Goal: Task Accomplishment & Management: Manage account settings

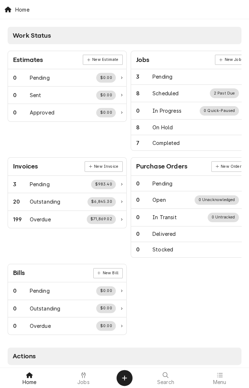
click at [86, 381] on span "Jobs" at bounding box center [83, 382] width 12 height 6
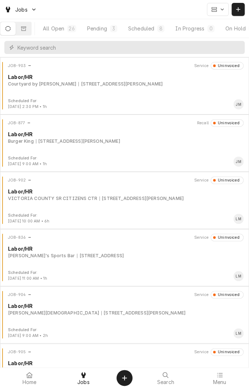
click at [154, 33] on button "Scheduled 8" at bounding box center [146, 28] width 46 height 13
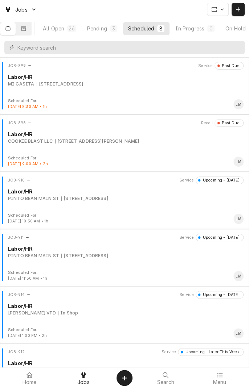
click at [83, 85] on div "[STREET_ADDRESS]" at bounding box center [60, 84] width 47 height 7
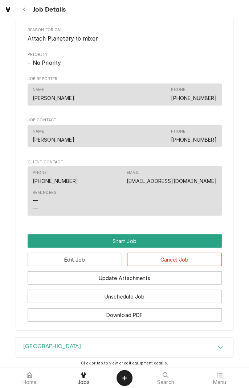
scroll to position [324, 0]
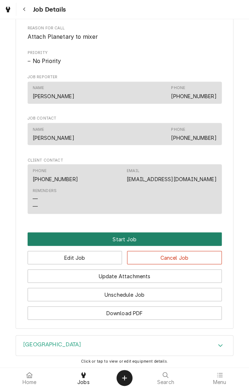
click at [130, 246] on button "Start Job" at bounding box center [125, 238] width 194 height 13
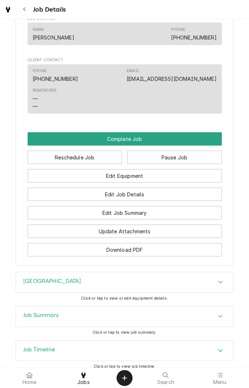
scroll to position [453, 0]
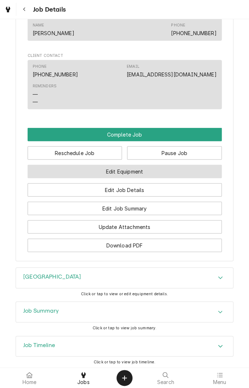
click at [162, 178] on button "Edit Equipment" at bounding box center [125, 171] width 194 height 13
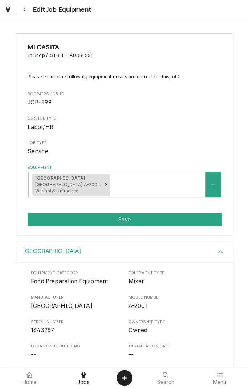
click at [129, 221] on button "Save" at bounding box center [125, 219] width 194 height 13
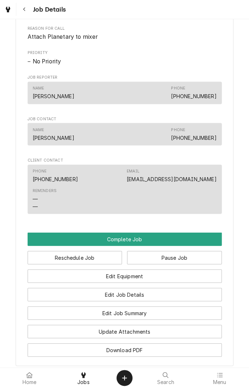
scroll to position [351, 0]
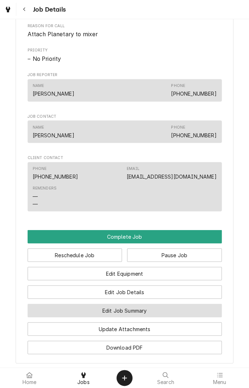
click at [164, 317] on button "Edit Job Summary" at bounding box center [125, 310] width 194 height 13
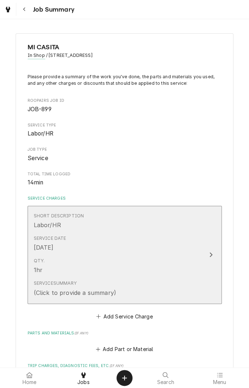
click at [202, 263] on button "Short Description Labor/HR Service Date [DATE] Qty. 1hr Service Summary (Click …" at bounding box center [125, 255] width 194 height 98
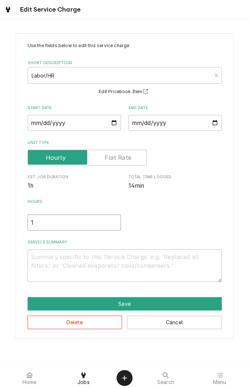
click at [63, 224] on input "1" at bounding box center [74, 223] width 93 height 16
type textarea "x"
type input ".5"
type textarea "x"
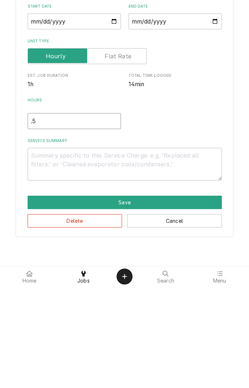
type input ".5"
click at [170, 260] on textarea "Service Summary" at bounding box center [125, 265] width 194 height 33
type textarea "x"
type textarea "9"
type textarea "x"
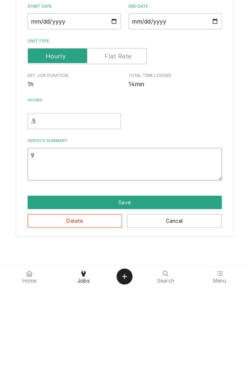
type textarea "9/"
type textarea "x"
type textarea "9/1"
type textarea "x"
type textarea "9/13"
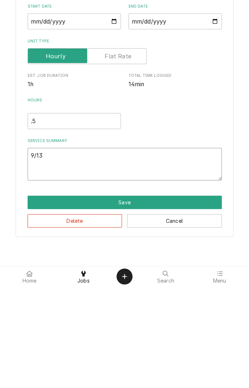
type textarea "x"
type textarea "9/13/"
type textarea "x"
type textarea "9/13/2"
type textarea "x"
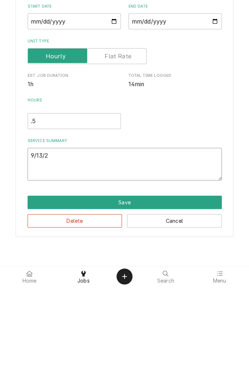
type textarea "9/13/25"
type textarea "x"
type textarea "9/13/25"
type textarea "x"
type textarea "9/13/25 Diagnosed"
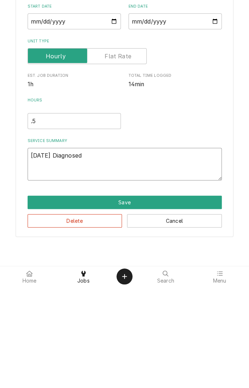
type textarea "x"
type textarea "9/13/25 Diagnosed m"
type textarea "x"
type textarea "9/13/25 Diagnosed mi"
type textarea "x"
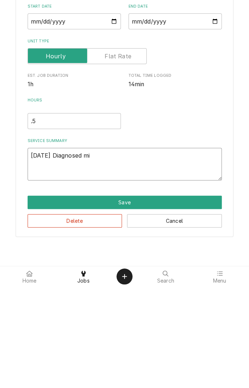
type textarea "9/13/25 Diagnosed mix"
type textarea "x"
type textarea "9/13/25 Diagnosed mixe"
type textarea "x"
type textarea "9/13/25 Diagnosed mixer"
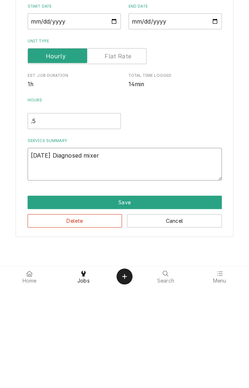
type textarea "x"
type textarea "9/13/25 Diagnosed mixer."
type textarea "x"
type textarea "9/13/25 Diagnosed mixer."
type textarea "x"
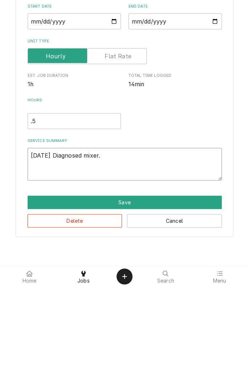
type textarea "9/13/25 Diagnosed mixer. C"
type textarea "x"
type textarea "9/13/25 Diagnosed mixer. Cl"
type textarea "x"
type textarea "9/13/25 Diagnosed mixer. Cli"
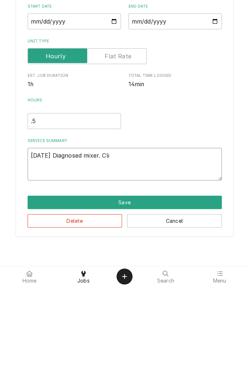
type textarea "x"
type textarea "9/13/25 Diagnosed mixer. Clie"
type textarea "x"
type textarea "9/13/25 Diagnosed mixer. Clien"
type textarea "x"
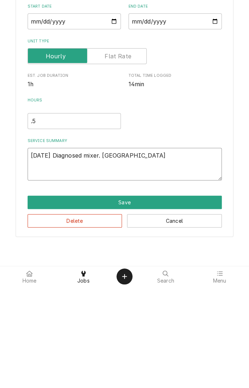
type textarea "9/13/25 Diagnosed mixer. Client"
type textarea "x"
type textarea "9/13/25 Diagnosed mixer. Client"
type textarea "x"
type textarea "9/13/25 Diagnosed mixer. Client i"
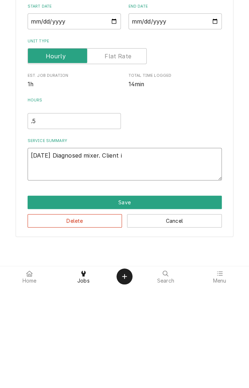
type textarea "x"
type textarea "9/13/25 Diagnosed mixer. Client in"
type textarea "x"
type textarea "9/13/25 Diagnosed mixer. Client ins"
type textarea "x"
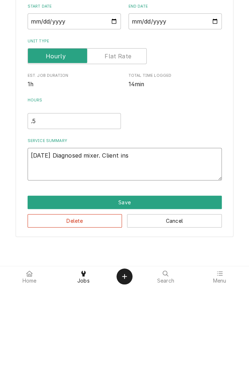
type textarea "9/13/25 Diagnosed mixer. Client inst"
type textarea "x"
type textarea "9/13/25 Diagnosed mixer. Client instr"
type textarea "x"
type textarea "9/13/25 Diagnosed mixer. Client instru"
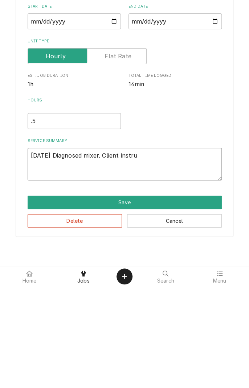
type textarea "x"
type textarea "9/13/25 Diagnosed mixer. Client instruc"
type textarea "x"
type textarea "9/13/25 Diagnosed mixer. Client instruct"
type textarea "x"
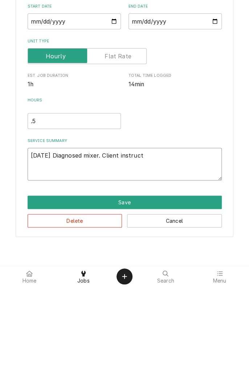
type textarea "9/13/25 Diagnosed mixer. Client instructe"
type textarea "x"
type textarea "9/13/25 Diagnosed mixer. Client instructed"
type textarea "x"
type textarea "9/13/25 Diagnosed mixer. Client instructed"
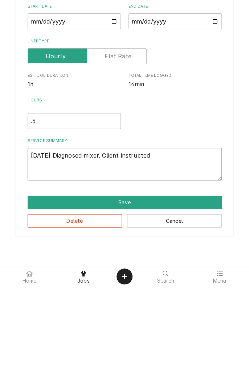
type textarea "x"
type textarea "9/13/25 Diagnosed mixer. Client instructed"
type textarea "x"
type textarea "9/13/25 Diagnosed mixer. Client instructe"
type textarea "x"
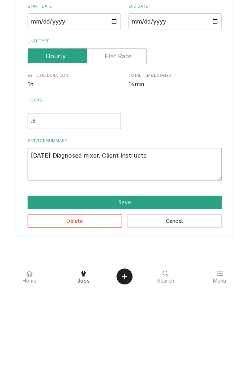
type textarea "9/13/25 Diagnosed mixer. Client instruct"
type textarea "x"
type textarea "9/13/25 Diagnosed mixer. Client instruc"
type textarea "x"
type textarea "9/13/25 Diagnosed mixer. Client instru"
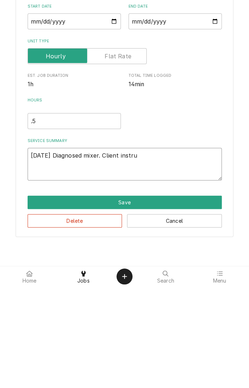
type textarea "x"
type textarea "9/13/25 Diagnosed mixer. Client instr"
type textarea "x"
type textarea "9/13/25 Diagnosed mixer. Client inst"
type textarea "x"
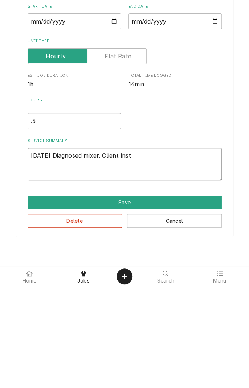
type textarea "9/13/25 Diagnosed mixer. Client ins"
type textarea "x"
type textarea "9/13/25 Diagnosed mixer. Client in"
type textarea "x"
type textarea "9/13/25 Diagnosed mixer. Client i"
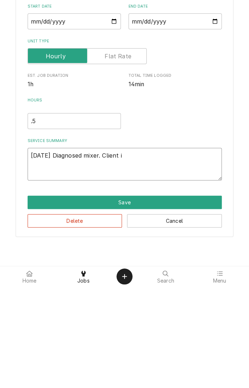
type textarea "x"
type textarea "9/13/25 Diagnosed mixer. Client"
type textarea "x"
type textarea "9/13/25 Diagnosed mixer. Client d"
type textarea "x"
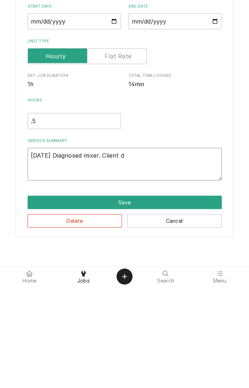
type textarea "9/13/25 Diagnosed mixer. Client de"
type textarea "x"
type textarea "9/13/25 Diagnosed mixer. Client des"
type textarea "x"
type textarea "9/13/25 Diagnosed mixer. Client desi"
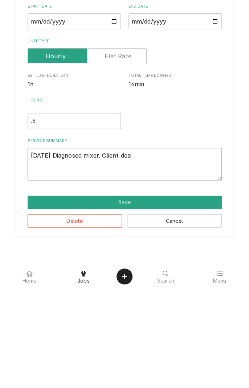
type textarea "x"
type textarea "9/13/25 Diagnosed mixer. Client desir"
type textarea "x"
type textarea "9/13/25 Diagnosed mixer. Client desire"
type textarea "x"
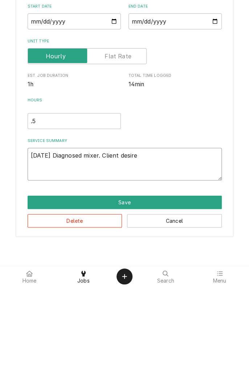
type textarea "9/13/25 Diagnosed mixer. Client desires"
type textarea "x"
type textarea "9/13/25 Diagnosed mixer. Client desires"
type textarea "x"
type textarea "9/13/25 Diagnosed mixer. Client desires p"
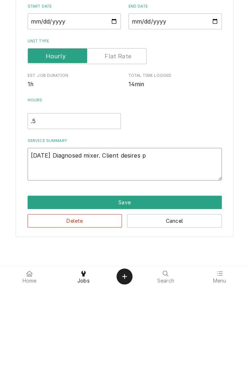
type textarea "x"
type textarea "9/13/25 Diagnosed mixer. Client desires pl"
type textarea "x"
type textarea "9/13/25 Diagnosed mixer. Client desires pla"
type textarea "x"
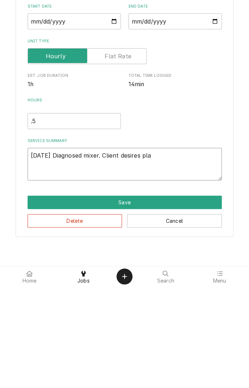
type textarea "9/13/25 Diagnosed mixer. Client desires plan"
type textarea "x"
type textarea "9/13/25 Diagnosed mixer. Client desires plane"
type textarea "x"
type textarea "9/13/25 Diagnosed mixer. Client desires planet"
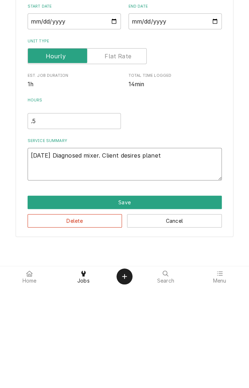
type textarea "x"
type textarea "9/13/25 Diagnosed mixer. Client desires planetary"
type textarea "x"
type textarea "9/13/25 Diagnosed mixer. Client desires planetary r"
type textarea "x"
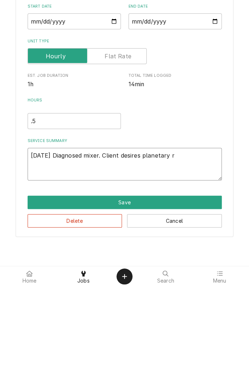
type textarea "9/13/25 Diagnosed mixer. Client desires planetary re"
type textarea "x"
type textarea "9/13/25 Diagnosed mixer. Client desires planetary rea"
type textarea "x"
type textarea "9/13/25 Diagnosed mixer. Client desires planetary reat"
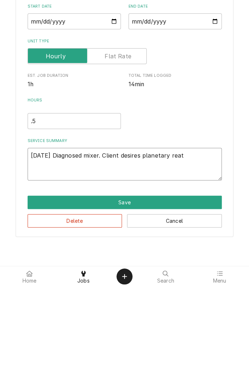
type textarea "x"
type textarea "9/13/25 Diagnosed mixer. Client desires planetary reatt"
type textarea "x"
type textarea "9/13/25 Diagnosed mixer. Client desires planetary reattached"
type textarea "x"
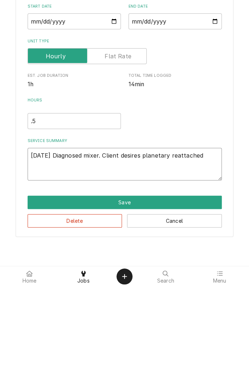
type textarea "9/13/25 Diagnosed mixer. Client desires planetary reattached t"
type textarea "x"
type textarea "9/13/25 Diagnosed mixer. Client desires planetary reattached to"
type textarea "x"
type textarea "9/13/25 Diagnosed mixer. Client desires planetary reattached to"
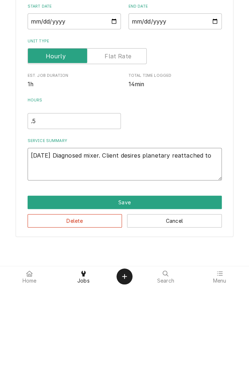
type textarea "x"
type textarea "9/13/25 Diagnosed mixer. Client desires planetary reattached to m"
type textarea "x"
type textarea "9/13/25 Diagnosed mixer. Client desires planetary reattached to mi"
type textarea "x"
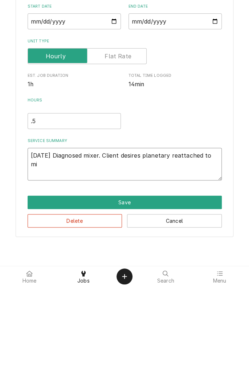
type textarea "9/13/25 Diagnosed mixer. Client desires planetary reattached to mix"
type textarea "x"
type textarea "9/13/25 Diagnosed mixer. Client desires planetary reattached to mixe"
type textarea "x"
type textarea "9/13/25 Diagnosed mixer. Client desires planetary reattached to mixer"
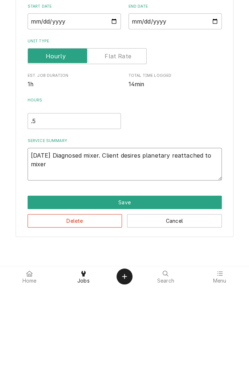
type textarea "x"
type textarea "9/13/25 Diagnosed mixer. Client desires planetary reattached to mixer."
type textarea "x"
type textarea "9/13/25 Diagnosed mixer. Client desires planetary reattached to mixer."
type textarea "x"
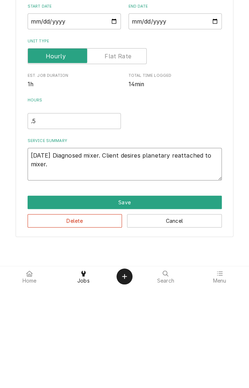
type textarea "9/13/25 Diagnosed mixer. Client desires planetary reattached to mixer. W"
type textarea "x"
type textarea "9/13/25 Diagnosed mixer. Client desires planetary reattached to mixer. Wi"
type textarea "x"
type textarea "9/13/25 Diagnosed mixer. Client desires planetary reattached to mixer. Wil"
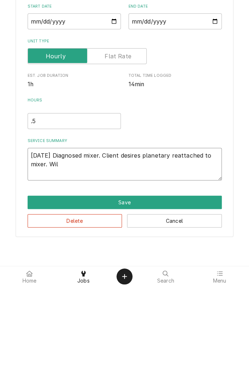
type textarea "x"
type textarea "9/13/25 Diagnosed mixer. Client desires planetary reattached to mixer. Will"
type textarea "x"
type textarea "9/13/25 Diagnosed mixer. Client desires planetary reattached to mixer. Will"
type textarea "x"
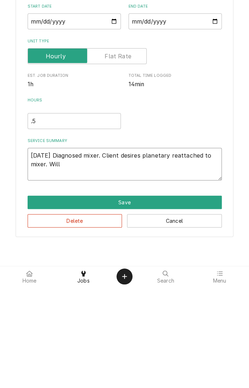
type textarea "9/13/25 Diagnosed mixer. Client desires planetary reattached to mixer. Will r"
type textarea "x"
type textarea "9/13/25 Diagnosed mixer. Client desires planetary reattached to mixer. Will re"
type textarea "x"
type textarea "9/13/25 Diagnosed mixer. Client desires planetary reattached to mixer. Will req"
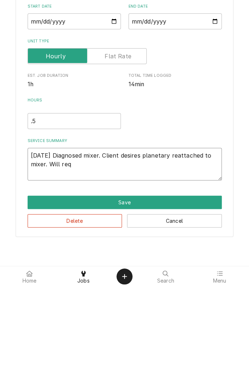
type textarea "x"
type textarea "9/13/25 Diagnosed mixer. Client desires planetary reattached to mixer. Will requ"
type textarea "x"
type textarea "9/13/25 Diagnosed mixer. Client desires planetary reattached to mixer. Will req…"
type textarea "x"
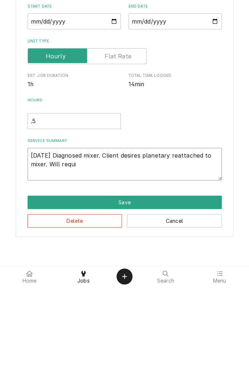
type textarea "9/13/25 Diagnosed mixer. Client desires planetary reattached to mixer. Will req…"
type textarea "x"
type textarea "9/13/25 Diagnosed mixer. Client desires planetary reattached to mixer. Will req…"
type textarea "x"
type textarea "9/13/25 Diagnosed mixer. Client desires planetary reattached to mixer. Will req…"
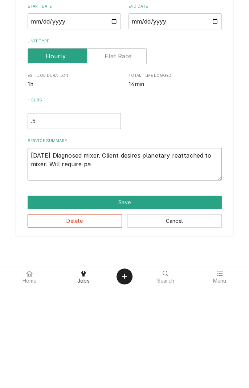
type textarea "x"
type textarea "9/13/25 Diagnosed mixer. Client desires planetary reattached to mixer. Will req…"
type textarea "x"
type textarea "9/13/25 Diagnosed mixer. Client desires planetary reattached to mixer. Will req…"
type textarea "x"
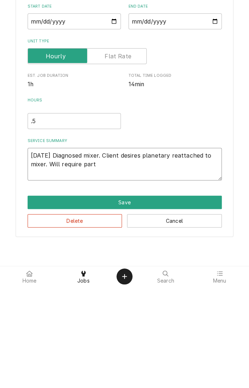
type textarea "9/13/25 Diagnosed mixer. Client desires planetary reattached to mixer. Will req…"
type textarea "x"
type textarea "9/13/25 Diagnosed mixer. Client desires planetary reattached to mixer. Will req…"
type textarea "x"
type textarea "9/13/25 Diagnosed mixer. Client desires planetary reattached to mixer. Will req…"
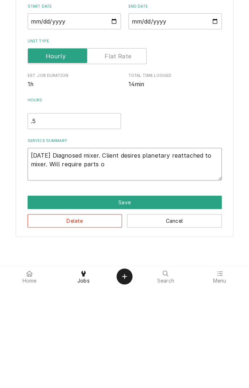
type textarea "x"
type textarea "9/13/25 Diagnosed mixer. Client desires planetary reattached to mixer. Will req…"
type textarea "x"
type textarea "9/13/25 Diagnosed mixer. Client desires planetary reattached to mixer. Will req…"
type textarea "x"
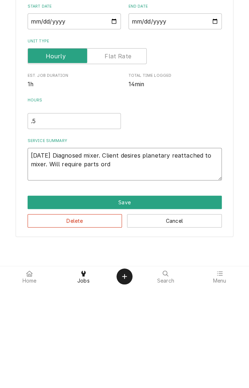
type textarea "9/13/25 Diagnosed mixer. Client desires planetary reattached to mixer. Will req…"
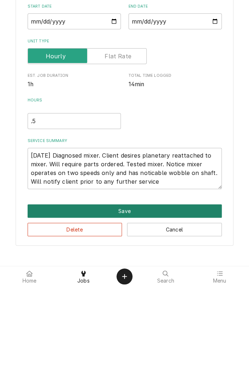
click at [186, 318] on button "Save" at bounding box center [125, 312] width 194 height 13
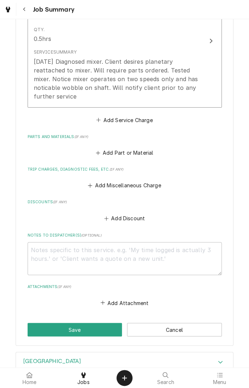
scroll to position [239, 0]
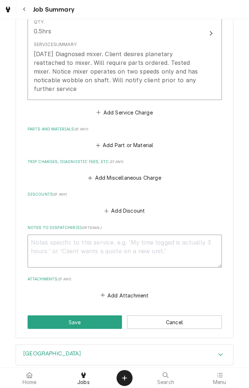
click at [183, 246] on textarea "Notes to Dispatcher(s) ( optional )" at bounding box center [125, 250] width 194 height 33
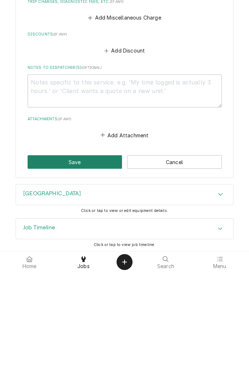
click at [95, 278] on button "Save" at bounding box center [75, 277] width 95 height 13
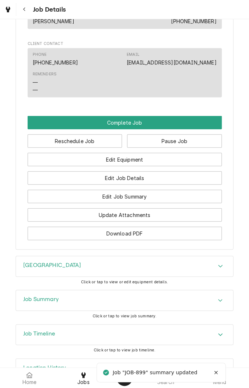
scroll to position [585, 0]
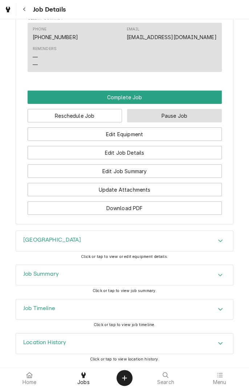
click at [192, 120] on button "Pause Job" at bounding box center [174, 115] width 95 height 13
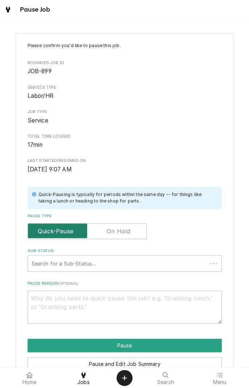
click at [139, 232] on input "Pause Type" at bounding box center [87, 231] width 112 height 16
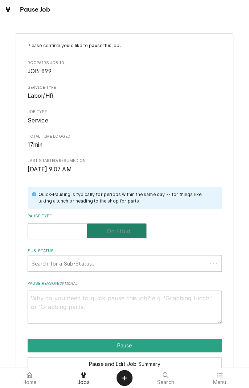
checkbox input "true"
type textarea "x"
checkbox input "false"
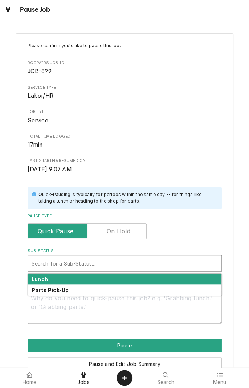
type textarea "x"
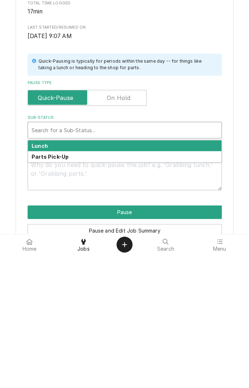
click at [117, 233] on label "Pause Type" at bounding box center [87, 231] width 119 height 16
click at [117, 233] on input "Pause Type" at bounding box center [87, 231] width 112 height 16
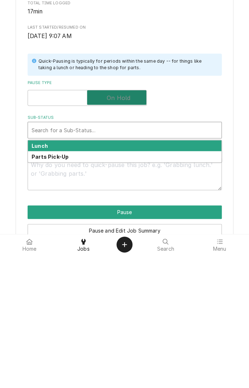
checkbox input "true"
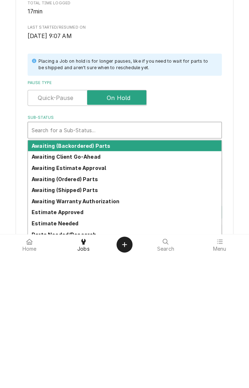
click at [86, 292] on strong "Awaiting Client Go-Ahead" at bounding box center [66, 290] width 69 height 6
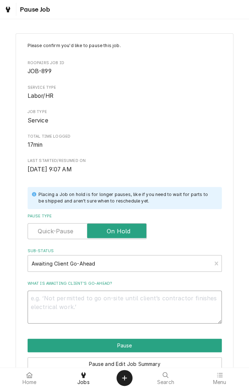
click at [132, 300] on textarea "What is awaiting client’s go-ahead?" at bounding box center [125, 307] width 194 height 33
type textarea "x"
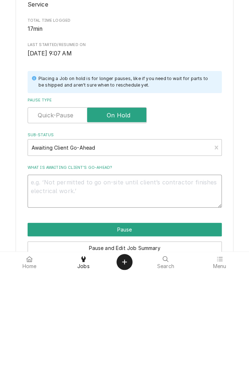
type textarea "D"
type textarea "x"
type textarea "Di"
type textarea "x"
type textarea "Dia"
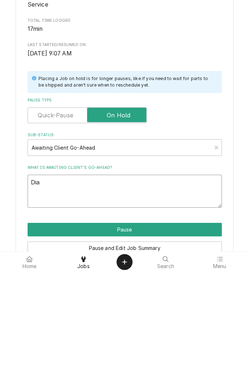
type textarea "x"
type textarea "Diagnosed"
type textarea "x"
type textarea "Diagnosed w"
type textarea "x"
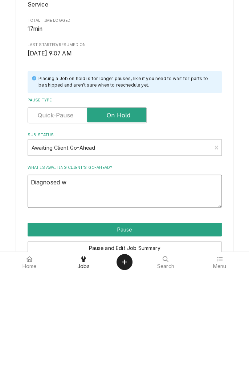
type textarea "Diagnosed wo"
type textarea "x"
type textarea "Diagnosed wob"
type textarea "x"
type textarea "Diagnosed wobb"
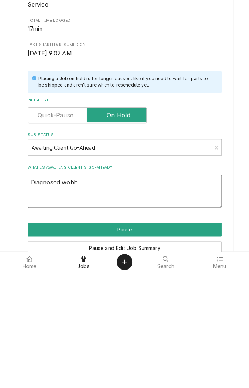
type textarea "x"
type textarea "Diagnosed wobbl"
type textarea "x"
type textarea "Diagnosed wobble"
type textarea "x"
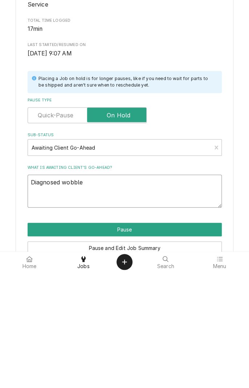
type textarea "Diagnosed wobble"
type textarea "x"
type textarea "Diagnosed wobble a"
type textarea "x"
type textarea "Diagnosed wobble an"
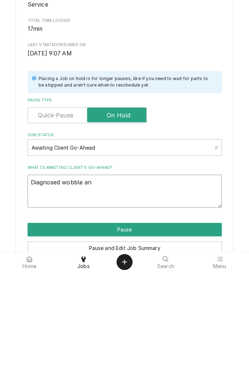
type textarea "x"
type textarea "Diagnosed wobble and"
type textarea "x"
type textarea "Diagnosed wobble and"
type textarea "x"
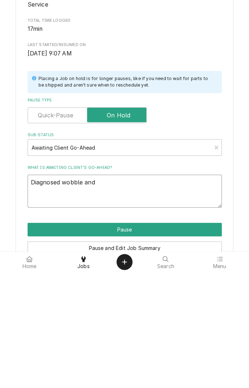
type textarea "Diagnosed wobble and o"
type textarea "x"
type textarea "Diagnosed wobble and or"
type textarea "x"
type textarea "Diagnosed wobble and ore"
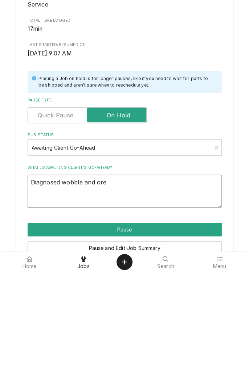
type textarea "x"
type textarea "Diagnosed wobble and or"
type textarea "x"
type textarea "Diagnosed wobble and ord"
type textarea "x"
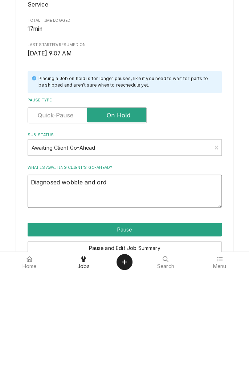
type textarea "Diagnosed wobble and ordering"
type textarea "x"
type textarea "Diagnosed wobble and ordering p"
type textarea "x"
type textarea "Diagnosed wobble and ordering pa"
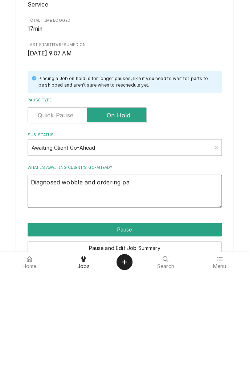
type textarea "x"
type textarea "Diagnosed wobble and ordering par"
type textarea "x"
type textarea "Diagnosed wobble and ordering part"
type textarea "x"
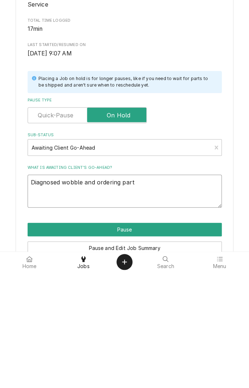
type textarea "Diagnosed wobble and ordering parts"
type textarea "x"
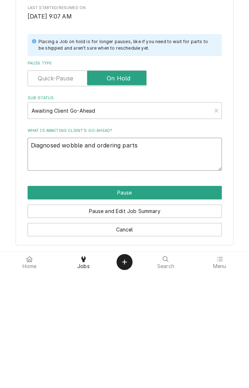
type textarea "Diagnosed wobble and ordering parts"
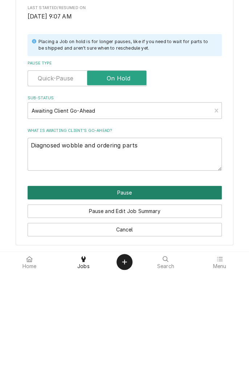
click at [159, 309] on button "Pause" at bounding box center [125, 308] width 194 height 13
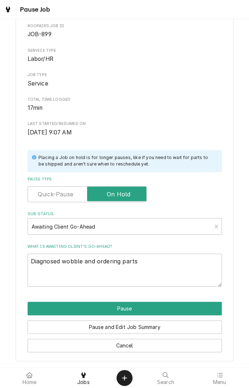
type textarea "x"
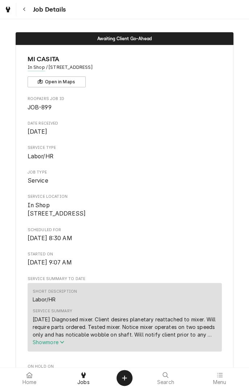
click at [68, 338] on div "[DATE] Diagnosed mixer. Client desires planetary reattached to mixer. Will requ…" at bounding box center [125, 327] width 184 height 23
click at [40, 9] on span "Job Details" at bounding box center [48, 10] width 35 height 10
click at [26, 15] on button "Navigate back" at bounding box center [24, 9] width 13 height 13
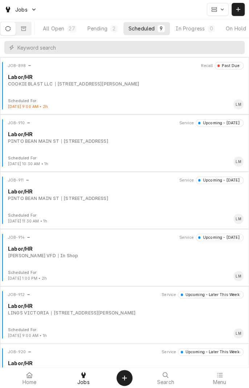
click at [92, 147] on div "JOB-910 Service Upcoming - [DATE] Labor/[PERSON_NAME] [PERSON_NAME] MAIN [GEOGR…" at bounding box center [124, 137] width 243 height 36
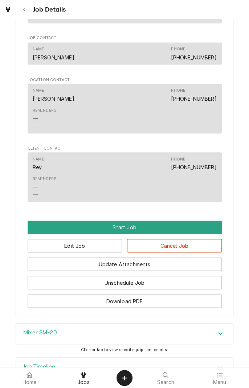
scroll to position [404, 0]
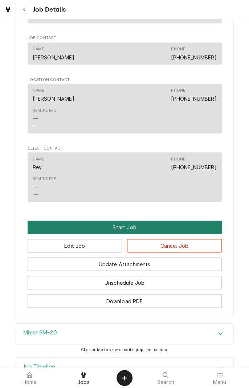
click at [133, 234] on button "Start Job" at bounding box center [125, 226] width 194 height 13
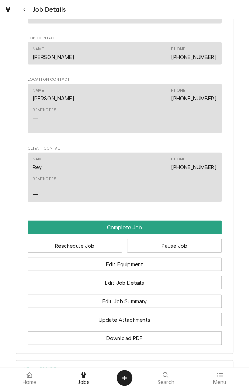
scroll to position [431, 0]
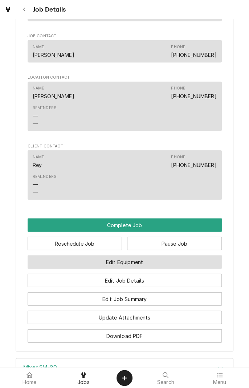
click at [151, 269] on button "Edit Equipment" at bounding box center [125, 261] width 194 height 13
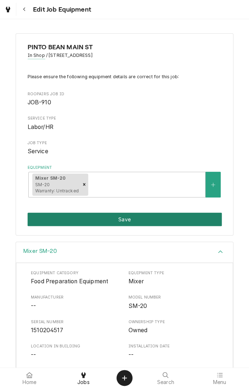
click at [155, 217] on button "Save" at bounding box center [125, 219] width 194 height 13
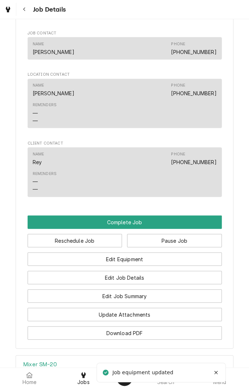
scroll to position [435, 0]
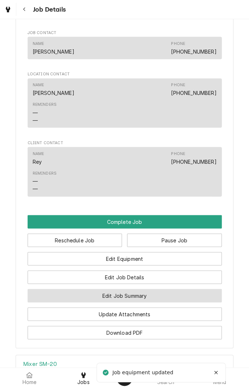
click at [162, 302] on button "Edit Job Summary" at bounding box center [125, 295] width 194 height 13
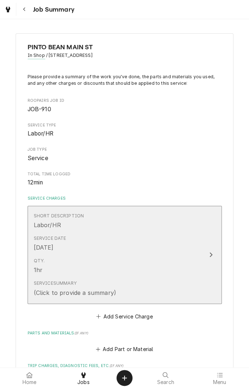
click at [159, 287] on div "Service Summary (Click to provide a summary)" at bounding box center [117, 288] width 166 height 22
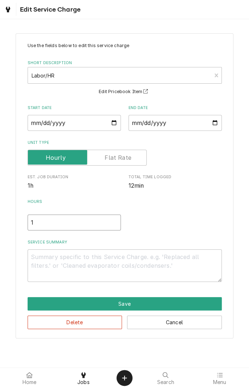
click at [42, 223] on input "1" at bounding box center [74, 223] width 93 height 16
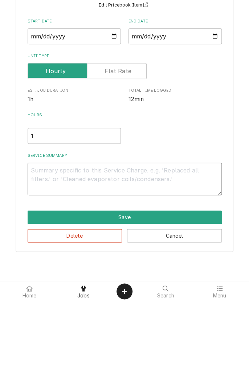
click at [152, 260] on textarea "Service Summary" at bounding box center [125, 265] width 194 height 33
type textarea "x"
type textarea "D"
type textarea "x"
type textarea "Di"
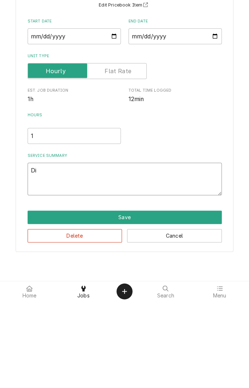
type textarea "x"
type textarea "Diagnosed"
type textarea "x"
type textarea "Diagnosed m"
type textarea "x"
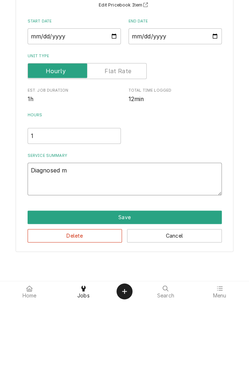
type textarea "Diagnosed mi"
type textarea "x"
type textarea "Diagnosed mix"
type textarea "x"
type textarea "Diagnosed mixe"
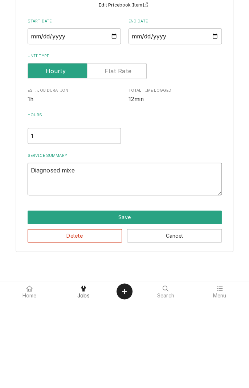
type textarea "x"
type textarea "Diagnosed mixer"
type textarea "x"
type textarea "Diagnosed mixer."
type textarea "x"
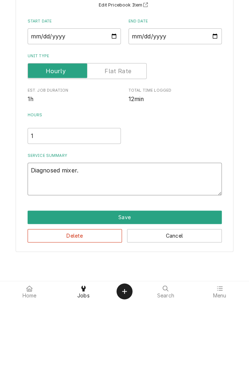
type textarea "Diagnosed mixer."
type textarea "x"
type textarea "Diagnosed mixer. U"
type textarea "x"
type textarea "Diagnosed mixer. Un"
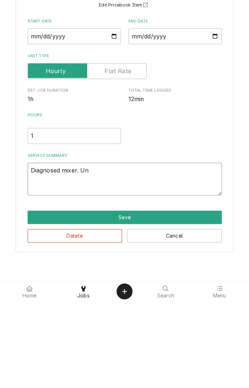
type textarea "x"
type textarea "Diagnosed mixer. Unk"
type textarea "x"
type textarea "Diagnosed mixer. Unkn"
type textarea "x"
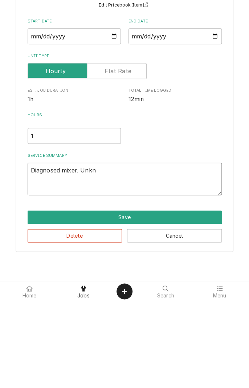
type textarea "Diagnosed mixer. Unkno"
type textarea "x"
type textarea "Diagnosed mixer. Unknown"
type textarea "x"
type textarea "Diagnosed mixer. Unknown m"
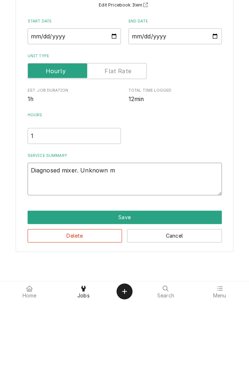
type textarea "x"
type textarea "Diagnosed mixer. Unknown ma"
type textarea "x"
type textarea "Diagnosed mixer. Unknown man"
type textarea "x"
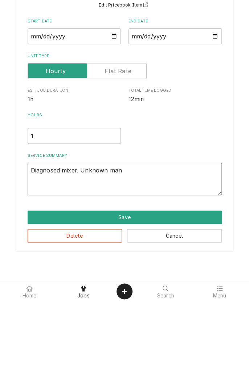
type textarea "Diagnosed mixer. Unknown manu"
type textarea "x"
type textarea "Diagnosed mixer. Unknown manuf"
type textarea "x"
type textarea "Diagnosed mixer. Unknown manufa"
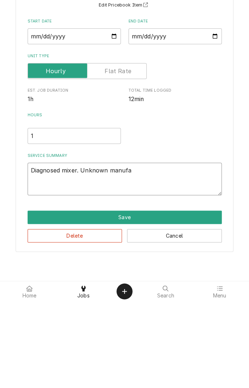
type textarea "x"
type textarea "Diagnosed mixer. Unknown manufac"
type textarea "x"
type textarea "Diagnosed mixer. Unknown manufacturer"
type textarea "x"
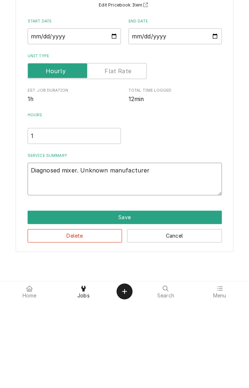
type textarea "Diagnosed mixer. Unknown manufacturer ("
type textarea "x"
type textarea "Diagnosed mixer. Unknown manufacturer (S"
type textarea "x"
type textarea "Diagnosed mixer. Unknown manufacturer (SM"
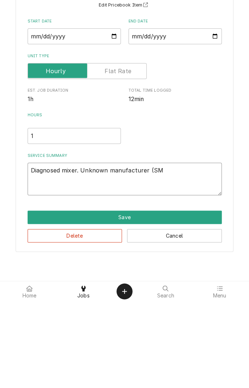
type textarea "x"
type textarea "Diagnosed mixer. Unknown manufacturer (SM-"
type textarea "x"
type textarea "Diagnosed mixer. Unknown manufacturer (SM-2"
type textarea "x"
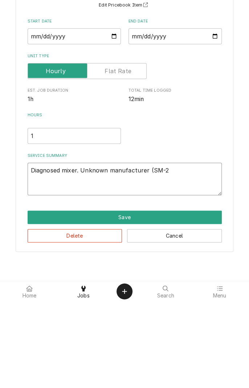
type textarea "Diagnosed mixer. Unknown manufacturer (SM-20"
type textarea "x"
type textarea "Diagnosed mixer. Unknown manufacturer (SM-20"
type textarea "x"
type textarea "Diagnosed mixer. Unknown manufacturer (SM-20 M"
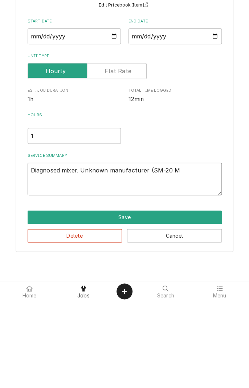
type textarea "x"
type textarea "Diagnosed mixer. Unknown manufacturer (SM-20"
type textarea "x"
type textarea "Diagnosed mixer. Unknown manufacturer (SM-20 m"
type textarea "x"
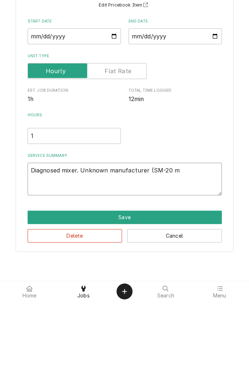
type textarea "Diagnosed mixer. Unknown manufacturer (SM-20 mi"
type textarea "x"
type textarea "Diagnosed mixer. Unknown manufacturer (SM-20 mix"
type textarea "x"
type textarea "Diagnosed mixer. Unknown manufacturer (SM-20 mixe"
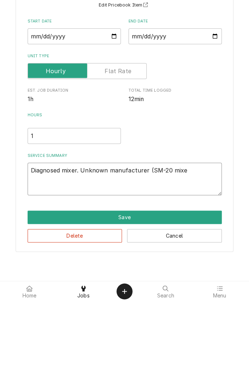
type textarea "x"
type textarea "Diagnosed mixer. Unknown manufacturer (SM-20 mixer"
type textarea "x"
type textarea "Diagnosed mixer. Unknown manufacturer (SM-20 mixer"
type textarea "x"
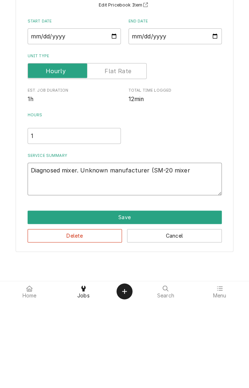
type textarea "Diagnosed mixer. Unknown manufacturer (SM-20 mixer m"
type textarea "x"
type textarea "Diagnosed mixer. Unknown manufacturer (SM-20 mixer ma"
type textarea "x"
type textarea "Diagnosed mixer. Unknown manufacturer (SM-20 mixer man"
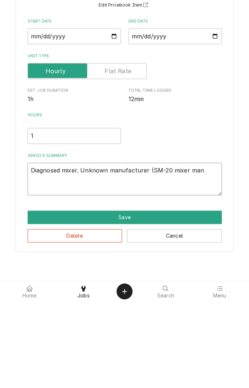
type textarea "x"
type textarea "Diagnosed mixer. Unknown manufacturer (SM-20 mixer manu"
type textarea "x"
type textarea "Diagnosed mixer. Unknown manufacturer (SM-20 mixer manuf"
type textarea "x"
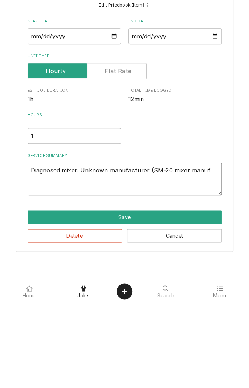
type textarea "Diagnosed mixer. Unknown manufacturer (SM-20 mixer manufa"
type textarea "x"
type textarea "Diagnosed mixer. Unknown manufacturer (SM-20 mixer manufac"
type textarea "x"
type textarea "Diagnosed mixer. Unknown manufacturer (SM-20 mixer manufact"
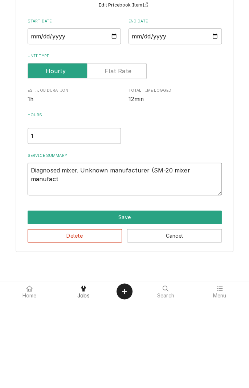
type textarea "x"
type textarea "Diagnosed mixer. Unknown manufacturer (SM-20 mixer manufactu"
type textarea "x"
type textarea "Diagnosed mixer. Unknown manufacturer (SM-20 mixer manufactur"
type textarea "x"
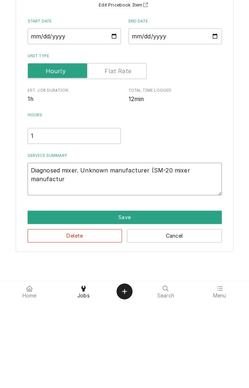
type textarea "Diagnosed mixer. Unknown manufacturer (SM-20 mixer manufacture"
type textarea "x"
type textarea "Diagnosed mixer. Unknown manufacturer (SM-20 mixer manufacture"
type textarea "x"
type textarea "Diagnosed mixer. Unknown manufacturer (SM-20 mixer manufacture b"
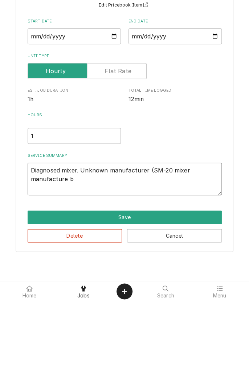
type textarea "x"
type textarea "Diagnosed mixer. Unknown manufacturer (SM-20 mixer manufacture by"
type textarea "x"
type textarea "Diagnosed mixer. Unknown manufacturer (SM-20 mixer manufacture by"
type textarea "x"
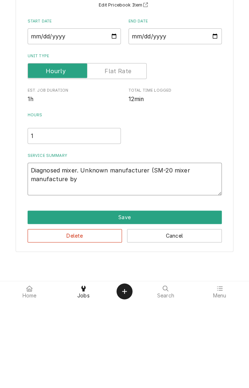
type textarea "Diagnosed mixer. Unknown manufacturer (SM-20 mixer manufacture by s"
type textarea "x"
type textarea "Diagnosed mixer. Unknown manufacturer (SM-20 mixer manufacture by se"
type textarea "x"
type textarea "Diagnosed mixer. Unknown manufacturer (SM-20 mixer manufacture by sev"
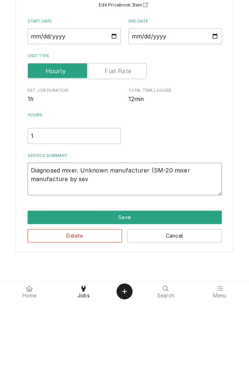
type textarea "x"
type textarea "Diagnosed mixer. Unknown manufacturer (SM-20 mixer manufacture by seve"
type textarea "x"
type textarea "Diagnosed mixer. Unknown manufacturer (SM-20 mixer manufacture by sever"
type textarea "x"
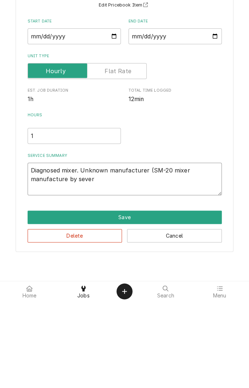
type textarea "Diagnosed mixer. Unknown manufacturer (SM-20 mixer manufacture by severa"
type textarea "x"
type textarea "Diagnosed mixer. Unknown manufacturer (SM-20 mixer manufacture by several"
type textarea "x"
type textarea "Diagnosed mixer. Unknown manufacturer (SM-20 mixer manufacture by several"
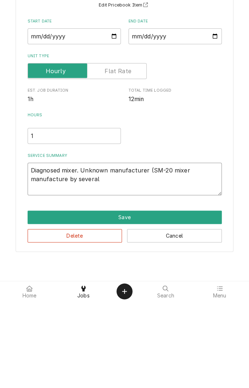
type textarea "x"
type textarea "Diagnosed mixer. Unknown manufacturer (SM-20 mixer manufacture by several c"
type textarea "x"
type textarea "Diagnosed mixer. Unknown manufacturer (SM-20 mixer manufacture by several co"
type textarea "x"
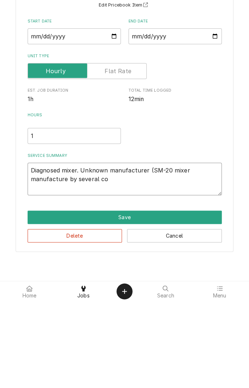
type textarea "Diagnosed mixer. Unknown manufacturer (SM-20 mixer manufacture by several com"
type textarea "x"
type textarea "Diagnosed mixer. Unknown manufacturer (SM-20 mixer manufacture by several comp"
type textarea "x"
type textarea "Diagnosed mixer. Unknown manufacturer (SM-20 mixer manufacture by several compa…"
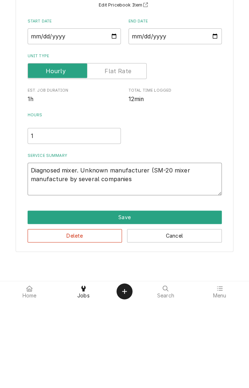
type textarea "x"
type textarea "Diagnosed mixer. Unknown manufacturer (SM-20 mixer manufacture by several compa…"
type textarea "x"
type textarea "Diagnosed mixer. Unknown manufacturer (SM-20 mixer manufacture by several compa…"
type textarea "x"
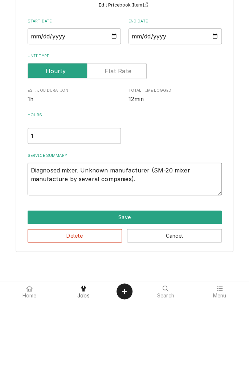
type textarea "Diagnosed mixer. Unknown manufacturer (SM-20 mixer manufacture by several compa…"
type textarea "x"
type textarea "Diagnosed mixer. Unknown manufacturer (SM-20 mixer manufacture by several compa…"
type textarea "x"
type textarea "Diagnosed mixer. Unknown manufacturer (SM-20 mixer manufacture by several compa…"
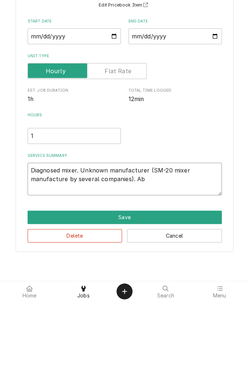
type textarea "x"
type textarea "Diagnosed mixer. Unknown manufacturer (SM-20 mixer manufacture by several compa…"
type textarea "x"
type textarea "Diagnosed mixer. Unknown manufacturer (SM-20 mixer manufacture by several compa…"
type textarea "x"
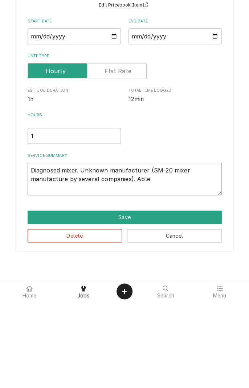
type textarea "Diagnosed mixer. Unknown manufacturer (SM-20 mixer manufacture by several compa…"
type textarea "x"
type textarea "Diagnosed mixer. Unknown manufacturer (SM-20 mixer manufacture by several compa…"
type textarea "x"
type textarea "Diagnosed mixer. Unknown manufacturer (SM-20 mixer manufacture by several compa…"
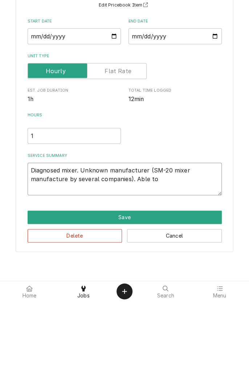
type textarea "x"
type textarea "Diagnosed mixer. Unknown manufacturer (SM-20 mixer manufacture by several compa…"
type textarea "x"
type textarea "Diagnosed mixer. Unknown manufacturer (SM-20 mixer manufacture by several compa…"
type textarea "x"
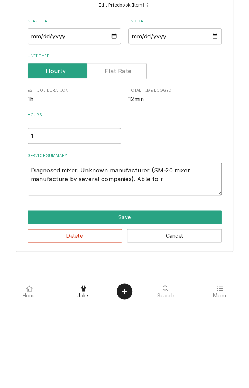
type textarea "Diagnosed mixer. Unknown manufacturer (SM-20 mixer manufacture by several compa…"
type textarea "x"
type textarea "Diagnosed mixer. Unknown manufacturer (SM-20 mixer manufacture by several compa…"
type textarea "x"
type textarea "Diagnosed mixer. Unknown manufacturer (SM-20 mixer manufacture by several compa…"
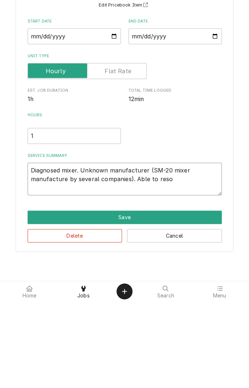
type textarea "x"
type textarea "Diagnosed mixer. Unknown manufacturer (SM-20 mixer manufacture by several compa…"
type textarea "x"
type textarea "Diagnosed mixer. Unknown manufacturer (SM-20 mixer manufacture by several compa…"
type textarea "x"
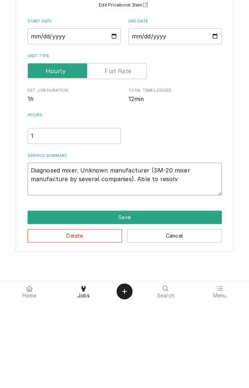
type textarea "Diagnosed mixer. Unknown manufacturer (SM-20 mixer manufacture by several compa…"
type textarea "x"
type textarea "Diagnosed mixer. Unknown manufacturer (SM-20 mixer manufacture by several compa…"
type textarea "x"
type textarea "Diagnosed mixer. Unknown manufacturer (SM-20 mixer manufacture by several compa…"
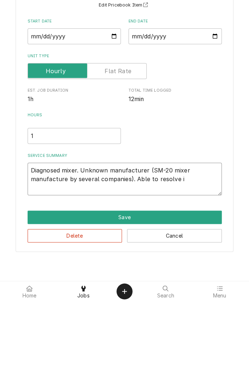
type textarea "x"
type textarea "Diagnosed mixer. Unknown manufacturer (SM-20 mixer manufacture by several compa…"
type textarea "x"
type textarea "Diagnosed mixer. Unknown manufacturer (SM-20 mixer manufacture by several compa…"
type textarea "x"
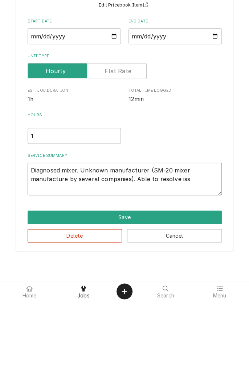
type textarea "Diagnosed mixer. Unknown manufacturer (SM-20 mixer manufacture by several compa…"
type textarea "x"
type textarea "Diagnosed mixer. Unknown manufacturer (SM-20 mixer manufacture by several compa…"
type textarea "x"
type textarea "Diagnosed mixer. Unknown manufacturer (SM-20 mixer manufacture by several compa…"
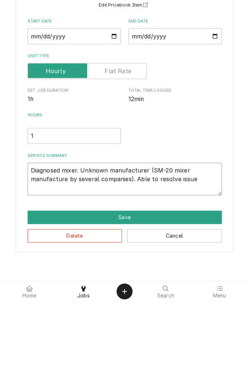
type textarea "x"
type textarea "Diagnosed mixer. Unknown manufacturer (SM-20 mixer manufacture by several compa…"
type textarea "x"
type textarea "Diagnosed mixer. Unknown manufacturer (SM-20 mixer manufacture by several compa…"
type textarea "x"
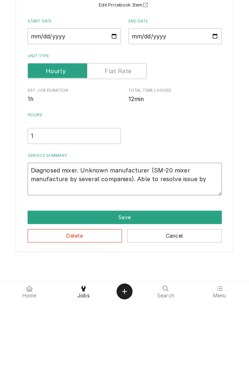
type textarea "Diagnosed mixer. Unknown manufacturer (SM-20 mixer manufacture by several compa…"
type textarea "x"
type textarea "Diagnosed mixer. Unknown manufacturer (SM-20 mixer manufacture by several compa…"
type textarea "x"
type textarea "Diagnosed mixer. Unknown manufacturer (SM-20 mixer manufacture by several compa…"
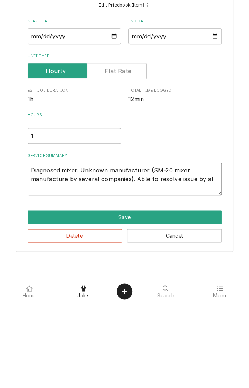
type textarea "x"
type textarea "Diagnosed mixer. Unknown manufacturer (SM-20 mixer manufacture by several compa…"
type textarea "x"
type textarea "Diagnosed mixer. Unknown manufacturer (SM-20 mixer manufacture by several compa…"
type textarea "x"
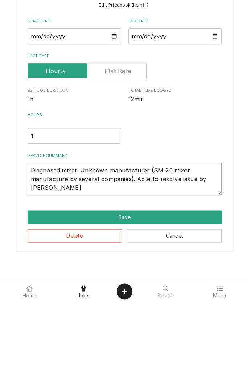
type textarea "Diagnosed mixer. Unknown manufacturer (SM-20 mixer manufacture by several compa…"
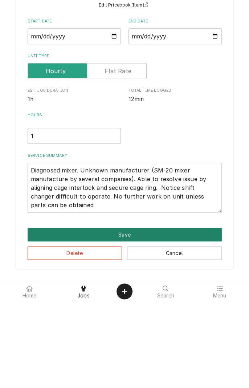
click at [133, 320] on button "Save" at bounding box center [125, 321] width 194 height 13
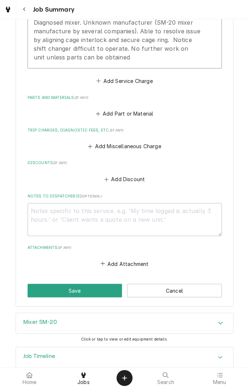
scroll to position [283, 0]
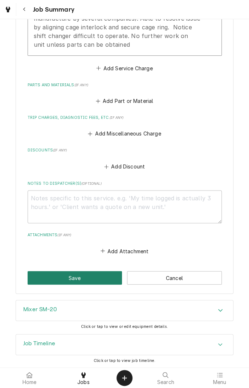
click at [58, 273] on button "Save" at bounding box center [75, 277] width 95 height 13
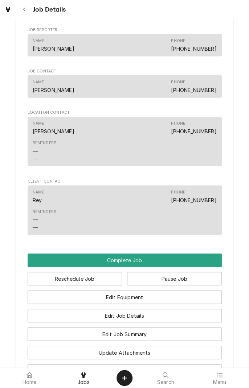
scroll to position [484, 0]
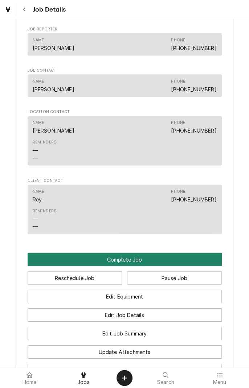
click at [130, 266] on button "Complete Job" at bounding box center [125, 259] width 194 height 13
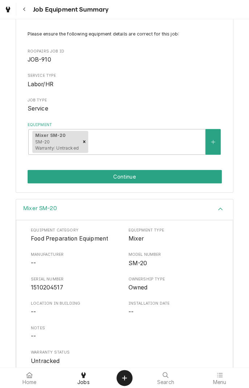
scroll to position [30, 0]
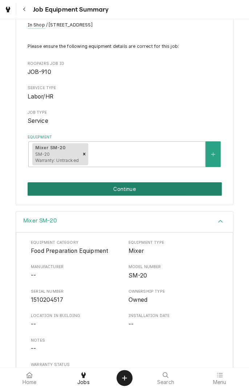
click at [161, 187] on button "Continue" at bounding box center [125, 188] width 194 height 13
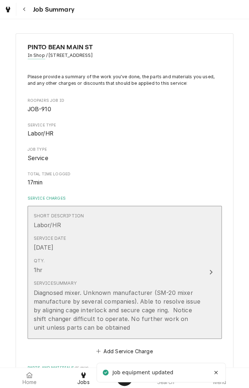
click at [203, 272] on button "Short Description Labor/HR Service Date [DATE] Qty. 1hr Service Summary Diagnos…" at bounding box center [125, 272] width 194 height 133
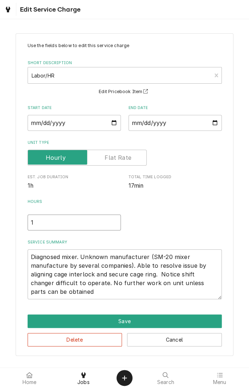
click at [45, 223] on input "1" at bounding box center [74, 223] width 93 height 16
type textarea "x"
type input ".5"
type textarea "x"
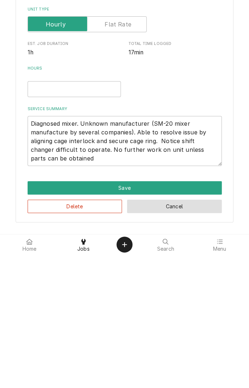
click at [175, 343] on button "Cancel" at bounding box center [174, 339] width 95 height 13
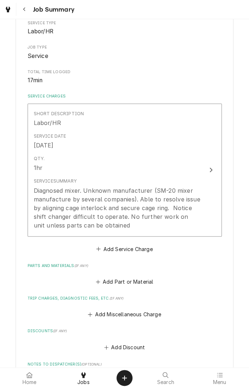
scroll to position [104, 0]
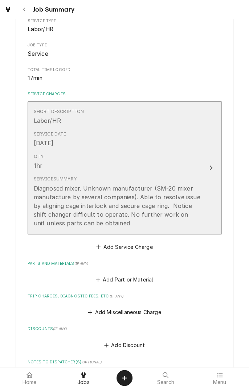
click at [141, 229] on div "Service Summary Diagnosed mixer. Unknown manufacturer (SM-20 mixer manufacture …" at bounding box center [117, 201] width 166 height 57
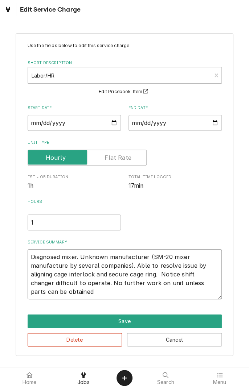
click at [87, 294] on textarea "Diagnosed mixer. Unknown manufacturer (SM-20 mixer manufacture by several compa…" at bounding box center [125, 274] width 194 height 50
type textarea "x"
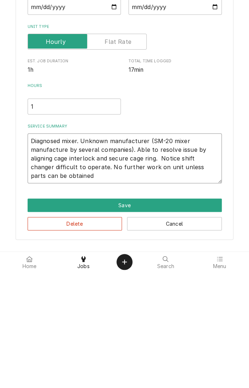
type textarea "Diagnosed mixer. Unknown manufacturer (SM-20 mixer manufacture by several compa…"
type textarea "x"
type textarea "Diagnosed mixer. Unknown manufacturer (SM-20 mixer manufacture by several compa…"
type textarea "x"
type textarea "Diagnosed mixer. Unknown manufacturer (SM-20 mixer manufacture by several compa…"
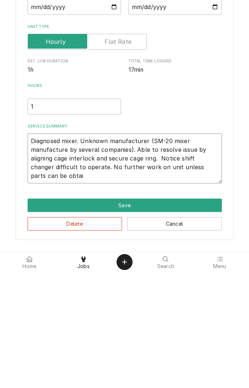
type textarea "x"
type textarea "Diagnosed mixer. Unknown manufacturer (SM-20 mixer manufacture by several compa…"
type textarea "x"
type textarea "Diagnosed mixer. Unknown manufacturer (SM-20 mixer manufacture by several compa…"
type textarea "x"
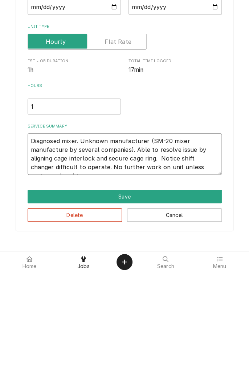
type textarea "Diagnosed mixer. Unknown manufacturer (SM-20 mixer manufacture by several compa…"
type textarea "x"
type textarea "Diagnosed mixer. Unknown manufacturer (SM-20 mixer manufacture by several compa…"
type textarea "x"
type textarea "Diagnosed mixer. Unknown manufacturer (SM-20 mixer manufacture by several compa…"
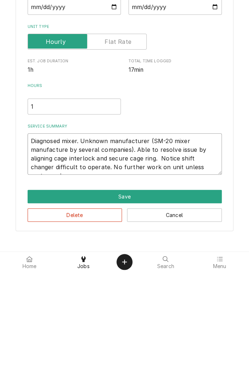
type textarea "x"
type textarea "Diagnosed mixer. Unknown manufacturer (SM-20 mixer manufacture by several compa…"
type textarea "x"
type textarea "Diagnosed mixer. Unknown manufacturer (SM-20 mixer manufacture by several compa…"
type textarea "x"
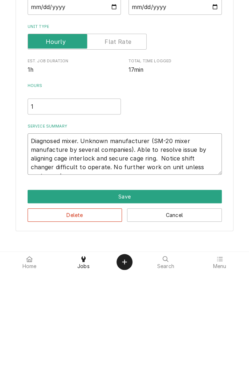
type textarea "Diagnosed mixer. Unknown manufacturer (SM-20 mixer manufacture by several compa…"
type textarea "x"
type textarea "Diagnosed mixer. Unknown manufacturer (SM-20 mixer manufacture by several compa…"
type textarea "x"
type textarea "Diagnosed mixer. Unknown manufacturer (SM-20 mixer manufacture by several compa…"
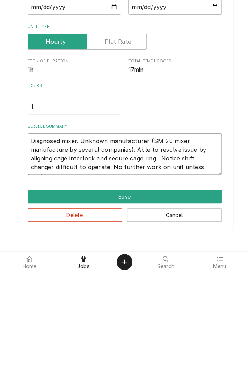
type textarea "x"
type textarea "Diagnosed mixer. Unknown manufacturer (SM-20 mixer manufacture by several compa…"
type textarea "x"
type textarea "Diagnosed mixer. Unknown manufacturer (SM-20 mixer manufacture by several compa…"
type textarea "x"
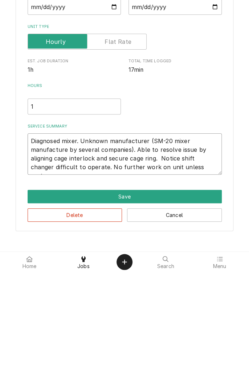
type textarea "Diagnosed mixer. Unknown manufacturer (SM-20 mixer manufacture by several compa…"
type textarea "x"
type textarea "Diagnosed mixer. Unknown manufacturer (SM-20 mixer manufacture by several compa…"
type textarea "x"
type textarea "Diagnosed mixer. Unknown manufacturer (SM-20 mixer manufacture by several compa…"
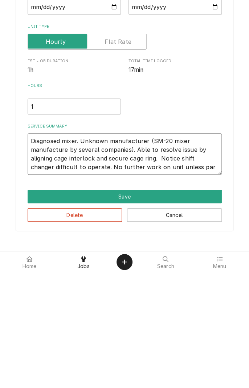
type textarea "x"
type textarea "Diagnosed mixer. Unknown manufacturer (SM-20 mixer manufacture by several compa…"
type textarea "x"
type textarea "Diagnosed mixer. Unknown manufacturer (SM-20 mixer manufacture by several compa…"
type textarea "x"
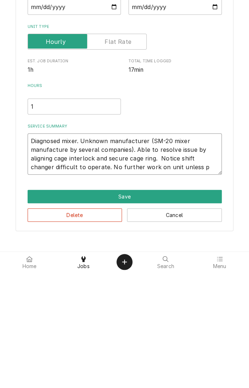
type textarea "Diagnosed mixer. Unknown manufacturer (SM-20 mixer manufacture by several compa…"
type textarea "x"
type textarea "Diagnosed mixer. Unknown manufacturer (SM-20 mixer manufacture by several compa…"
type textarea "x"
type textarea "Diagnosed mixer. Unknown manufacturer (SM-20 mixer manufacture by several compa…"
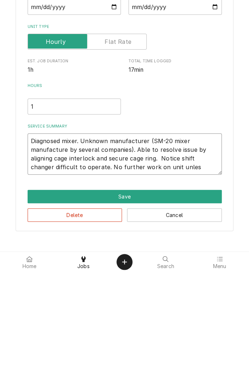
type textarea "x"
type textarea "Diagnosed mixer. Unknown manufacturer (SM-20 mixer manufacture by several compa…"
type textarea "x"
type textarea "Diagnosed mixer. Unknown manufacturer (SM-20 mixer manufacture by several compa…"
type textarea "x"
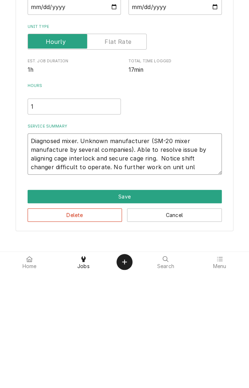
type textarea "Diagnosed mixer. Unknown manufacturer (SM-20 mixer manufacture by several compa…"
type textarea "x"
type textarea "Diagnosed mixer. Unknown manufacturer (SM-20 mixer manufacture by several compa…"
type textarea "x"
type textarea "Diagnosed mixer. Unknown manufacturer (SM-20 mixer manufacture by several compa…"
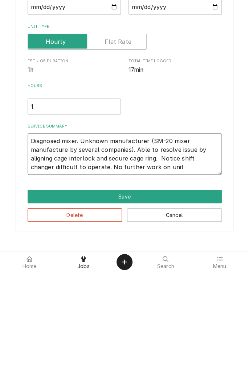
type textarea "x"
type textarea "Diagnosed mixer. Unknown manufacturer (SM-20 mixer manufacture by several compa…"
type textarea "x"
type textarea "Diagnosed mixer. Unknown manufacturer (SM-20 mixer manufacture by several compa…"
type textarea "x"
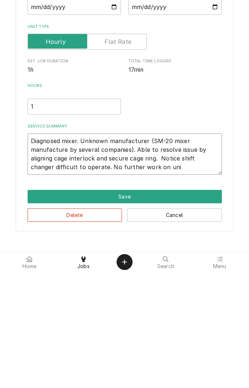
type textarea "Diagnosed mixer. Unknown manufacturer (SM-20 mixer manufacture by several compa…"
type textarea "x"
type textarea "Diagnosed mixer. Unknown manufacturer (SM-20 mixer manufacture by several compa…"
type textarea "x"
type textarea "Diagnosed mixer. Unknown manufacturer (SM-20 mixer manufacture by several compa…"
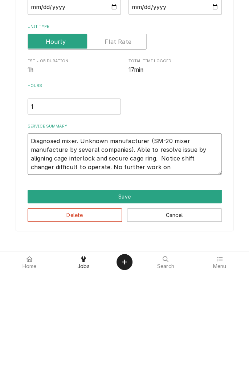
type textarea "x"
type textarea "Diagnosed mixer. Unknown manufacturer (SM-20 mixer manufacture by several compa…"
type textarea "x"
type textarea "Diagnosed mixer. Unknown manufacturer (SM-20 mixer manufacture by several compa…"
type textarea "x"
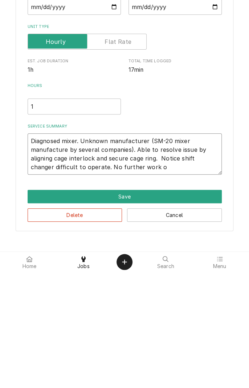
type textarea "Diagnosed mixer. Unknown manufacturer (SM-20 mixer manufacture by several compa…"
type textarea "x"
type textarea "Diagnosed mixer. Unknown manufacturer (SM-20 mixer manufacture by several compa…"
type textarea "x"
type textarea "Diagnosed mixer. Unknown manufacturer (SM-20 mixer manufacture by several compa…"
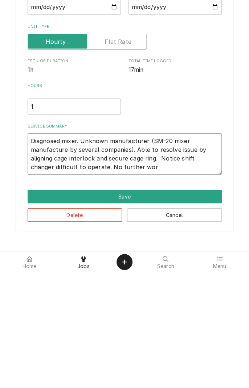
type textarea "x"
type textarea "Diagnosed mixer. Unknown manufacturer (SM-20 mixer manufacture by several compa…"
type textarea "x"
type textarea "Diagnosed mixer. Unknown manufacturer (SM-20 mixer manufacture by several compa…"
type textarea "x"
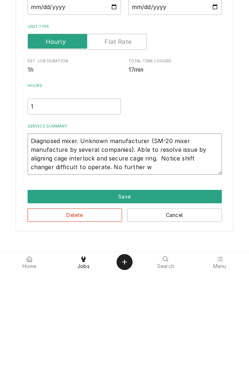
type textarea "Diagnosed mixer. Unknown manufacturer (SM-20 mixer manufacture by several compa…"
type textarea "x"
type textarea "Diagnosed mixer. Unknown manufacturer (SM-20 mixer manufacture by several compa…"
type textarea "x"
type textarea "Diagnosed mixer. Unknown manufacturer (SM-20 mixer manufacture by several compa…"
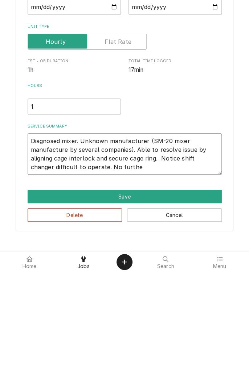
type textarea "x"
type textarea "Diagnosed mixer. Unknown manufacturer (SM-20 mixer manufacture by several compa…"
type textarea "x"
type textarea "Diagnosed mixer. Unknown manufacturer (SM-20 mixer manufacture by several compa…"
type textarea "x"
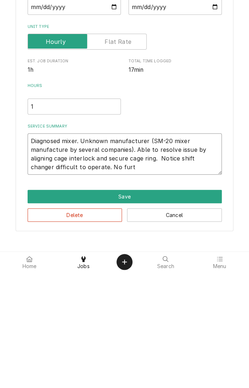
type textarea "Diagnosed mixer. Unknown manufacturer (SM-20 mixer manufacture by several compa…"
type textarea "x"
type textarea "Diagnosed mixer. Unknown manufacturer (SM-20 mixer manufacture by several compa…"
type textarea "x"
type textarea "Diagnosed mixer. Unknown manufacturer (SM-20 mixer manufacture by several compa…"
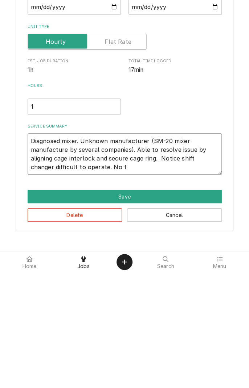
type textarea "x"
type textarea "Diagnosed mixer. Unknown manufacturer (SM-20 mixer manufacture by several compa…"
type textarea "x"
type textarea "Diagnosed mixer. Unknown manufacturer (SM-20 mixer manufacture by several compa…"
type textarea "x"
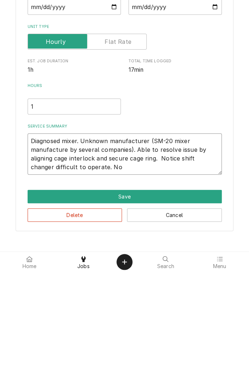
type textarea "Diagnosed mixer. Unknown manufacturer (SM-20 mixer manufacture by several compa…"
type textarea "x"
type textarea "Diagnosed mixer. Unknown manufacturer (SM-20 mixer manufacture by several compa…"
type textarea "x"
type textarea "Diagnosed mixer. Unknown manufacturer (SM-20 mixer manufacture by several compa…"
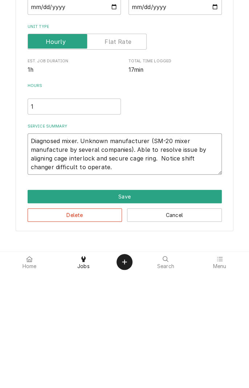
type textarea "x"
type textarea "Diagnosed mixer. Unknown manufacturer (SM-20 mixer manufacture by several compa…"
type textarea "x"
type textarea "Diagnosed mixer. Unknown manufacturer (SM-20 mixer manufacture by several compa…"
type textarea "x"
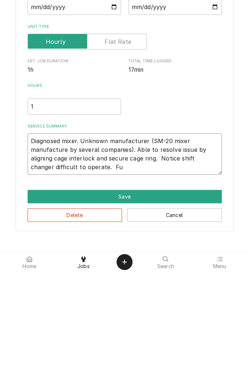
type textarea "Diagnosed mixer. Unknown manufacturer (SM-20 mixer manufacture by several compa…"
type textarea "x"
type textarea "Diagnosed mixer. Unknown manufacturer (SM-20 mixer manufacture by several compa…"
type textarea "x"
type textarea "Diagnosed mixer. Unknown manufacturer (SM-20 mixer manufacture by several compa…"
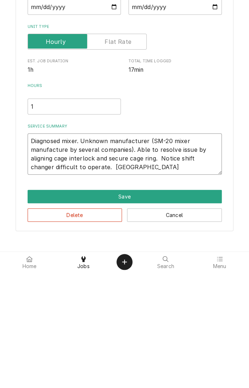
type textarea "x"
type textarea "Diagnosed mixer. Unknown manufacturer (SM-20 mixer manufacture by several compa…"
type textarea "x"
type textarea "Diagnosed mixer. Unknown manufacturer (SM-20 mixer manufacture by several compa…"
type textarea "x"
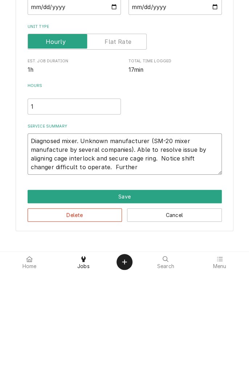
type textarea "Diagnosed mixer. Unknown manufacturer (SM-20 mixer manufacture by several compa…"
type textarea "x"
type textarea "Diagnosed mixer. Unknown manufacturer (SM-20 mixer manufacture by several compa…"
type textarea "x"
type textarea "Diagnosed mixer. Unknown manufacturer (SM-20 mixer manufacture by several compa…"
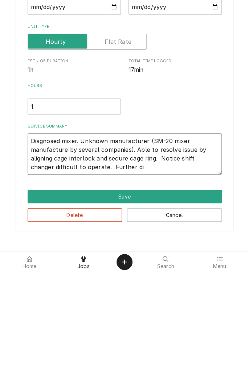
type textarea "x"
type textarea "Diagnosed mixer. Unknown manufacturer (SM-20 mixer manufacture by several compa…"
type textarea "x"
type textarea "Diagnosed mixer. Unknown manufacturer (SM-20 mixer manufacture by several compa…"
type textarea "x"
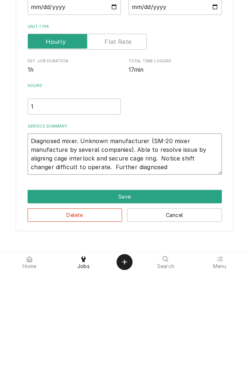
type textarea "Diagnosed mixer. Unknown manufacturer (SM-20 mixer manufacture by several compa…"
type textarea "x"
type textarea "Diagnosed mixer. Unknown manufacturer (SM-20 mixer manufacture by several compa…"
type textarea "x"
type textarea "Diagnosed mixer. Unknown manufacturer (SM-20 mixer manufacture by several compa…"
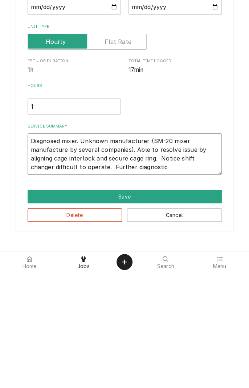
type textarea "x"
type textarea "Diagnosed mixer. Unknown manufacturer (SM-20 mixer manufacture by several compa…"
type textarea "x"
type textarea "Diagnosed mixer. Unknown manufacturer (SM-20 mixer manufacture by several compa…"
type textarea "x"
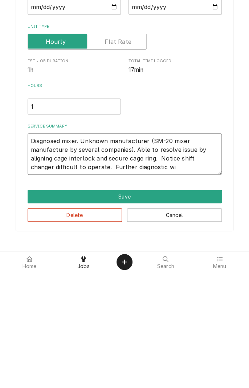
type textarea "Diagnosed mixer. Unknown manufacturer (SM-20 mixer manufacture by several compa…"
type textarea "x"
type textarea "Diagnosed mixer. Unknown manufacturer (SM-20 mixer manufacture by several compa…"
type textarea "x"
type textarea "Diagnosed mixer. Unknown manufacturer (SM-20 mixer manufacture by several compa…"
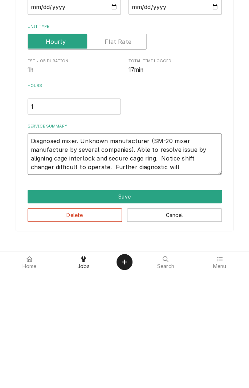
type textarea "x"
type textarea "Diagnosed mixer. Unknown manufacturer (SM-20 mixer manufacture by several compa…"
type textarea "x"
type textarea "Diagnosed mixer. Unknown manufacturer (SM-20 mixer manufacture by several compa…"
type textarea "x"
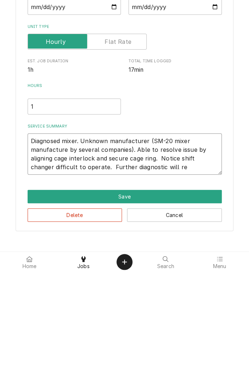
type textarea "Diagnosed mixer. Unknown manufacturer (SM-20 mixer manufacture by several compa…"
type textarea "x"
type textarea "Diagnosed mixer. Unknown manufacturer (SM-20 mixer manufacture by several compa…"
type textarea "x"
type textarea "Diagnosed mixer. Unknown manufacturer (SM-20 mixer manufacture by several compa…"
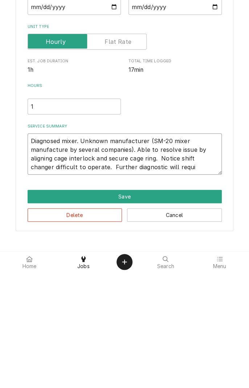
type textarea "x"
type textarea "Diagnosed mixer. Unknown manufacturer (SM-20 mixer manufacture by several compa…"
type textarea "x"
type textarea "Diagnosed mixer. Unknown manufacturer (SM-20 mixer manufacture by several compa…"
type textarea "x"
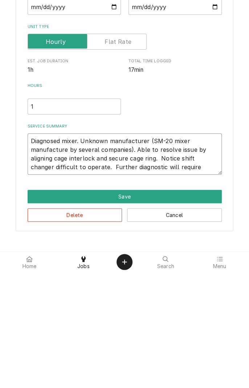
type textarea "Diagnosed mixer. Unknown manufacturer (SM-20 mixer manufacture by several compa…"
type textarea "x"
type textarea "Diagnosed mixer. Unknown manufacturer (SM-20 mixer manufacture by several compa…"
type textarea "x"
type textarea "Diagnosed mixer. Unknown manufacturer (SM-20 mixer manufacture by several compa…"
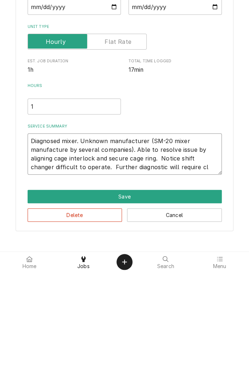
type textarea "x"
type textarea "Diagnosed mixer. Unknown manufacturer (SM-20 mixer manufacture by several compa…"
type textarea "x"
type textarea "Diagnosed mixer. Unknown manufacturer (SM-20 mixer manufacture by several compa…"
type textarea "x"
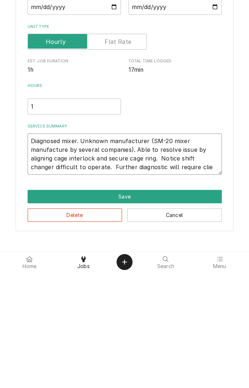
type textarea "Diagnosed mixer. Unknown manufacturer (SM-20 mixer manufacture by several compa…"
type textarea "x"
type textarea "Diagnosed mixer. Unknown manufacturer (SM-20 mixer manufacture by several compa…"
type textarea "x"
type textarea "Diagnosed mixer. Unknown manufacturer (SM-20 mixer manufacture by several compa…"
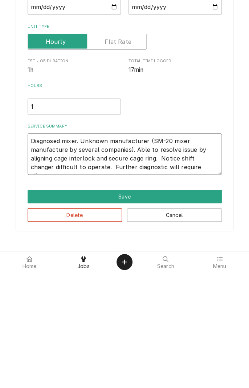
type textarea "x"
type textarea "Diagnosed mixer. Unknown manufacturer (SM-20 mixer manufacture by several compa…"
type textarea "x"
type textarea "Diagnosed mixer. Unknown manufacturer (SM-20 mixer manufacture by several compa…"
type textarea "x"
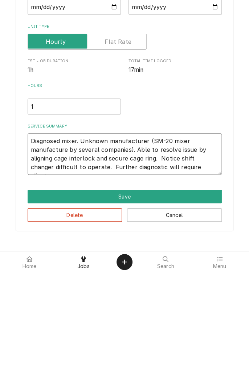
type textarea "Diagnosed mixer. Unknown manufacturer (SM-20 mixer manufacture by several compa…"
type textarea "x"
type textarea "Diagnosed mixer. Unknown manufacturer (SM-20 mixer manufacture by several compa…"
type textarea "x"
type textarea "Diagnosed mixer. Unknown manufacturer (SM-20 mixer manufacture by several compa…"
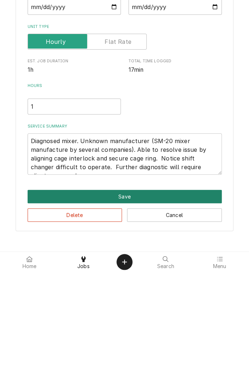
click at [156, 312] on button "Save" at bounding box center [125, 312] width 194 height 13
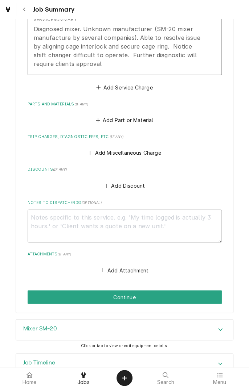
scroll to position [283, 0]
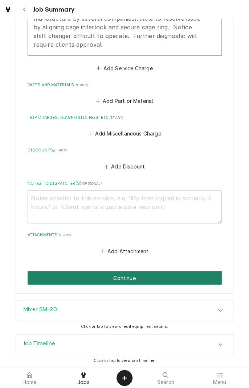
click at [183, 278] on button "Continue" at bounding box center [125, 277] width 194 height 13
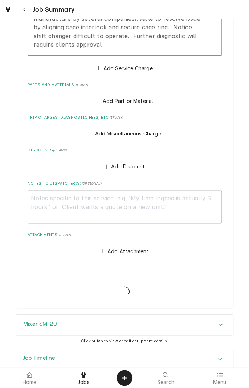
type textarea "x"
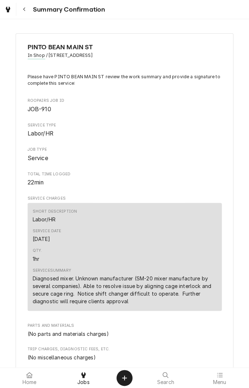
click at [26, 14] on button "Navigate back" at bounding box center [24, 9] width 13 height 13
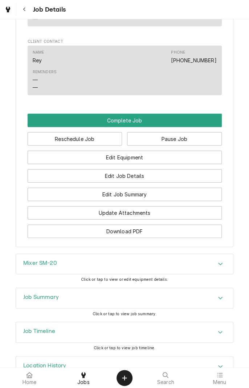
scroll to position [654, 0]
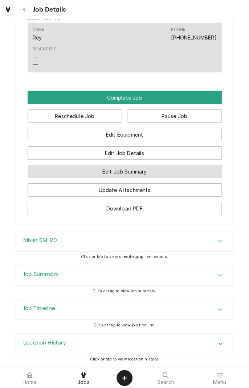
click at [170, 173] on button "Edit Job Summary" at bounding box center [125, 171] width 194 height 13
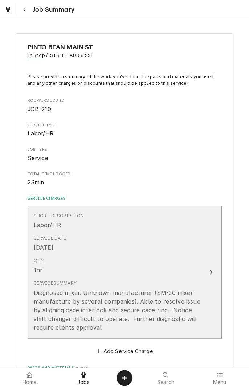
click at [209, 270] on icon "Update Line Item" at bounding box center [211, 272] width 4 height 6
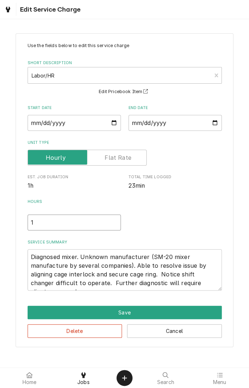
click at [56, 224] on input "1" at bounding box center [74, 223] width 93 height 16
type textarea "x"
type input ".5"
type textarea "x"
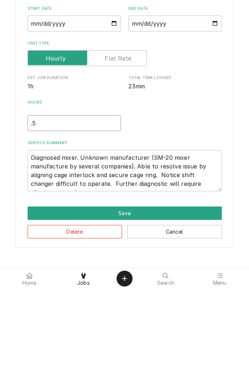
type input ".5"
click at [32, 258] on textarea "Diagnosed mixer. Unknown manufacturer (SM-20 mixer manufacture by several compa…" at bounding box center [125, 269] width 194 height 41
type textarea "x"
type textarea "9Diagnosed mixer. Unknown manufacturer (SM-20 mixer manufacture by several comp…"
type textarea "x"
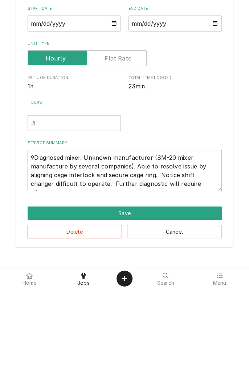
type textarea "9/Diagnosed mixer. Unknown manufacturer (SM-20 mixer manufacture by several com…"
type textarea "x"
type textarea "9/1Diagnosed mixer. Unknown manufacturer (SM-20 mixer manufacture by several co…"
type textarea "x"
type textarea "9/13Diagnosed mixer. Unknown manufacturer (SM-20 mixer manufacture by several c…"
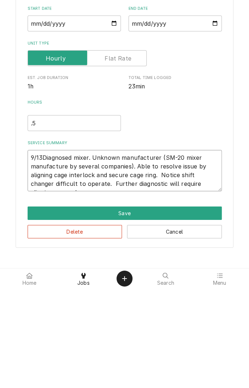
type textarea "x"
type textarea "9/13/Diagnosed mixer. Unknown manufacturer (SM-20 mixer manufacture by several …"
type textarea "x"
type textarea "9/13/2Diagnosed mixer. Unknown manufacturer (SM-20 mixer manufacture by several…"
type textarea "x"
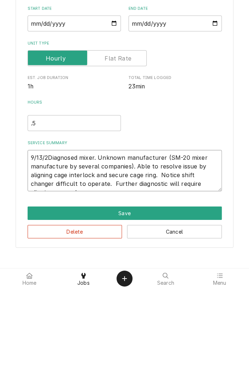
type textarea "9/13/25Diagnosed mixer. Unknown manufacturer (SM-20 mixer manufacture by severa…"
type textarea "x"
type textarea "9/13/25 Diagnosed mixer. Unknown manufacturer (SM-20 mixer manufacture by sever…"
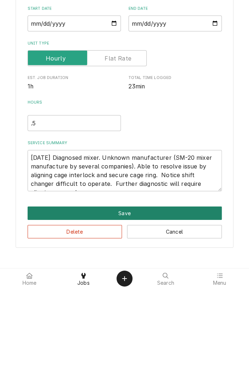
click at [132, 313] on button "Save" at bounding box center [125, 312] width 194 height 13
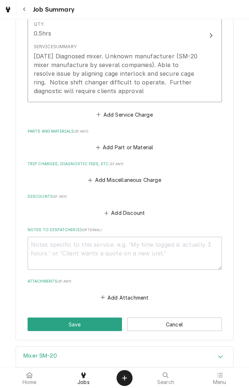
scroll to position [283, 0]
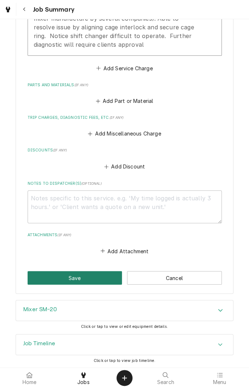
click at [87, 276] on button "Save" at bounding box center [75, 277] width 95 height 13
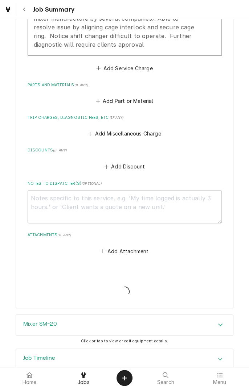
type textarea "x"
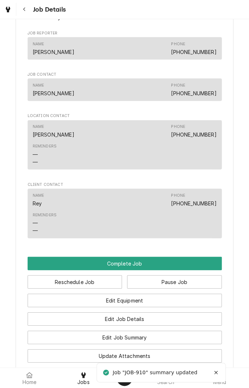
scroll to position [483, 0]
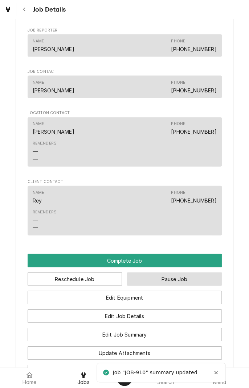
click at [182, 286] on button "Pause Job" at bounding box center [174, 279] width 95 height 13
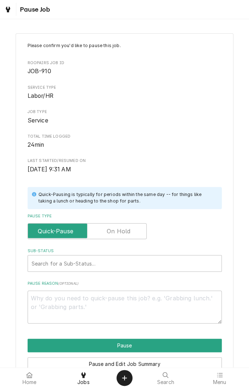
click at [124, 232] on label "Pause Type" at bounding box center [87, 231] width 119 height 16
click at [124, 232] on input "Pause Type" at bounding box center [87, 231] width 112 height 16
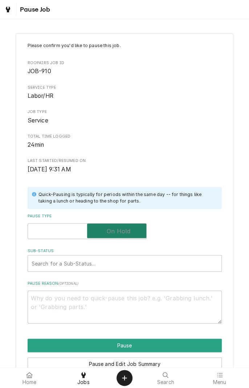
checkbox input "true"
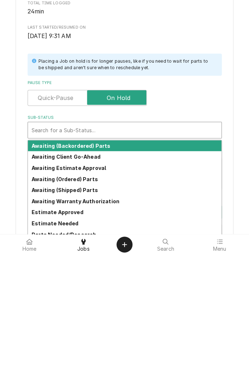
click at [91, 293] on div "Awaiting Client Go-Ahead" at bounding box center [124, 289] width 193 height 11
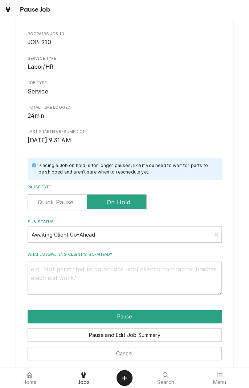
scroll to position [37, 0]
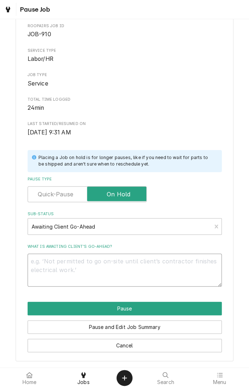
click at [113, 263] on textarea "What is awaiting client’s go-ahead?" at bounding box center [125, 270] width 194 height 33
type textarea "x"
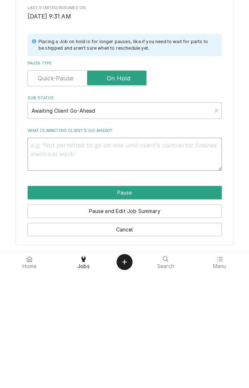
type textarea "F"
type textarea "x"
type textarea "Fu"
type textarea "x"
type textarea "Fur"
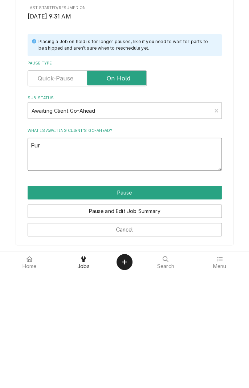
type textarea "x"
type textarea "Furt"
type textarea "x"
type textarea "Furth"
type textarea "x"
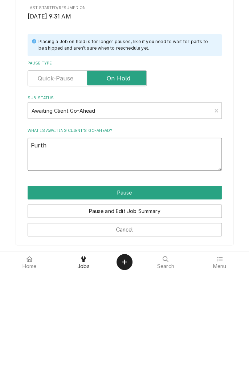
type textarea "Furthe"
type textarea "x"
type textarea "Further"
type textarea "x"
type textarea "Further"
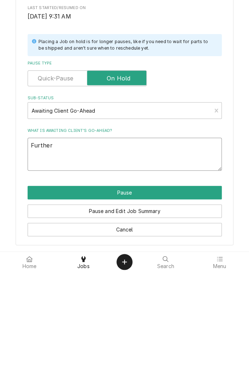
type textarea "x"
type textarea "Further d"
type textarea "x"
type textarea "Further di"
type textarea "x"
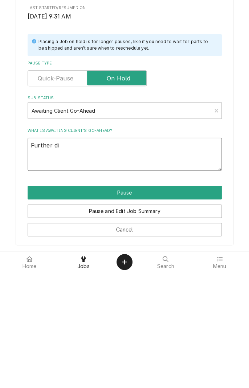
type textarea "Further dia"
type textarea "x"
type textarea "Further diagnostic"
type textarea "x"
type textarea "Further diagnostic"
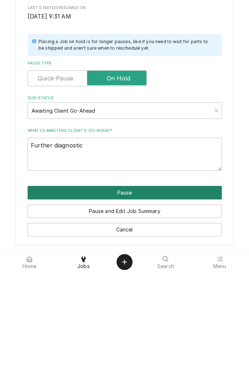
click at [158, 310] on button "Pause" at bounding box center [125, 308] width 194 height 13
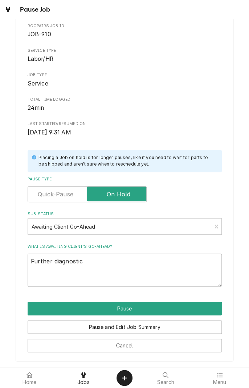
type textarea "x"
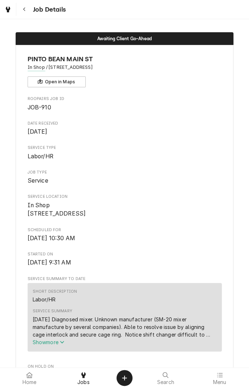
click at [26, 12] on div "Navigate back" at bounding box center [24, 9] width 7 height 7
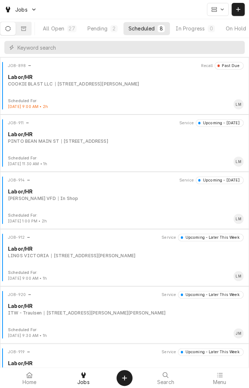
click at [113, 150] on div "JOB-911 Service Upcoming - Today Labor/HR PINTO BEAN MAIN ST 1604 Houston Hwy, …" at bounding box center [124, 137] width 243 height 36
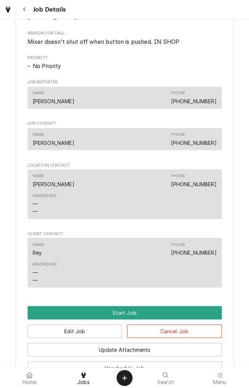
scroll to position [319, 0]
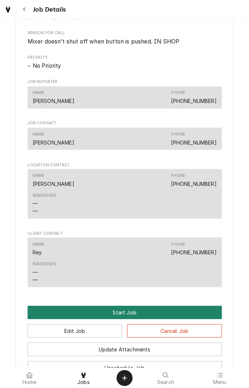
click at [133, 318] on button "Start Job" at bounding box center [125, 312] width 194 height 13
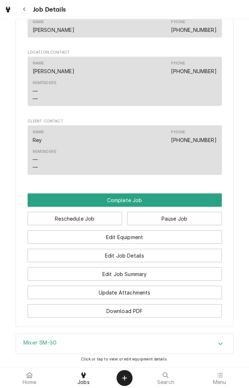
scroll to position [457, 0]
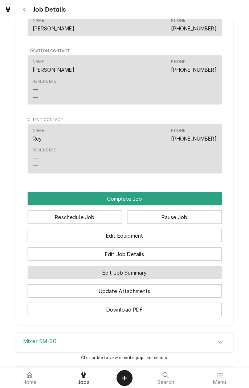
click at [160, 279] on button "Edit Job Summary" at bounding box center [125, 272] width 194 height 13
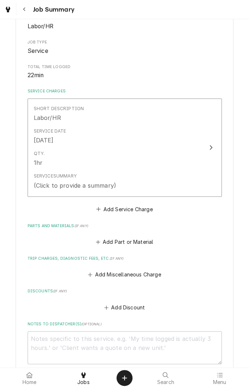
scroll to position [105, 0]
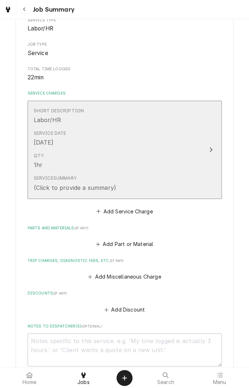
click at [213, 159] on button "Short Description Labor/HR Service Date Sep 13, 2025 Qty. 1hr Service Summary (…" at bounding box center [125, 150] width 194 height 98
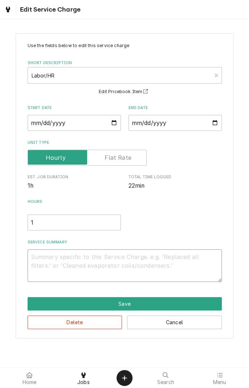
click at [115, 260] on textarea "Service Summary" at bounding box center [125, 265] width 194 height 33
type textarea "x"
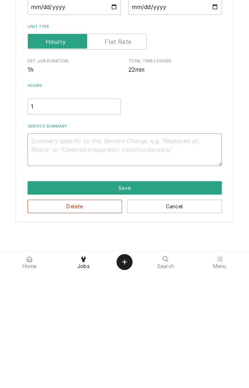
type textarea "D"
type textarea "x"
type textarea "Di"
type textarea "x"
type textarea "Dia"
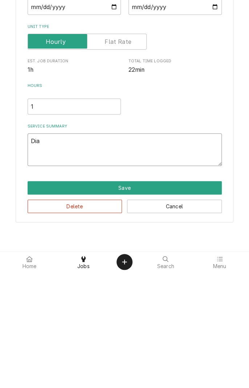
type textarea "x"
type textarea "Diag"
type textarea "x"
type textarea "Diagn"
type textarea "x"
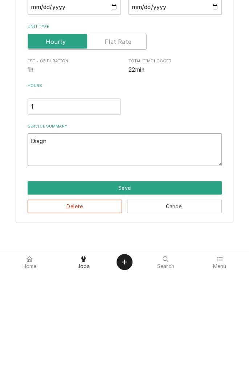
type textarea "Diagno"
type textarea "x"
type textarea "Diagnosed"
type textarea "x"
type textarea "Diagnosed m"
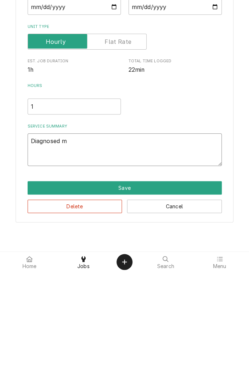
type textarea "x"
type textarea "Diagnosed mi"
type textarea "x"
type textarea "Diagnosed mix"
type textarea "x"
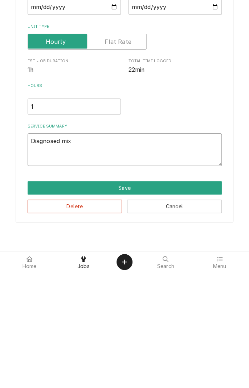
type textarea "Diagnosed mixe"
type textarea "x"
type textarea "Diagnosed mixer"
type textarea "x"
type textarea "Diagnosed mixer."
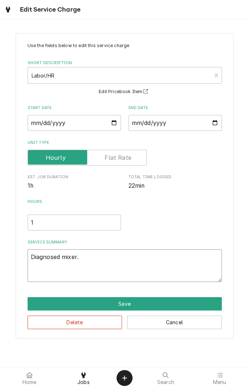
click at [133, 259] on textarea "Diagnosed mixer." at bounding box center [125, 265] width 194 height 33
type textarea "x"
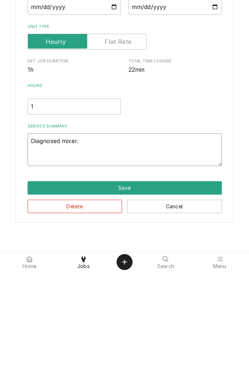
type textarea "Diagnosed mixer."
type textarea "x"
type textarea "Diagnosed mixer. F"
type textarea "x"
type textarea "Diagnosed mixer. Fa"
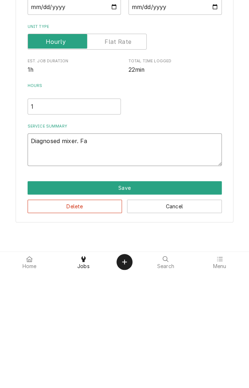
type textarea "x"
type textarea "Diagnosed mixer. Fau"
type textarea "x"
type textarea "Diagnosed mixer. Faul"
type textarea "x"
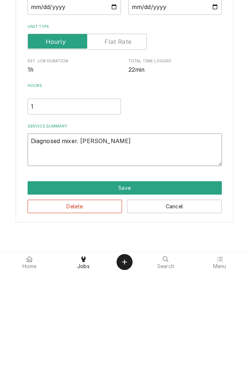
type textarea "Diagnosed mixer. Fault"
type textarea "x"
type textarea "Diagnosed mixer. Faulty"
type textarea "x"
type textarea "Diagnosed mixer. Faulty"
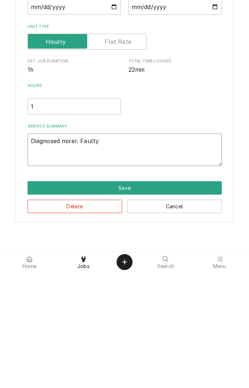
type textarea "x"
type textarea "Diagnosed mixer. Faulty c"
type textarea "x"
type textarea "Diagnosed mixer. Faulty ck"
type textarea "x"
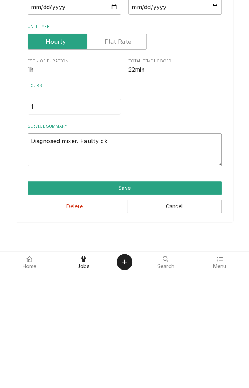
type textarea "Diagnosed mixer. Faulty c"
type textarea "x"
type textarea "Diagnosed mixer. Faulty ci"
type textarea "x"
type textarea "Diagnosed mixer. Faulty cie"
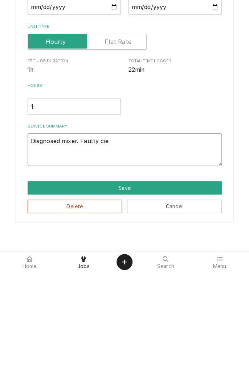
type textarea "x"
type textarea "Diagnosed mixer. Faulty ci"
type textarea "x"
type textarea "Diagnosed mixer. Faulty c"
type textarea "x"
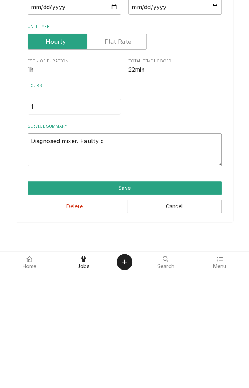
type textarea "Diagnosed mixer. Faulty cu"
type textarea "x"
type textarea "Diagnosed mixer. Faulty cur"
type textarea "x"
type textarea "Diagnosed mixer. Faulty curt"
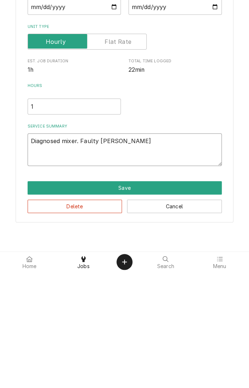
type textarea "x"
type textarea "Diagnosed mixer. Faulty cur"
type textarea "x"
type textarea "Diagnosed mixer. Faulty cu"
type textarea "x"
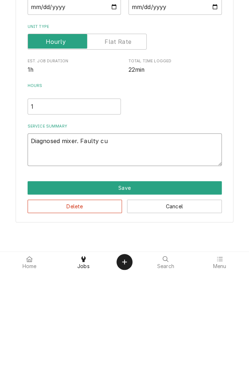
type textarea "Diagnosed mixer. Faulty c"
type textarea "x"
type textarea "Diagnosed mixer. Faulty ci"
type textarea "x"
type textarea "Diagnosed mixer. Faulty cir"
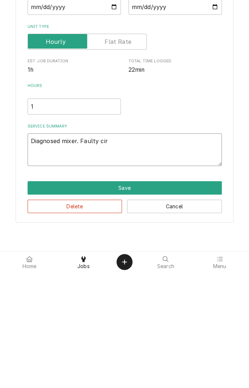
type textarea "x"
type textarea "Diagnosed mixer. Faulty circ"
type textarea "x"
type textarea "Diagnosed mixer. Faulty circuit"
type textarea "x"
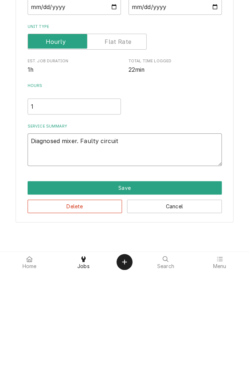
type textarea "Diagnosed mixer. Faulty circuit b"
type textarea "x"
type textarea "Diagnosed mixer. Faulty circuit br"
type textarea "x"
type textarea "Diagnosed mixer. Faulty circuit bre"
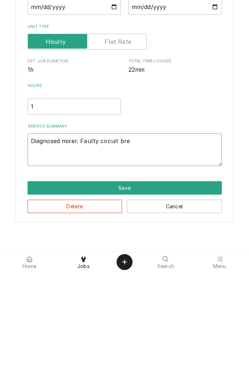
type textarea "x"
type textarea "Diagnosed mixer. Faulty circuit brea"
type textarea "x"
type textarea "Diagnosed mixer. Faulty circuit break"
type textarea "x"
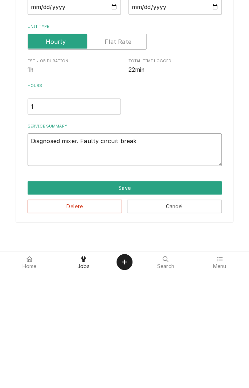
type textarea "Diagnosed mixer. Faulty circuit breake"
type textarea "x"
type textarea "Diagnosed mixer. Faulty circuit breaker"
type textarea "x"
type textarea "Diagnosed mixer. Faulty circuit breaker"
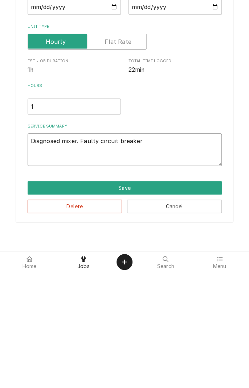
type textarea "x"
type textarea "Diagnosed mixer. Faulty circuit breaker"
type textarea "x"
type textarea "Diagnosed mixer. Faulty circuit breaker."
type textarea "x"
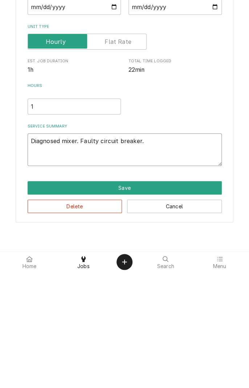
type textarea "Diagnosed mixer. Faulty circuit breaker."
type textarea "x"
type textarea "Diagnosed mixer. Faulty circuit breaker. B"
type textarea "x"
type textarea "Diagnosed mixer. Faulty circuit breaker. By"
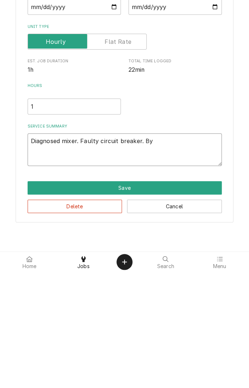
type textarea "x"
type textarea "Diagnosed mixer. Faulty circuit breaker. Byp"
type textarea "x"
type textarea "Diagnosed mixer. Faulty circuit breaker. Bypa"
type textarea "x"
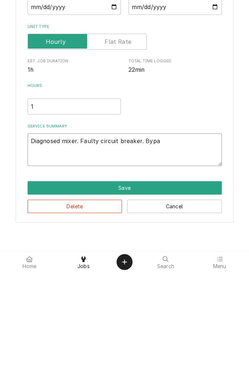
type textarea "Diagnosed mixer. Faulty circuit breaker. Bypas"
type textarea "x"
type textarea "Diagnosed mixer. Faulty circuit breaker. Bypass"
type textarea "x"
type textarea "Diagnosed mixer. Faulty circuit breaker. Bypass"
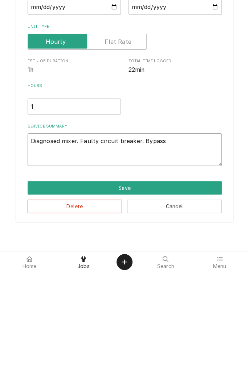
type textarea "x"
type textarea "Diagnosed mixer. Faulty circuit breaker. Bypass t"
type textarea "x"
type textarea "Diagnosed mixer. Faulty circuit breaker. Bypass to"
type textarea "x"
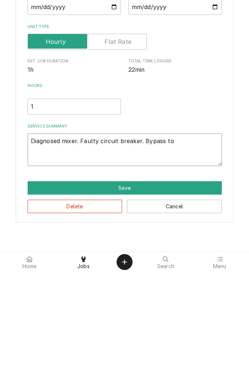
type textarea "Diagnosed mixer. Faulty circuit breaker. Bypass to"
type textarea "x"
type textarea "Diagnosed mixer. Faulty circuit breaker. Bypass to t"
type textarea "x"
type textarea "Diagnosed mixer. Faulty circuit breaker. Bypass to te"
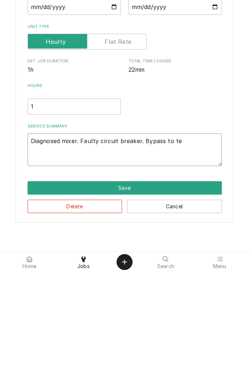
type textarea "x"
type textarea "Diagnosed mixer. Faulty circuit breaker. Bypass to tes"
type textarea "x"
type textarea "Diagnosed mixer. Faulty circuit breaker. Bypass to test"
type textarea "x"
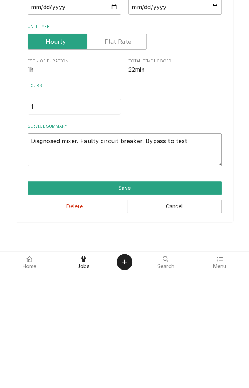
type textarea "Diagnosed mixer. Faulty circuit breaker. Bypass to test."
type textarea "x"
type textarea "Diagnosed mixer. Faulty circuit breaker. Bypass to test."
type textarea "x"
type textarea "Diagnosed mixer. Faulty circuit breaker. Bypass to test. M"
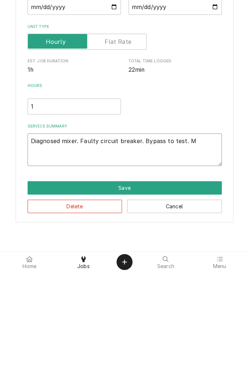
type textarea "x"
type textarea "Diagnosed mixer. Faulty circuit breaker. Bypass to test. Mi"
type textarea "x"
type textarea "Diagnosed mixer. Faulty circuit breaker. Bypass to test. Mix"
type textarea "x"
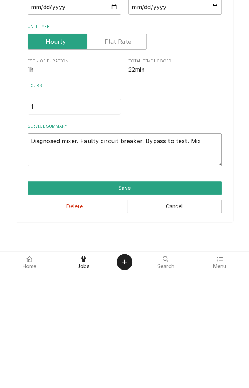
type textarea "Diagnosed mixer. Faulty circuit breaker. Bypass to test. Mixe"
type textarea "x"
type textarea "Diagnosed mixer. Faulty circuit breaker. Bypass to test. Mixer"
type textarea "x"
type textarea "Diagnosed mixer. Faulty circuit breaker. Bypass to test. Mixer"
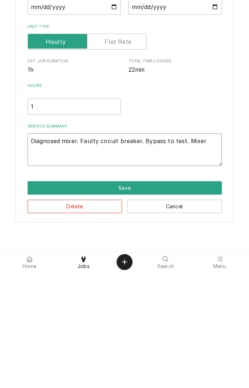
type textarea "x"
type textarea "Diagnosed mixer. Faulty circuit breaker. Bypass to test. Mixer o"
type textarea "x"
type textarea "Diagnosed mixer. Faulty circuit breaker. Bypass to test. Mixer op"
type textarea "x"
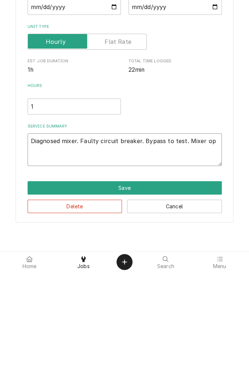
type textarea "Diagnosed mixer. Faulty circuit breaker. Bypass to test. Mixer ope"
type textarea "x"
type textarea "Diagnosed mixer. Faulty circuit breaker. Bypass to test. Mixer oper"
type textarea "x"
type textarea "Diagnosed mixer. Faulty circuit breaker. Bypass to test. Mixer operates"
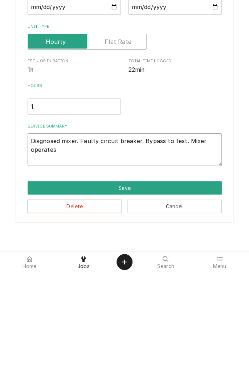
type textarea "x"
type textarea "Diagnosed mixer. Faulty circuit breaker. Bypass to test. Mixer operates on"
type textarea "x"
type textarea "Diagnosed mixer. Faulty circuit breaker. Bypass to test. Mixer operates on"
type textarea "x"
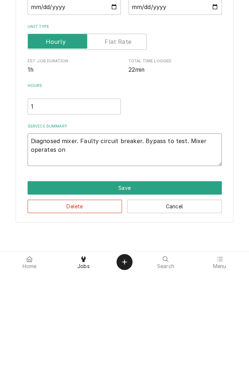
type textarea "Diagnosed mixer. Faulty circuit breaker. Bypass to test. Mixer operates on a"
type textarea "x"
type textarea "Diagnosed mixer. Faulty circuit breaker. Bypass to test. Mixer operates on al"
type textarea "x"
type textarea "Diagnosed mixer. Faulty circuit breaker. Bypass to test. Mixer operates on all"
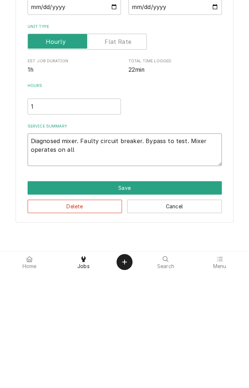
type textarea "x"
type textarea "Diagnosed mixer. Faulty circuit breaker. Bypass to test. Mixer operates on all"
type textarea "x"
type textarea "Diagnosed mixer. Faulty circuit breaker. Bypass to test. Mixer operates on all s"
type textarea "x"
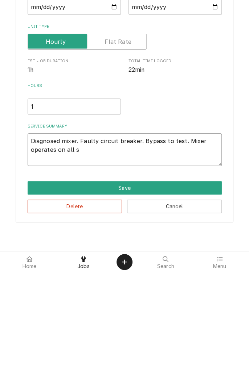
type textarea "Diagnosed mixer. Faulty circuit breaker. Bypass to test. Mixer operates on all …"
type textarea "x"
type textarea "Diagnosed mixer. Faulty circuit breaker. Bypass to test. Mixer operates on all …"
type textarea "x"
type textarea "Diagnosed mixer. Faulty circuit breaker. Bypass to test. Mixer operates on all …"
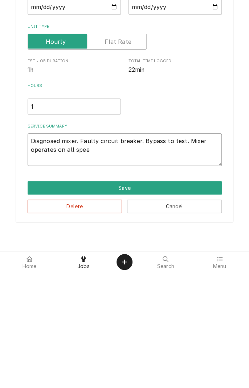
type textarea "x"
type textarea "Diagnosed mixer. Faulty circuit breaker. Bypass to test. Mixer operates on all …"
type textarea "x"
type textarea "Diagnosed mixer. Faulty circuit breaker. Bypass to test. Mixer operates on all …"
type textarea "x"
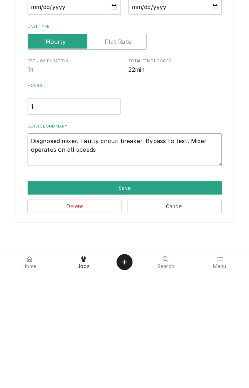
type textarea "Diagnosed mixer. Faulty circuit breaker. Bypass to test. Mixer operates on all …"
type textarea "x"
type textarea "Diagnosed mixer. Faulty circuit breaker. Bypass to test. Mixer operates on all …"
type textarea "x"
type textarea "Diagnosed mixer. Faulty circuit breaker. Bypass to test. Mixer operates on all …"
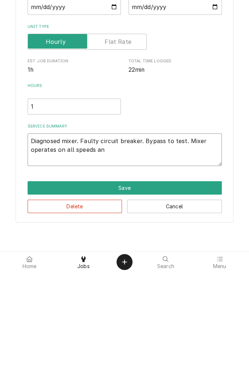
type textarea "x"
type textarea "Diagnosed mixer. Faulty circuit breaker. Bypass to test. Mixer operates on all …"
type textarea "x"
type textarea "Diagnosed mixer. Faulty circuit breaker. Bypass to test. Mixer operates on all …"
type textarea "x"
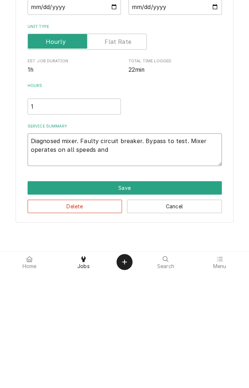
type textarea "Diagnosed mixer. Faulty circuit breaker. Bypass to test. Mixer operates on all …"
type textarea "x"
type textarea "Diagnosed mixer. Faulty circuit breaker. Bypass to test. Mixer operates on all …"
type textarea "x"
type textarea "Diagnosed mixer. Faulty circuit breaker. Bypass to test. Mixer operates on all …"
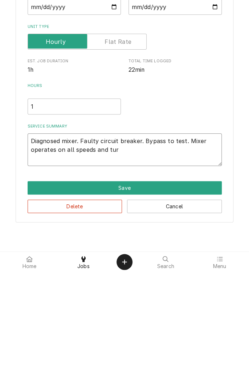
type textarea "x"
type textarea "Diagnosed mixer. Faulty circuit breaker. Bypass to test. Mixer operates on all …"
type textarea "x"
type textarea "Diagnosed mixer. Faulty circuit breaker. Bypass to test. Mixer operates on all …"
type textarea "x"
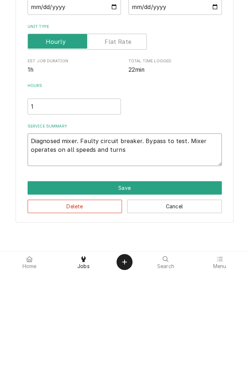
type textarea "Diagnosed mixer. Faulty circuit breaker. Bypass to test. Mixer operates on all …"
type textarea "x"
type textarea "Diagnosed mixer. Faulty circuit breaker. Bypass to test. Mixer operates on all …"
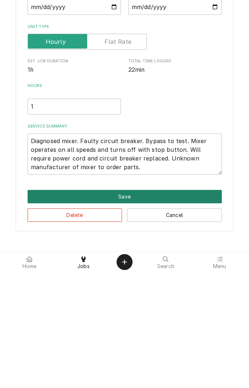
click at [169, 311] on button "Save" at bounding box center [125, 312] width 194 height 13
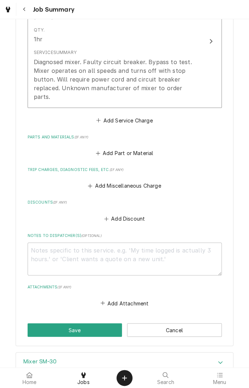
scroll to position [274, 0]
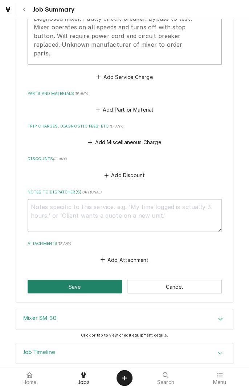
click at [84, 280] on button "Save" at bounding box center [75, 286] width 95 height 13
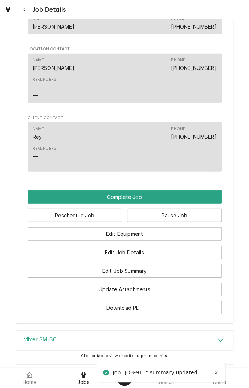
scroll to position [540, 0]
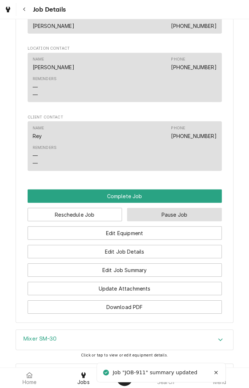
click at [178, 221] on button "Pause Job" at bounding box center [174, 214] width 95 height 13
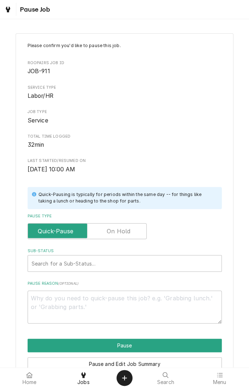
click at [127, 235] on label "Pause Type" at bounding box center [87, 231] width 119 height 16
click at [127, 235] on input "Pause Type" at bounding box center [87, 231] width 112 height 16
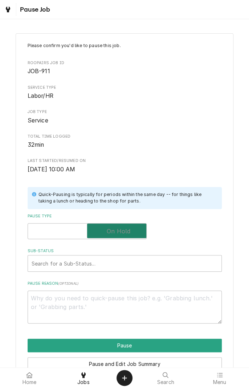
checkbox input "true"
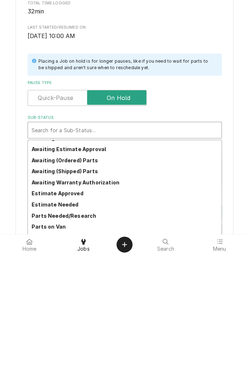
scroll to position [20, 0]
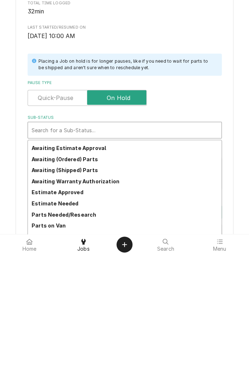
click at [88, 351] on div "Parts Needed/Research" at bounding box center [124, 347] width 193 height 11
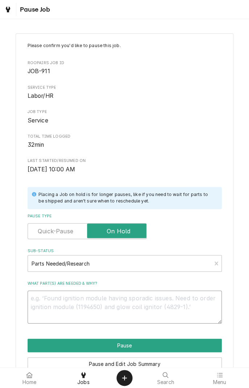
click at [160, 300] on textarea "What part(s) are needed & why?" at bounding box center [125, 307] width 194 height 33
type textarea "x"
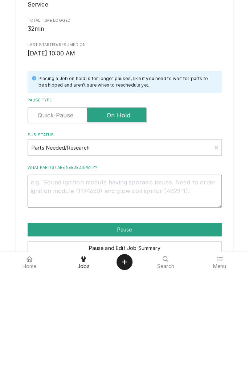
type textarea "M"
type textarea "x"
type textarea "Ma"
type textarea "x"
type textarea "Man"
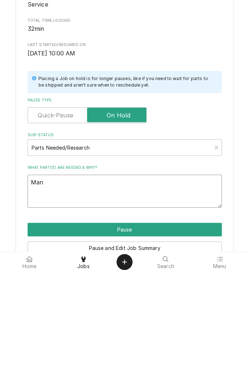
type textarea "x"
type textarea "Manu"
type textarea "x"
type textarea "Manufacturer"
type textarea "x"
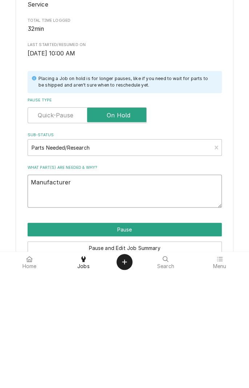
type textarea "Manufacturer"
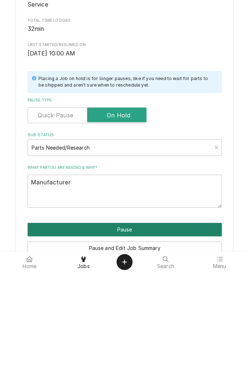
click at [148, 347] on button "Pause" at bounding box center [125, 345] width 194 height 13
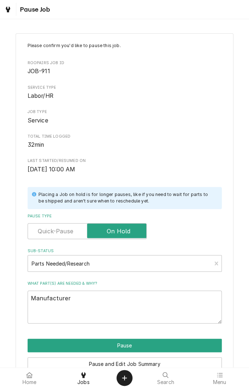
type textarea "x"
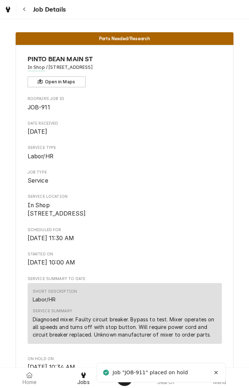
click at [27, 14] on button "Navigate back" at bounding box center [24, 9] width 13 height 13
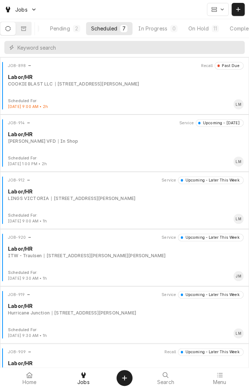
scroll to position [0, 68]
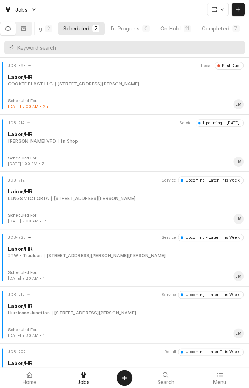
click at [182, 28] on button "On Hold 11" at bounding box center [175, 28] width 41 height 13
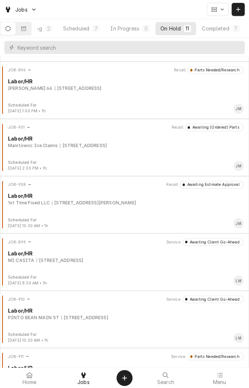
scroll to position [290, 0]
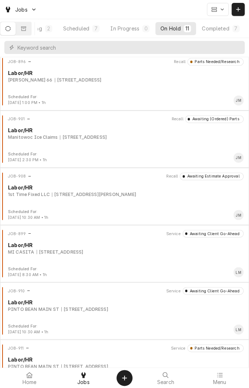
click at [83, 253] on div "1604 Houston Hwy 1604 Houston Hwy, VICTORIA, TX 77901" at bounding box center [60, 252] width 47 height 7
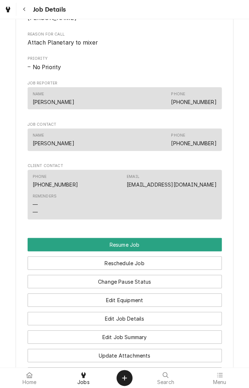
scroll to position [488, 0]
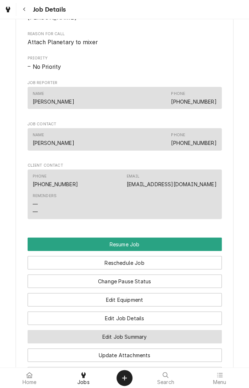
click at [157, 344] on button "Edit Job Summary" at bounding box center [125, 336] width 194 height 13
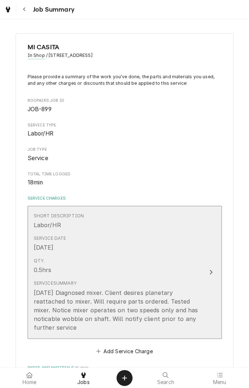
click at [201, 275] on button "Short Description Labor/HR Service Date [DATE] Qty. 0.5hrs Service Summary [DAT…" at bounding box center [125, 272] width 194 height 133
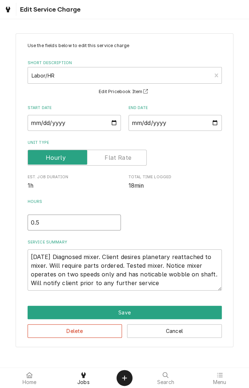
click at [56, 225] on input "0.5" at bounding box center [74, 223] width 93 height 16
type textarea "x"
type input "0"
type textarea "x"
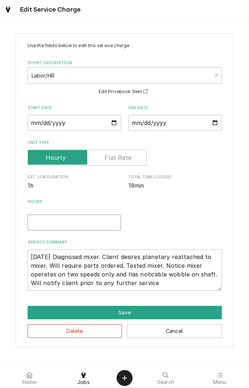
type input "1"
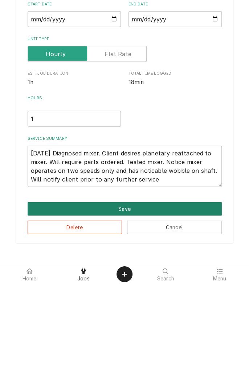
click at [128, 313] on button "Save" at bounding box center [125, 312] width 194 height 13
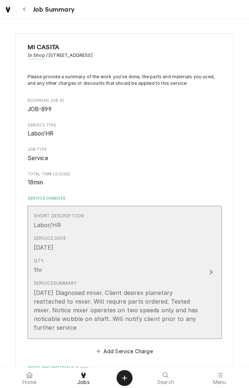
click at [210, 273] on icon "Update Line Item" at bounding box center [210, 272] width 3 height 5
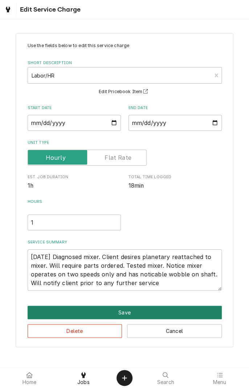
click at [129, 314] on button "Save" at bounding box center [125, 312] width 194 height 13
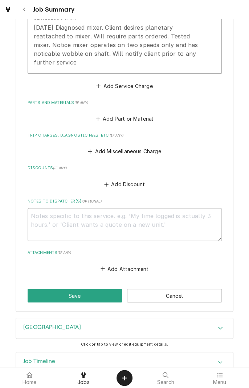
scroll to position [283, 0]
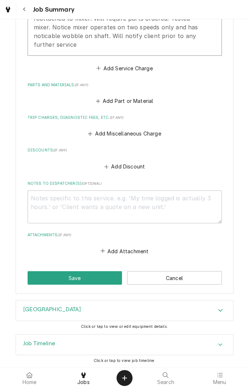
click at [88, 284] on button "Save" at bounding box center [75, 277] width 95 height 13
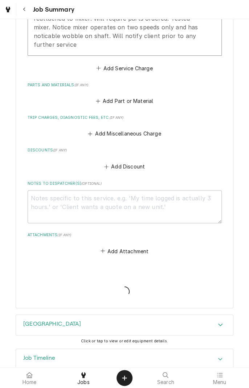
type textarea "x"
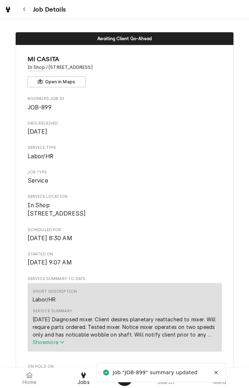
click at [35, 14] on div "Job Details" at bounding box center [42, 9] width 48 height 13
click at [26, 13] on div "Navigate back" at bounding box center [24, 9] width 7 height 7
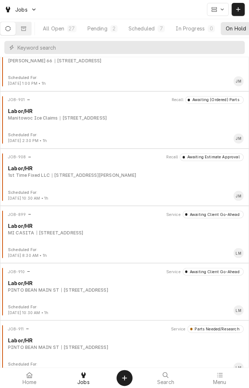
scroll to position [319, 0]
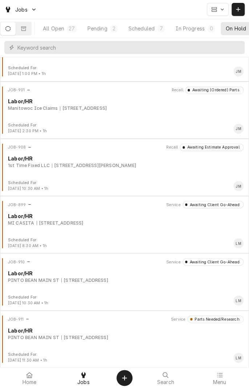
click at [108, 281] on div "1604 Houston Hwy, Victoria, TX 77901" at bounding box center [84, 280] width 47 height 7
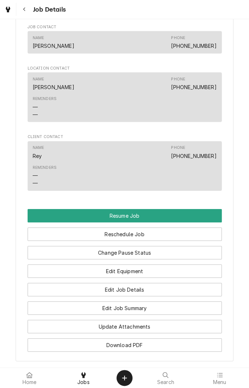
scroll to position [587, 0]
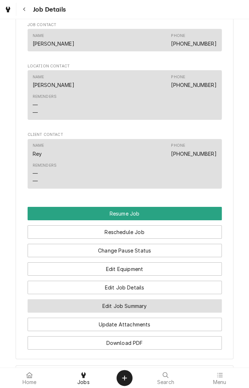
click at [157, 313] on button "Edit Job Summary" at bounding box center [125, 305] width 194 height 13
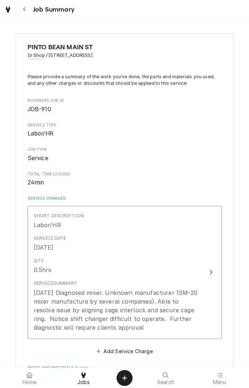
click at [204, 275] on button "Short Description Labor/HR Service Date [DATE] Qty. 0.5hrs Service Summary [DAT…" at bounding box center [125, 272] width 194 height 133
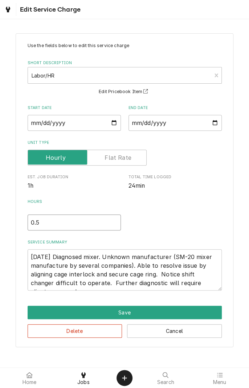
click at [57, 224] on input "0.5" at bounding box center [74, 223] width 93 height 16
type textarea "x"
type input "0"
type textarea "x"
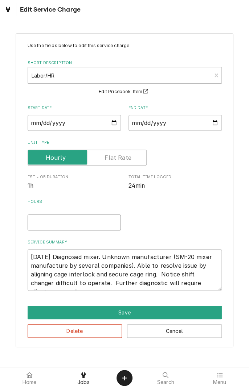
type input "1"
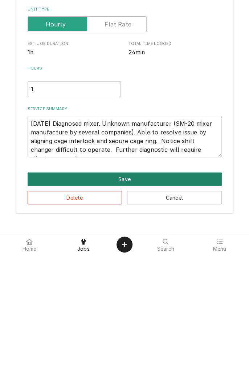
click at [132, 314] on button "Save" at bounding box center [125, 312] width 194 height 13
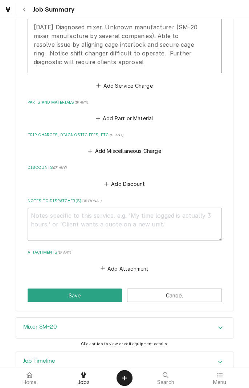
scroll to position [283, 0]
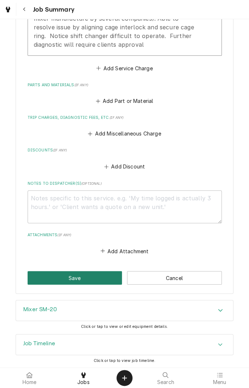
click at [86, 283] on button "Save" at bounding box center [75, 277] width 95 height 13
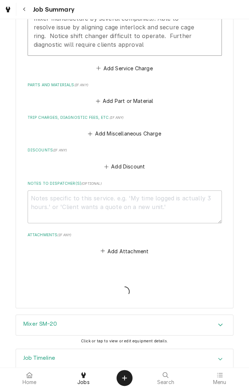
type textarea "x"
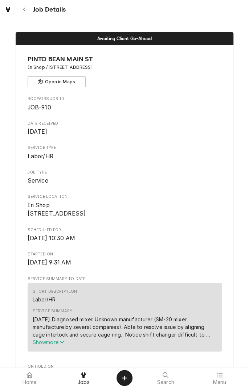
click at [25, 11] on icon "Navigate back" at bounding box center [24, 9] width 3 height 5
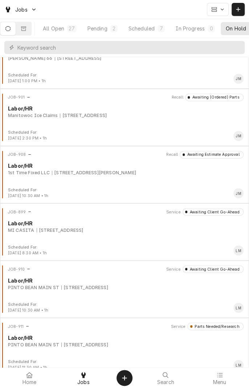
scroll to position [319, 0]
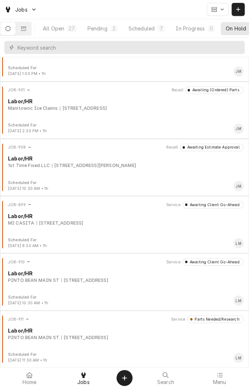
click at [83, 222] on div "1604 Houston Hwy 1604 Houston Hwy, VICTORIA, TX 77901" at bounding box center [60, 223] width 47 height 7
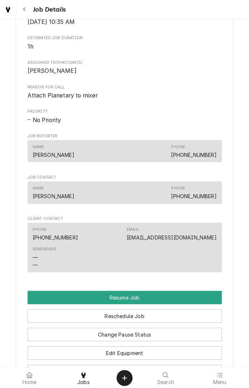
scroll to position [436, 0]
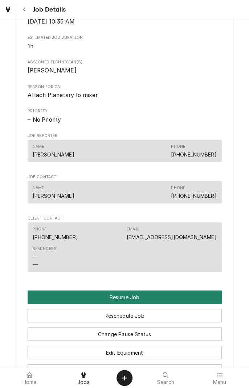
click at [147, 304] on button "Resume Job" at bounding box center [125, 296] width 194 height 13
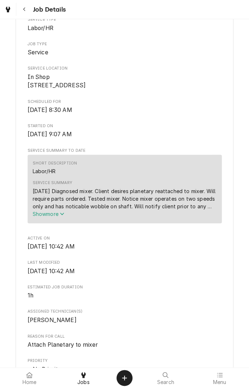
scroll to position [134, 0]
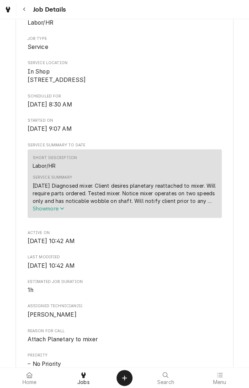
click at [213, 212] on button "Show more" at bounding box center [125, 209] width 184 height 8
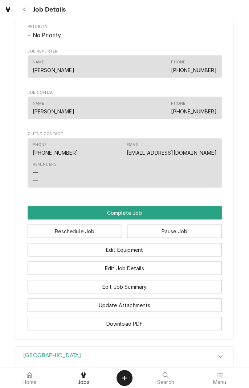
scroll to position [472, 0]
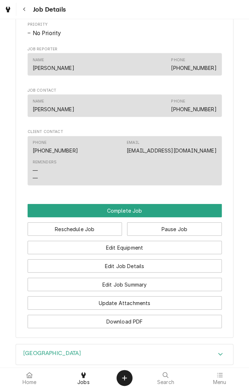
click at [162, 291] on button "Edit Job Summary" at bounding box center [125, 284] width 194 height 13
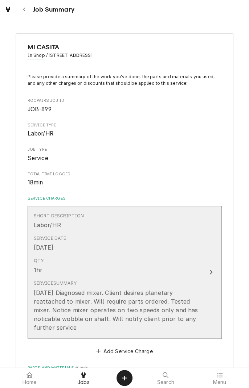
click at [205, 273] on button "Short Description Labor/HR Service Date Sep 13, 2025 Qty. 1hr Service Summary 9…" at bounding box center [125, 272] width 194 height 133
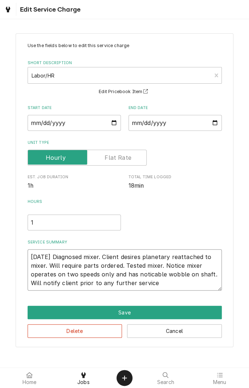
click at [163, 286] on textarea "[DATE] Diagnosed mixer. Client desires planetary reattached to mixer. Will requ…" at bounding box center [125, 269] width 194 height 41
type textarea "x"
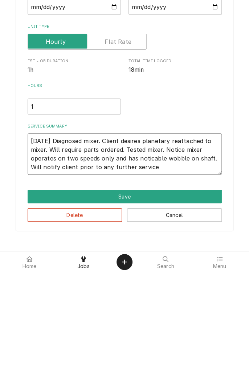
type textarea "9/13/25 Diagnosed mixer. Client desires planetary reattached to mixer. Will req…"
type textarea "x"
type textarea "[DATE] Diagnosed mixer. Client desires planetary reattached to mixer. Will requ…"
type textarea "x"
type textarea "[DATE] Diagnosed mixer. Client desires planetary reattached to mixer. Will requ…"
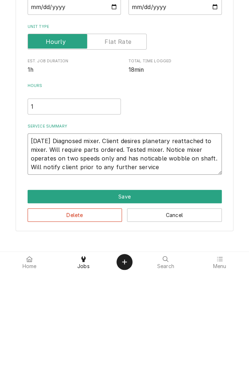
type textarea "x"
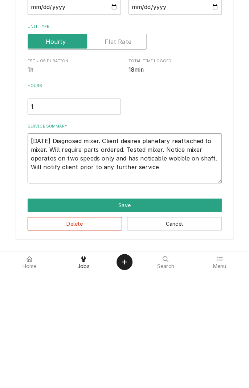
type textarea "9/13/25 Diagnosed mixer. Client desires planetary reattached to mixer. Will req…"
type textarea "x"
type textarea "9/13/25 Diagnosed mixer. Client desires planetary reattached to mixer. Will req…"
type textarea "x"
type textarea "9/13/25 Diagnosed mixer. Client desires planetary reattached to mixer. Will req…"
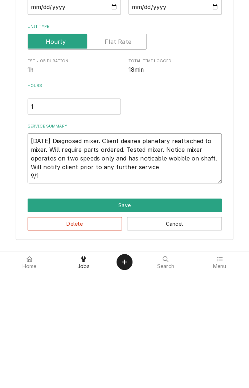
type textarea "x"
type textarea "9/13/25 Diagnosed mixer. Client desires planetary reattached to mixer. Will req…"
type textarea "x"
type textarea "9/13/25 Diagnosed mixer. Client desires planetary reattached to mixer. Will req…"
type textarea "x"
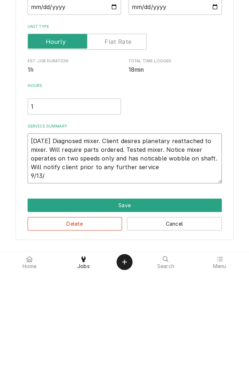
type textarea "9/13/25 Diagnosed mixer. Client desires planetary reattached to mixer. Will req…"
type textarea "x"
type textarea "9/13/25 Diagnosed mixer. Client desires planetary reattached to mixer. Will req…"
type textarea "x"
type textarea "9/13/25 Diagnosed mixer. Client desires planetary reattached to mixer. Will req…"
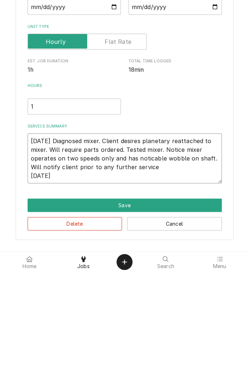
type textarea "x"
type textarea "9/13/25 Diagnosed mixer. Client desires planetary reattached to mixer. Will req…"
type textarea "x"
type textarea "9/13/25 Diagnosed mixer. Client desires planetary reattached to mixer. Will req…"
type textarea "x"
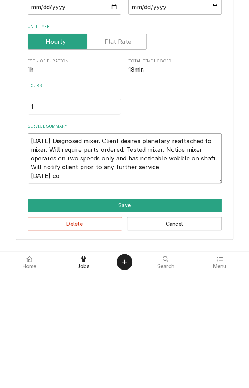
type textarea "9/13/25 Diagnosed mixer. Client desires planetary reattached to mixer. Will req…"
type textarea "x"
type textarea "9/13/25 Diagnosed mixer. Client desires planetary reattached to mixer. Will req…"
type textarea "x"
type textarea "9/13/25 Diagnosed mixer. Client desires planetary reattached to mixer. Will req…"
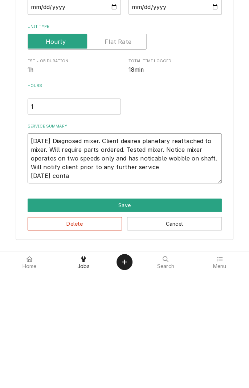
type textarea "x"
type textarea "9/13/25 Diagnosed mixer. Client desires planetary reattached to mixer. Will req…"
type textarea "x"
type textarea "9/13/25 Diagnosed mixer. Client desires planetary reattached to mixer. Will req…"
type textarea "x"
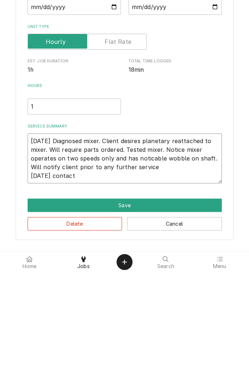
type textarea "9/13/25 Diagnosed mixer. Client desires planetary reattached to mixer. Will req…"
type textarea "x"
type textarea "9/13/25 Diagnosed mixer. Client desires planetary reattached to mixer. Will req…"
type textarea "x"
type textarea "9/13/25 Diagnosed mixer. Client desires planetary reattached to mixer. Will req…"
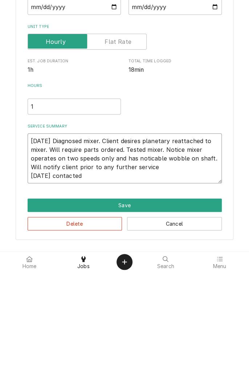
type textarea "x"
type textarea "9/13/25 Diagnosed mixer. Client desires planetary reattached to mixer. Will req…"
type textarea "x"
type textarea "9/13/25 Diagnosed mixer. Client desires planetary reattached to mixer. Will req…"
type textarea "x"
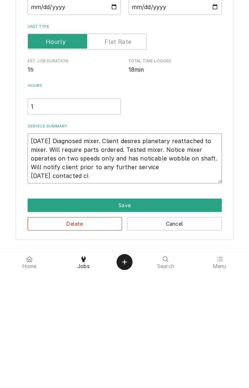
type textarea "9/13/25 Diagnosed mixer. Client desires planetary reattached to mixer. Will req…"
type textarea "x"
type textarea "9/13/25 Diagnosed mixer. Client desires planetary reattached to mixer. Will req…"
type textarea "x"
type textarea "9/13/25 Diagnosed mixer. Client desires planetary reattached to mixer. Will req…"
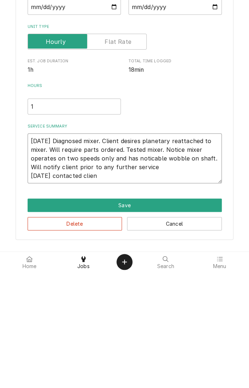
type textarea "x"
type textarea "9/13/25 Diagnosed mixer. Client desires planetary reattached to mixer. Will req…"
type textarea "x"
type textarea "9/13/25 Diagnosed mixer. Client desires planetary reattached to mixer. Will req…"
type textarea "x"
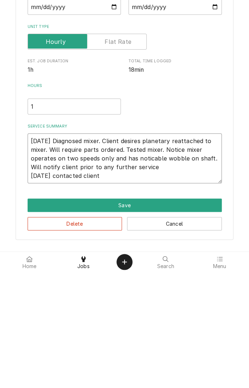
type textarea "9/13/25 Diagnosed mixer. Client desires planetary reattached to mixer. Will req…"
type textarea "x"
type textarea "9/13/25 Diagnosed mixer. Client desires planetary reattached to mixer. Will req…"
type textarea "x"
type textarea "9/13/25 Diagnosed mixer. Client desires planetary reattached to mixer. Will req…"
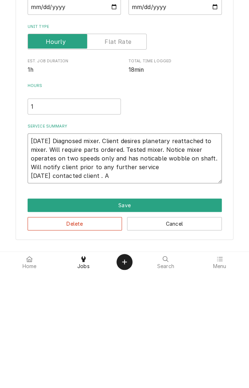
type textarea "x"
type textarea "9/13/25 Diagnosed mixer. Client desires planetary reattached to mixer. Will req…"
type textarea "x"
type textarea "9/13/25 Diagnosed mixer. Client desires planetary reattached to mixer. Will req…"
type textarea "x"
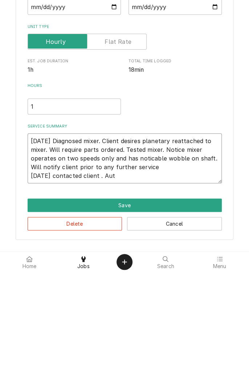
type textarea "9/13/25 Diagnosed mixer. Client desires planetary reattached to mixer. Will req…"
type textarea "x"
type textarea "9/13/25 Diagnosed mixer. Client desires planetary reattached to mixer. Will req…"
type textarea "x"
type textarea "9/13/25 Diagnosed mixer. Client desires planetary reattached to mixer. Will req…"
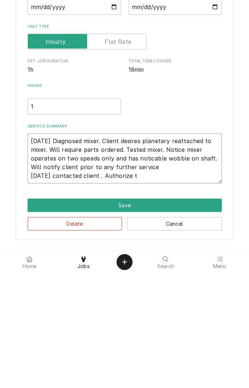
type textarea "x"
type textarea "9/13/25 Diagnosed mixer. Client desires planetary reattached to mixer. Will req…"
type textarea "x"
type textarea "9/13/25 Diagnosed mixer. Client desires planetary reattached to mixer. Will req…"
type textarea "x"
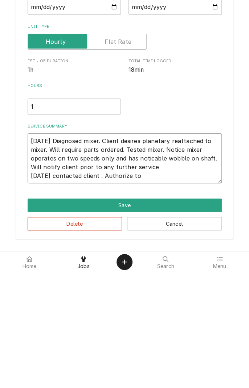
type textarea "9/13/25 Diagnosed mixer. Client desires planetary reattached to mixer. Will req…"
type textarea "x"
type textarea "9/13/25 Diagnosed mixer. Client desires planetary reattached to mixer. Will req…"
type textarea "x"
type textarea "9/13/25 Diagnosed mixer. Client desires planetary reattached to mixer. Will req…"
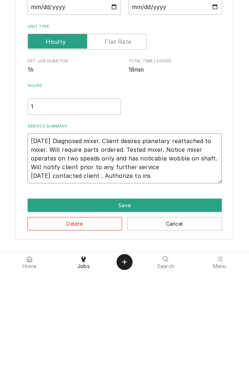
type textarea "x"
type textarea "9/13/25 Diagnosed mixer. Client desires planetary reattached to mixer. Will req…"
type textarea "x"
type textarea "9/13/25 Diagnosed mixer. Client desires planetary reattached to mixer. Will req…"
type textarea "x"
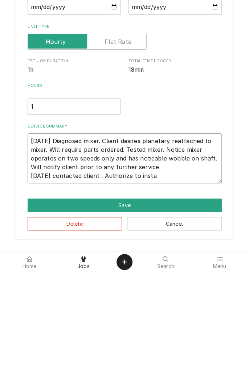
type textarea "9/13/25 Diagnosed mixer. Client desires planetary reattached to mixer. Will req…"
type textarea "x"
type textarea "9/13/25 Diagnosed mixer. Client desires planetary reattached to mixer. Will req…"
type textarea "x"
type textarea "9/13/25 Diagnosed mixer. Client desires planetary reattached to mixer. Will req…"
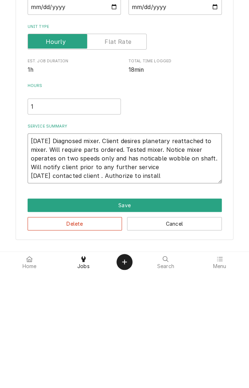
type textarea "x"
type textarea "9/13/25 Diagnosed mixer. Client desires planetary reattached to mixer. Will req…"
type textarea "x"
type textarea "9/13/25 Diagnosed mixer. Client desires planetary reattached to mixer. Will req…"
type textarea "x"
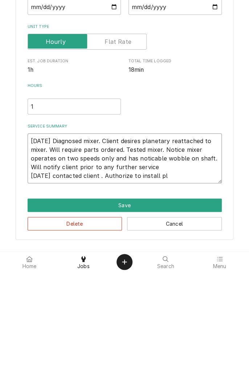
type textarea "9/13/25 Diagnosed mixer. Client desires planetary reattached to mixer. Will req…"
type textarea "x"
type textarea "9/13/25 Diagnosed mixer. Client desires planetary reattached to mixer. Will req…"
type textarea "x"
type textarea "9/13/25 Diagnosed mixer. Client desires planetary reattached to mixer. Will req…"
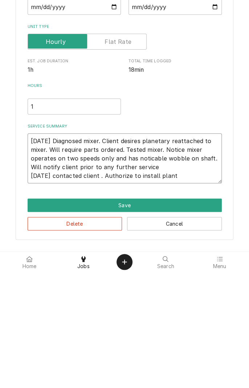
type textarea "x"
type textarea "9/13/25 Diagnosed mixer. Client desires planetary reattached to mixer. Will req…"
type textarea "x"
type textarea "9/13/25 Diagnosed mixer. Client desires planetary reattached to mixer. Will req…"
type textarea "x"
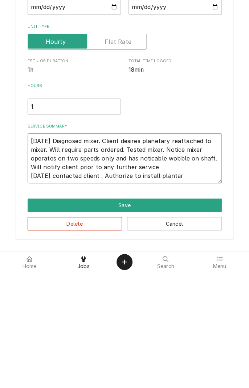
type textarea "9/13/25 Diagnosed mixer. Client desires planetary reattached to mixer. Will req…"
type textarea "x"
type textarea "9/13/25 Diagnosed mixer. Client desires planetary reattached to mixer. Will req…"
type textarea "x"
type textarea "9/13/25 Diagnosed mixer. Client desires planetary reattached to mixer. Will req…"
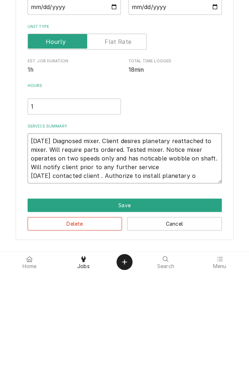
type textarea "x"
type textarea "9/13/25 Diagnosed mixer. Client desires planetary reattached to mixer. Will req…"
type textarea "x"
type textarea "9/13/25 Diagnosed mixer. Client desires planetary reattached to mixer. Will req…"
type textarea "x"
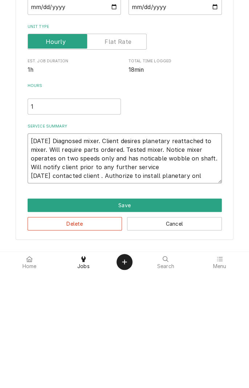
type textarea "9/13/25 Diagnosed mixer. Client desires planetary reattached to mixer. Will req…"
type textarea "x"
type textarea "9/13/25 Diagnosed mixer. Client desires planetary reattached to mixer. Will req…"
type textarea "x"
type textarea "9/13/25 Diagnosed mixer. Client desires planetary reattached to mixer. Will req…"
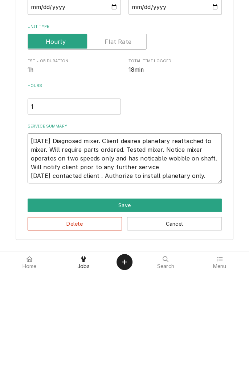
type textarea "x"
type textarea "9/13/25 Diagnosed mixer. Client desires planetary reattached to mixer. Will req…"
type textarea "x"
type textarea "9/13/25 Diagnosed mixer. Client desires planetary reattached to mixer. Will req…"
type textarea "x"
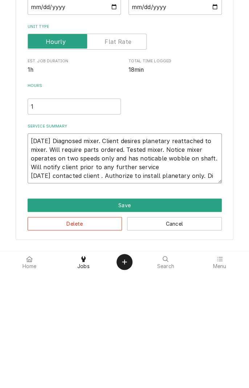
type textarea "9/13/25 Diagnosed mixer. Client desires planetary reattached to mixer. Will req…"
type textarea "x"
type textarea "9/13/25 Diagnosed mixer. Client desires planetary reattached to mixer. Will req…"
type textarea "x"
type textarea "9/13/25 Diagnosed mixer. Client desires planetary reattached to mixer. Will req…"
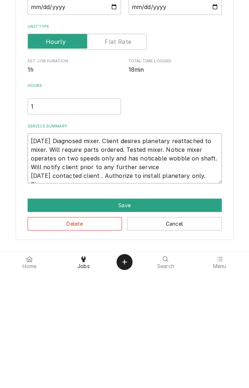
type textarea "x"
type textarea "9/13/25 Diagnosed mixer. Client desires planetary reattached to mixer. Will req…"
type textarea "x"
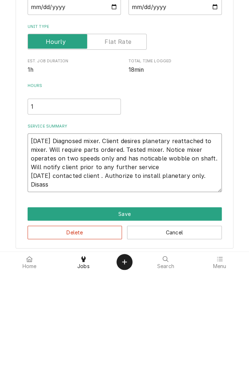
type textarea "9/13/25 Diagnosed mixer. Client desires planetary reattached to mixer. Will req…"
type textarea "x"
type textarea "9/13/25 Diagnosed mixer. Client desires planetary reattached to mixer. Will req…"
type textarea "x"
type textarea "9/13/25 Diagnosed mixer. Client desires planetary reattached to mixer. Will req…"
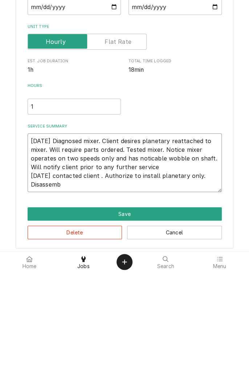
type textarea "x"
type textarea "9/13/25 Diagnosed mixer. Client desires planetary reattached to mixer. Will req…"
type textarea "x"
type textarea "9/13/25 Diagnosed mixer. Client desires planetary reattached to mixer. Will req…"
type textarea "x"
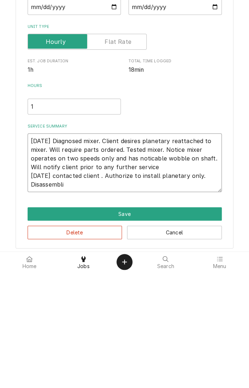
type textarea "9/13/25 Diagnosed mixer. Client desires planetary reattached to mixer. Will req…"
type textarea "x"
type textarea "9/13/25 Diagnosed mixer. Client desires planetary reattached to mixer. Will req…"
type textarea "x"
type textarea "9/13/25 Diagnosed mixer. Client desires planetary reattached to mixer. Will req…"
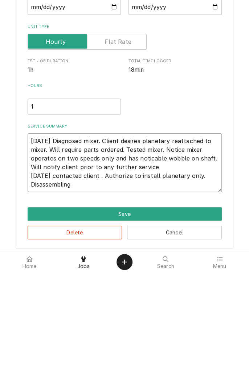
type textarea "x"
type textarea "9/13/25 Diagnosed mixer. Client desires planetary reattached to mixer. Will req…"
type textarea "x"
type textarea "9/13/25 Diagnosed mixer. Client desires planetary reattached to mixer. Will req…"
type textarea "x"
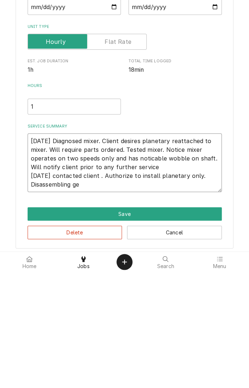
type textarea "9/13/25 Diagnosed mixer. Client desires planetary reattached to mixer. Will req…"
type textarea "x"
type textarea "9/13/25 Diagnosed mixer. Client desires planetary reattached to mixer. Will req…"
type textarea "x"
type textarea "9/13/25 Diagnosed mixer. Client desires planetary reattached to mixer. Will req…"
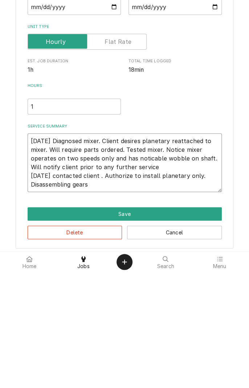
type textarea "x"
type textarea "9/13/25 Diagnosed mixer. Client desires planetary reattached to mixer. Will req…"
type textarea "x"
type textarea "9/13/25 Diagnosed mixer. Client desires planetary reattached to mixer. Will req…"
type textarea "x"
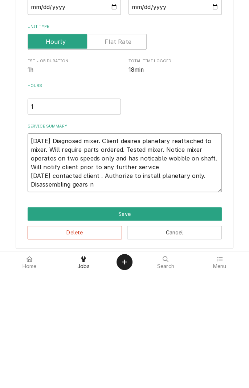
type textarea "9/13/25 Diagnosed mixer. Client desires planetary reattached to mixer. Will req…"
type textarea "x"
type textarea "9/13/25 Diagnosed mixer. Client desires planetary reattached to mixer. Will req…"
type textarea "x"
type textarea "9/13/25 Diagnosed mixer. Client desires planetary reattached to mixer. Will req…"
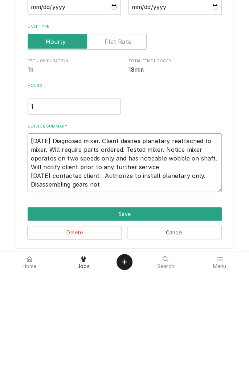
type textarea "x"
type textarea "9/13/25 Diagnosed mixer. Client desires planetary reattached to mixer. Will req…"
type textarea "x"
type textarea "9/13/25 Diagnosed mixer. Client desires planetary reattached to mixer. Will req…"
type textarea "x"
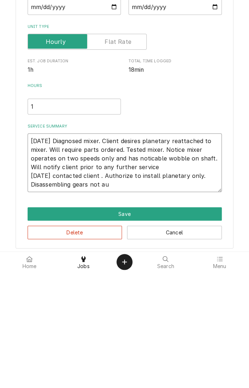
type textarea "9/13/25 Diagnosed mixer. Client desires planetary reattached to mixer. Will req…"
type textarea "x"
type textarea "9/13/25 Diagnosed mixer. Client desires planetary reattached to mixer. Will req…"
type textarea "x"
type textarea "9/13/25 Diagnosed mixer. Client desires planetary reattached to mixer. Will req…"
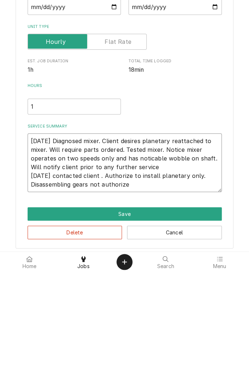
type textarea "x"
type textarea "9/13/25 Diagnosed mixer. Client desires planetary reattached to mixer. Will req…"
type textarea "x"
type textarea "9/13/25 Diagnosed mixer. Client desires planetary reattached to mixer. Will req…"
type textarea "x"
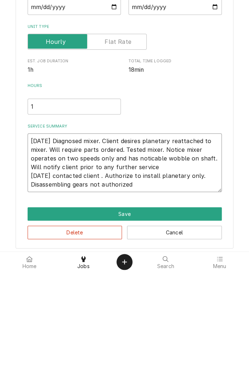
type textarea "9/13/25 Diagnosed mixer. Client desires planetary reattached to mixer. Will req…"
type textarea "x"
type textarea "9/13/25 Diagnosed mixer. Client desires planetary reattached to mixer. Will req…"
type textarea "x"
type textarea "9/13/25 Diagnosed mixer. Client desires planetary reattached to mixer. Will req…"
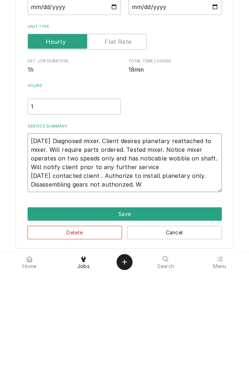
type textarea "x"
type textarea "9/13/25 Diagnosed mixer. Client desires planetary reattached to mixer. Will req…"
type textarea "x"
type textarea "9/13/25 Diagnosed mixer. Client desires planetary reattached to mixer. Will req…"
type textarea "x"
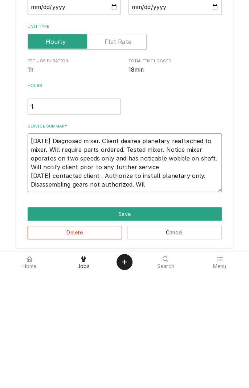
type textarea "9/13/25 Diagnosed mixer. Client desires planetary reattached to mixer. Will req…"
type textarea "x"
type textarea "9/13/25 Diagnosed mixer. Client desires planetary reattached to mixer. Will req…"
type textarea "x"
type textarea "9/13/25 Diagnosed mixer. Client desires planetary reattached to mixer. Will req…"
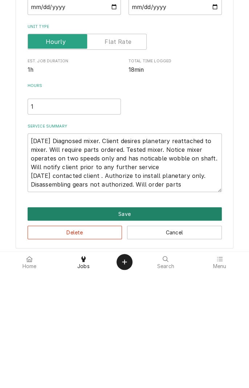
click at [130, 333] on button "Save" at bounding box center [125, 329] width 194 height 13
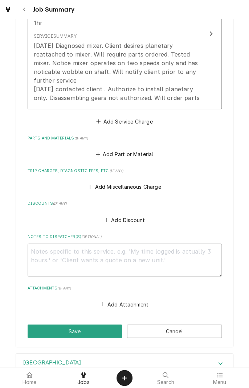
scroll to position [251, 0]
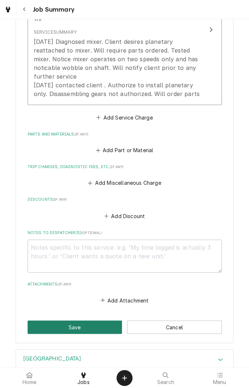
click at [86, 328] on button "Save" at bounding box center [75, 326] width 95 height 13
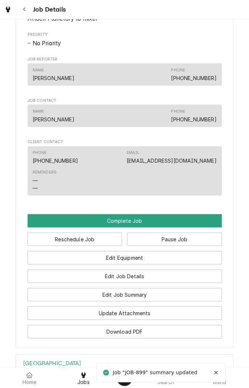
scroll to position [455, 0]
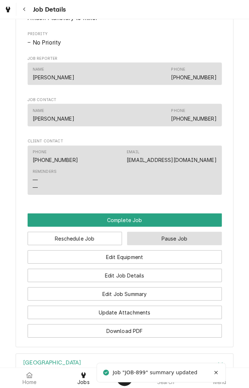
click at [178, 245] on button "Pause Job" at bounding box center [174, 238] width 95 height 13
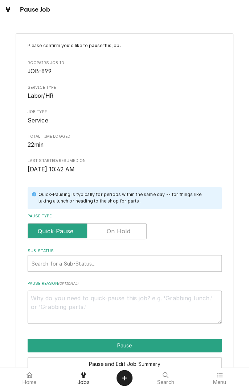
click at [128, 232] on label "Pause Type" at bounding box center [87, 231] width 119 height 16
click at [128, 232] on input "Pause Type" at bounding box center [87, 231] width 112 height 16
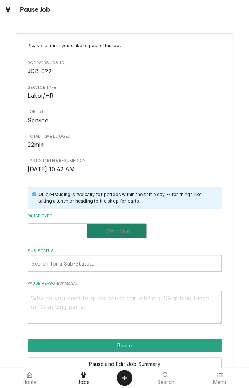
checkbox input "true"
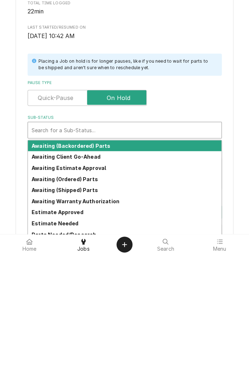
scroll to position [36, 0]
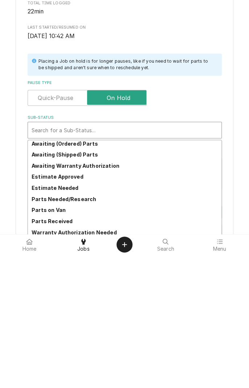
click at [83, 333] on strong "Parts Needed/Research" at bounding box center [64, 332] width 65 height 6
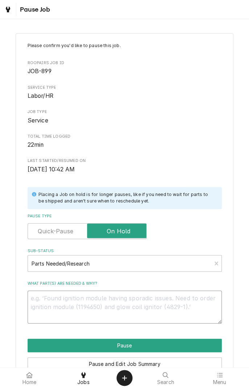
click at [122, 301] on textarea "What part(s) are needed & why?" at bounding box center [125, 307] width 194 height 33
type textarea "x"
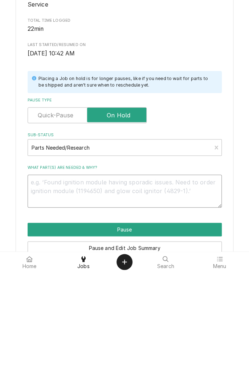
type textarea "W"
type textarea "x"
type textarea "Wa"
type textarea "x"
type textarea "Was"
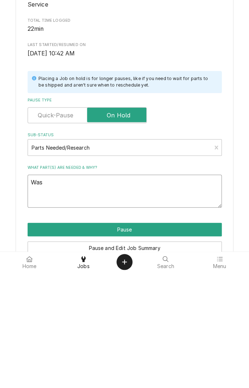
type textarea "x"
type textarea "Wash"
type textarea "x"
type textarea "Washe"
type textarea "x"
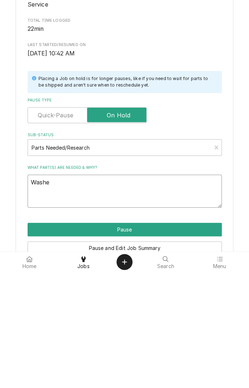
type textarea "Washer"
type textarea "x"
type textarea "Washer"
type textarea "x"
type textarea "Washer a"
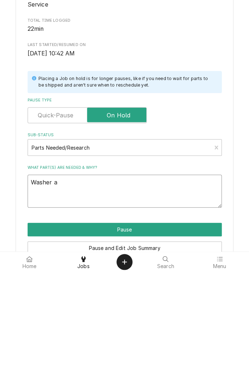
type textarea "x"
type textarea "Washer an"
type textarea "x"
type textarea "Washer and"
type textarea "x"
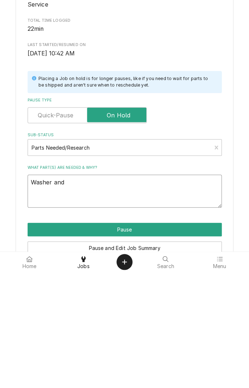
type textarea "Washer and"
type textarea "x"
type textarea "Washer and n"
type textarea "x"
type textarea "Washer and nu"
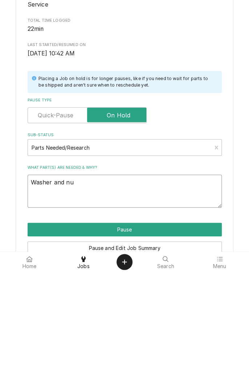
type textarea "x"
type textarea "Washer and nut"
type textarea "x"
type textarea "Washer and nuts"
type textarea "x"
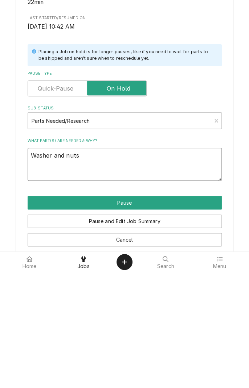
scroll to position [37, 0]
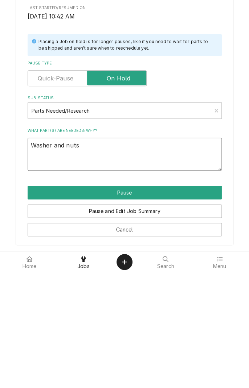
type textarea "Washer and nuts"
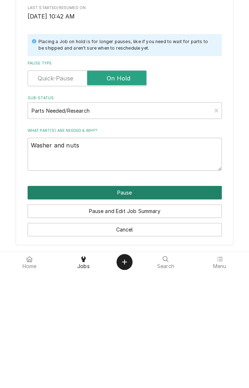
click at [152, 310] on button "Pause" at bounding box center [125, 308] width 194 height 13
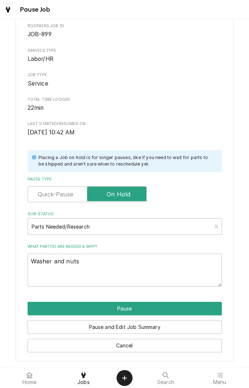
type textarea "x"
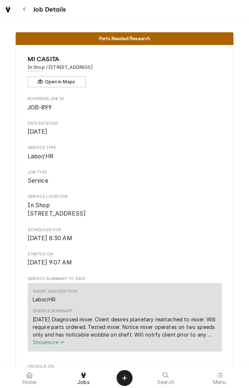
click at [24, 9] on icon "Navigate back" at bounding box center [24, 9] width 3 height 5
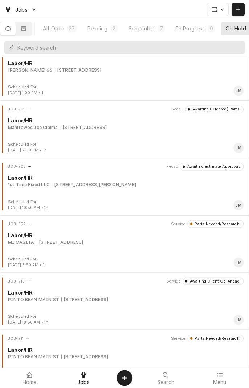
scroll to position [302, 0]
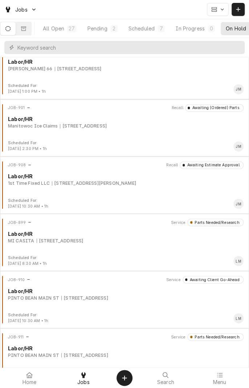
click at [113, 307] on div "JOB-910 Service Awaiting Client Go-Ahead Labor/HR PINTO BEAN MAIN ST 1604 Houst…" at bounding box center [124, 294] width 243 height 36
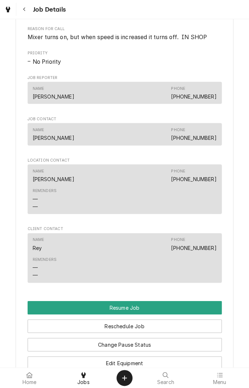
scroll to position [494, 0]
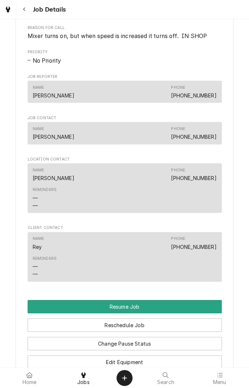
click at [24, 9] on icon "Navigate back" at bounding box center [24, 9] width 3 height 5
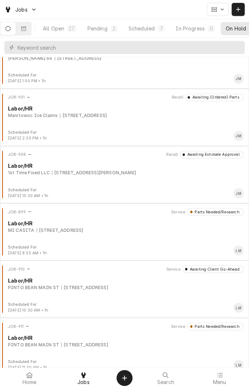
scroll to position [299, 0]
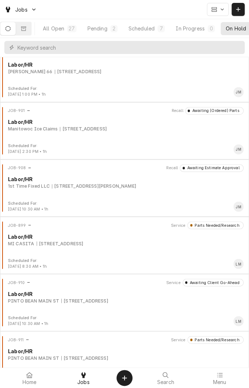
click at [90, 301] on div "[STREET_ADDRESS]" at bounding box center [84, 301] width 47 height 7
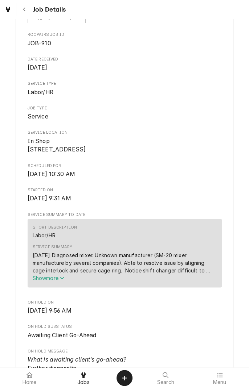
scroll to position [69, 0]
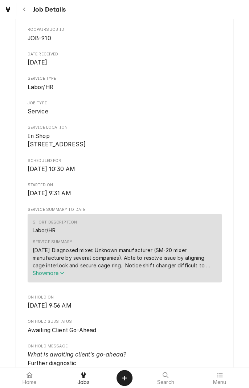
click at [55, 276] on span "Show more" at bounding box center [49, 273] width 32 height 6
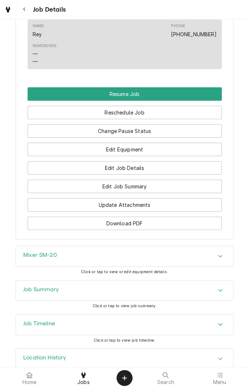
scroll to position [716, 0]
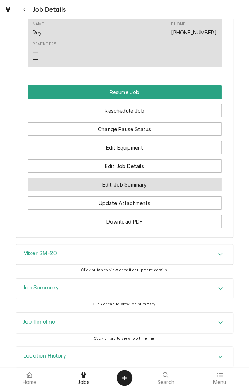
click at [160, 191] on button "Edit Job Summary" at bounding box center [125, 184] width 194 height 13
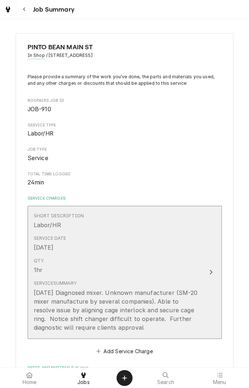
click at [126, 328] on div "[DATE] Diagnosed mixer. Unknown manufacturer (SM-20 mixer manufacture by severa…" at bounding box center [117, 309] width 166 height 43
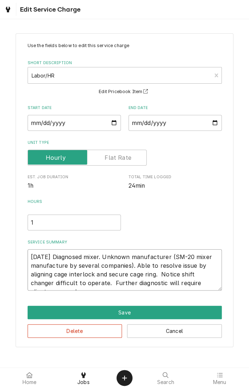
click at [216, 282] on textarea "[DATE] Diagnosed mixer. Unknown manufacturer (SM-20 mixer manufacture by severa…" at bounding box center [125, 269] width 194 height 41
type textarea "x"
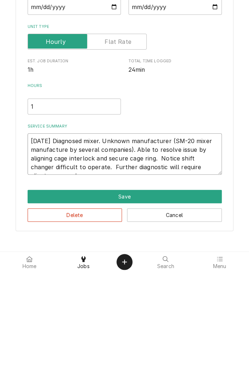
type textarea "[DATE] Diagnosed mixer. Unknown manufacturer (SM-20 mixer manufacture by severa…"
type textarea "x"
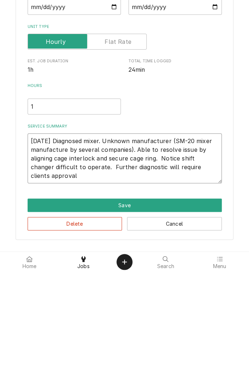
type textarea "[DATE] Diagnosed mixer. Unknown manufacturer (SM-20 mixer manufacture by severa…"
type textarea "x"
type textarea "[DATE] Diagnosed mixer. Unknown manufacturer (SM-20 mixer manufacture by severa…"
type textarea "x"
type textarea "[DATE] Diagnosed mixer. Unknown manufacturer (SM-20 mixer manufacture by severa…"
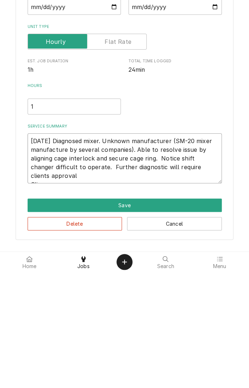
type textarea "x"
type textarea "[DATE] Diagnosed mixer. Unknown manufacturer (SM-20 mixer manufacture by severa…"
type textarea "x"
type textarea "[DATE] Diagnosed mixer. Unknown manufacturer (SM-20 mixer manufacture by severa…"
type textarea "x"
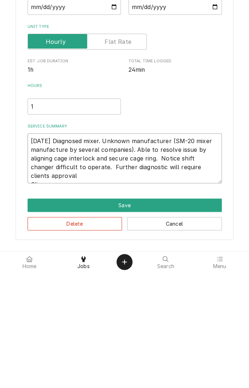
type textarea "[DATE] Diagnosed mixer. Unknown manufacturer (SM-20 mixer manufacture by severa…"
type textarea "x"
type textarea "[DATE] Diagnosed mixer. Unknown manufacturer (SM-20 mixer manufacture by severa…"
type textarea "x"
type textarea "9/13/25 Diagnosed mixer. Unknown manufacturer (SM-20 mixer manufacture by sever…"
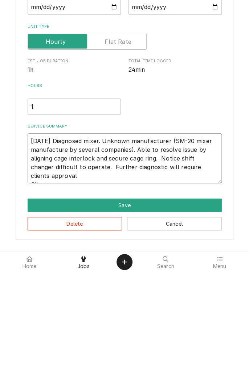
type textarea "x"
type textarea "9/13/25 Diagnosed mixer. Unknown manufacturer (SM-20 mixer manufacture by sever…"
type textarea "x"
type textarea "9/13/25 Diagnosed mixer. Unknown manufacturer (SM-20 mixer manufacture by sever…"
type textarea "x"
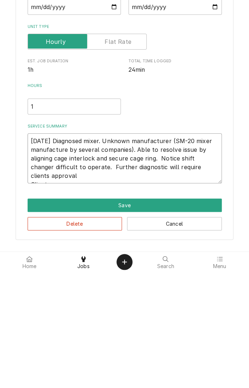
type textarea "9/13/25 Diagnosed mixer. Unknown manufacturer (SM-20 mixer manufacture by sever…"
type textarea "x"
type textarea "9/13/25 Diagnosed mixer. Unknown manufacturer (SM-20 mixer manufacture by sever…"
type textarea "x"
type textarea "9/13/25 Diagnosed mixer. Unknown manufacturer (SM-20 mixer manufacture by sever…"
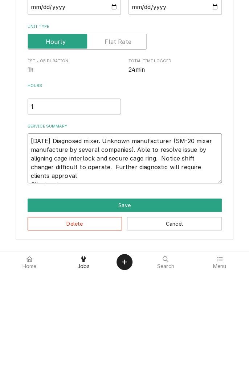
type textarea "x"
type textarea "9/13/25 Diagnosed mixer. Unknown manufacturer (SM-20 mixer manufacture by sever…"
type textarea "x"
type textarea "9/13/25 Diagnosed mixer. Unknown manufacturer (SM-20 mixer manufacture by sever…"
type textarea "x"
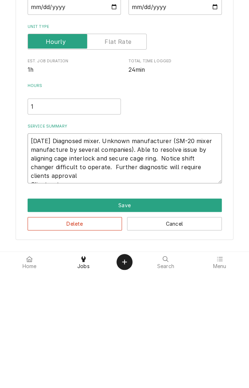
type textarea "9/13/25 Diagnosed mixer. Unknown manufacturer (SM-20 mixer manufacture by sever…"
type textarea "x"
type textarea "9/13/25 Diagnosed mixer. Unknown manufacturer (SM-20 mixer manufacture by sever…"
type textarea "x"
type textarea "9/13/25 Diagnosed mixer. Unknown manufacturer (SM-20 mixer manufacture by sever…"
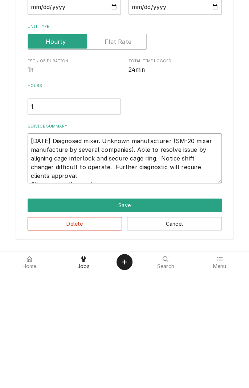
type textarea "x"
type textarea "9/13/25 Diagnosed mixer. Unknown manufacturer (SM-20 mixer manufacture by sever…"
type textarea "x"
type textarea "9/13/25 Diagnosed mixer. Unknown manufacturer (SM-20 mixer manufacture by sever…"
type textarea "x"
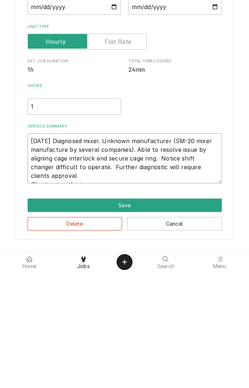
type textarea "9/13/25 Diagnosed mixer. Unknown manufacturer (SM-20 mixer manufacture by sever…"
type textarea "x"
type textarea "9/13/25 Diagnosed mixer. Unknown manufacturer (SM-20 mixer manufacture by sever…"
type textarea "x"
type textarea "9/13/25 Diagnosed mixer. Unknown manufacturer (SM-20 mixer manufacture by sever…"
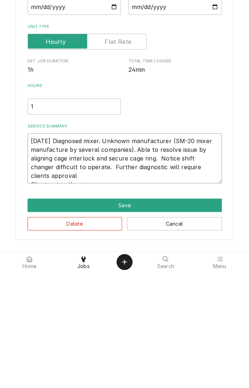
type textarea "x"
type textarea "9/13/25 Diagnosed mixer. Unknown manufacturer (SM-20 mixer manufacture by sever…"
type textarea "x"
type textarea "9/13/25 Diagnosed mixer. Unknown manufacturer (SM-20 mixer manufacture by sever…"
type textarea "x"
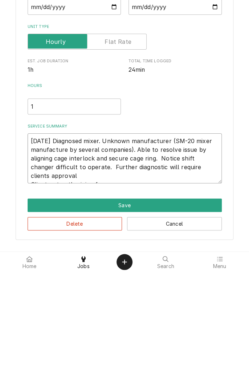
type textarea "9/13/25 Diagnosed mixer. Unknown manufacturer (SM-20 mixer manufacture by sever…"
type textarea "x"
type textarea "9/13/25 Diagnosed mixer. Unknown manufacturer (SM-20 mixer manufacture by sever…"
type textarea "x"
type textarea "9/13/25 Diagnosed mixer. Unknown manufacturer (SM-20 mixer manufacture by sever…"
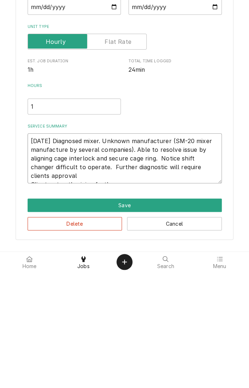
type textarea "x"
type textarea "9/13/25 Diagnosed mixer. Unknown manufacturer (SM-20 mixer manufacture by sever…"
type textarea "x"
type textarea "9/13/25 Diagnosed mixer. Unknown manufacturer (SM-20 mixer manufacture by sever…"
type textarea "x"
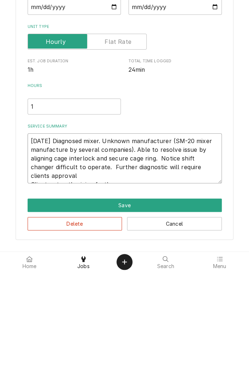
type textarea "9/13/25 Diagnosed mixer. Unknown manufacturer (SM-20 mixer manufacture by sever…"
type textarea "x"
type textarea "9/13/25 Diagnosed mixer. Unknown manufacturer (SM-20 mixer manufacture by sever…"
type textarea "x"
type textarea "9/13/25 Diagnosed mixer. Unknown manufacturer (SM-20 mixer manufacture by sever…"
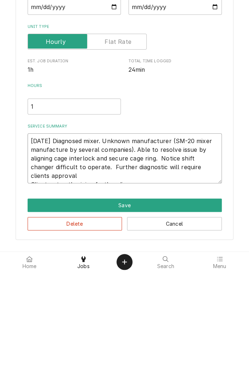
type textarea "x"
type textarea "9/13/25 Diagnosed mixer. Unknown manufacturer (SM-20 mixer manufacture by sever…"
type textarea "x"
type textarea "9/13/25 Diagnosed mixer. Unknown manufacturer (SM-20 mixer manufacture by sever…"
type textarea "x"
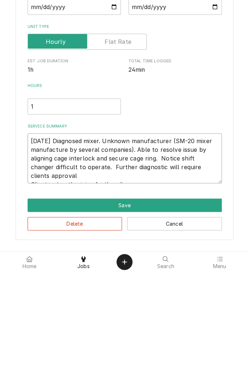
type textarea "9/13/25 Diagnosed mixer. Unknown manufacturer (SM-20 mixer manufacture by sever…"
type textarea "x"
type textarea "9/13/25 Diagnosed mixer. Unknown manufacturer (SM-20 mixer manufacture by sever…"
type textarea "x"
type textarea "9/13/25 Diagnosed mixer. Unknown manufacturer (SM-20 mixer manufacture by sever…"
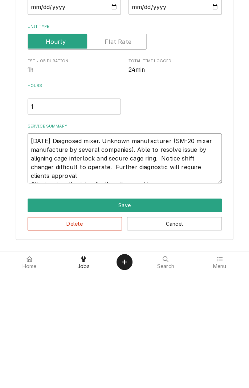
type textarea "x"
type textarea "9/13/25 Diagnosed mixer. Unknown manufacturer (SM-20 mixer manufacture by sever…"
type textarea "x"
type textarea "9/13/25 Diagnosed mixer. Unknown manufacturer (SM-20 mixer manufacture by sever…"
type textarea "x"
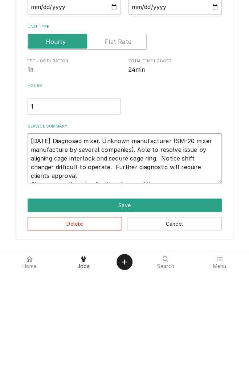
type textarea "9/13/25 Diagnosed mixer. Unknown manufacturer (SM-20 mixer manufacture by sever…"
type textarea "x"
type textarea "9/13/25 Diagnosed mixer. Unknown manufacturer (SM-20 mixer manufacture by sever…"
type textarea "x"
type textarea "9/13/25 Diagnosed mixer. Unknown manufacturer (SM-20 mixer manufacture by sever…"
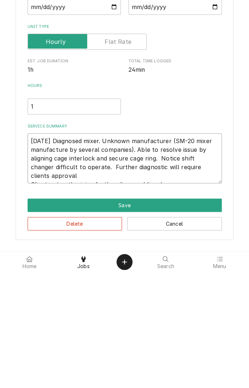
type textarea "x"
type textarea "9/13/25 Diagnosed mixer. Unknown manufacturer (SM-20 mixer manufacture by sever…"
type textarea "x"
type textarea "9/13/25 Diagnosed mixer. Unknown manufacturer (SM-20 mixer manufacture by sever…"
type textarea "x"
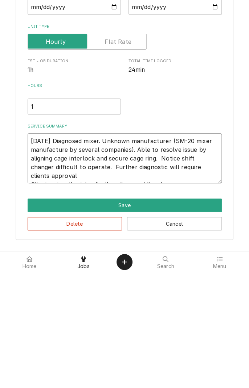
type textarea "9/13/25 Diagnosed mixer. Unknown manufacturer (SM-20 mixer manufacture by sever…"
type textarea "x"
type textarea "9/13/25 Diagnosed mixer. Unknown manufacturer (SM-20 mixer manufacture by sever…"
type textarea "x"
type textarea "9/13/25 Diagnosed mixer. Unknown manufacturer (SM-20 mixer manufacture by sever…"
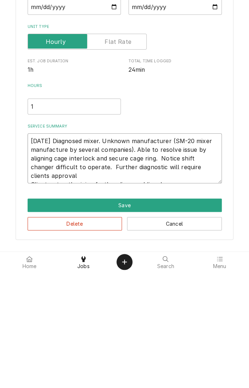
type textarea "x"
type textarea "9/13/25 Diagnosed mixer. Unknown manufacturer (SM-20 mixer manufacture by sever…"
type textarea "x"
type textarea "9/13/25 Diagnosed mixer. Unknown manufacturer (SM-20 mixer manufacture by sever…"
type textarea "x"
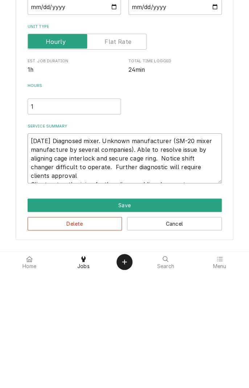
type textarea "9/13/25 Diagnosed mixer. Unknown manufacturer (SM-20 mixer manufacture by sever…"
type textarea "x"
type textarea "9/13/25 Diagnosed mixer. Unknown manufacturer (SM-20 mixer manufacture by sever…"
type textarea "x"
type textarea "9/13/25 Diagnosed mixer. Unknown manufacturer (SM-20 mixer manufacture by sever…"
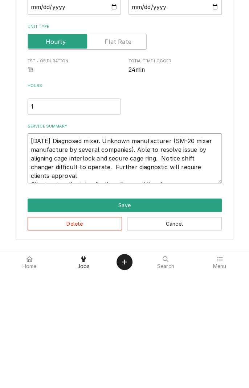
type textarea "x"
type textarea "9/13/25 Diagnosed mixer. Unknown manufacturer (SM-20 mixer manufacture by sever…"
type textarea "x"
type textarea "9/13/25 Diagnosed mixer. Unknown manufacturer (SM-20 mixer manufacture by sever…"
type textarea "x"
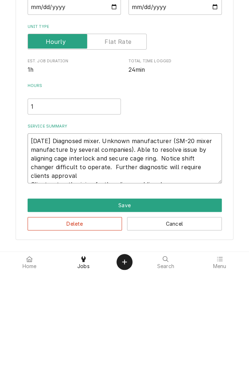
type textarea "9/13/25 Diagnosed mixer. Unknown manufacturer (SM-20 mixer manufacture by sever…"
type textarea "x"
type textarea "9/13/25 Diagnosed mixer. Unknown manufacturer (SM-20 mixer manufacture by sever…"
type textarea "x"
type textarea "9/13/25 Diagnosed mixer. Unknown manufacturer (SM-20 mixer manufacture by sever…"
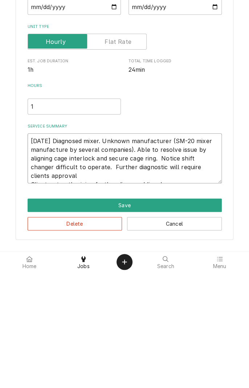
type textarea "x"
type textarea "9/13/25 Diagnosed mixer. Unknown manufacturer (SM-20 mixer manufacture by sever…"
type textarea "x"
type textarea "9/13/25 Diagnosed mixer. Unknown manufacturer (SM-20 mixer manufacture by sever…"
type textarea "x"
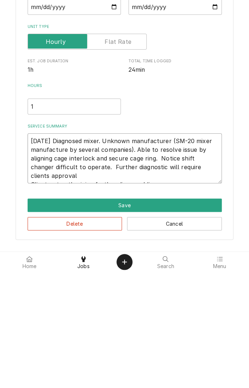
type textarea "9/13/25 Diagnosed mixer. Unknown manufacturer (SM-20 mixer manufacture by sever…"
type textarea "x"
type textarea "9/13/25 Diagnosed mixer. Unknown manufacturer (SM-20 mixer manufacture by sever…"
type textarea "x"
type textarea "9/13/25 Diagnosed mixer. Unknown manufacturer (SM-20 mixer manufacture by sever…"
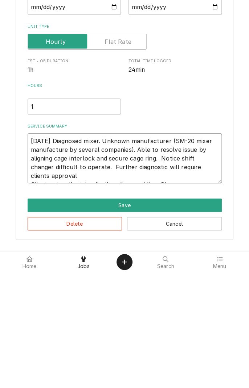
type textarea "x"
type textarea "9/13/25 Diagnosed mixer. Unknown manufacturer (SM-20 mixer manufacture by sever…"
type textarea "x"
type textarea "9/13/25 Diagnosed mixer. Unknown manufacturer (SM-20 mixer manufacture by sever…"
type textarea "x"
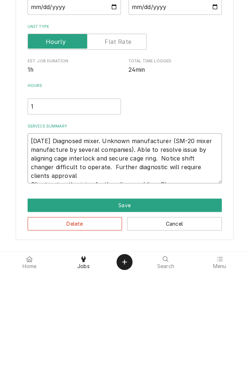
type textarea "9/13/25 Diagnosed mixer. Unknown manufacturer (SM-20 mixer manufacture by sever…"
type textarea "x"
type textarea "9/13/25 Diagnosed mixer. Unknown manufacturer (SM-20 mixer manufacture by sever…"
type textarea "x"
type textarea "9/13/25 Diagnosed mixer. Unknown manufacturer (SM-20 mixer manufacture by sever…"
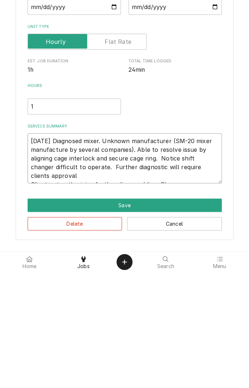
type textarea "x"
type textarea "9/13/25 Diagnosed mixer. Unknown manufacturer (SM-20 mixer manufacture by sever…"
type textarea "x"
type textarea "9/13/25 Diagnosed mixer. Unknown manufacturer (SM-20 mixer manufacture by sever…"
type textarea "x"
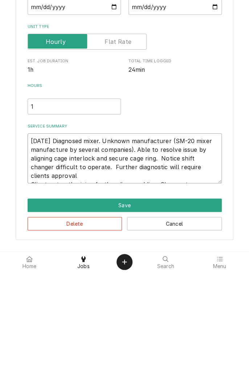
type textarea "9/13/25 Diagnosed mixer. Unknown manufacturer (SM-20 mixer manufacture by sever…"
type textarea "x"
type textarea "9/13/25 Diagnosed mixer. Unknown manufacturer (SM-20 mixer manufacture by sever…"
type textarea "x"
type textarea "9/13/25 Diagnosed mixer. Unknown manufacturer (SM-20 mixer manufacture by sever…"
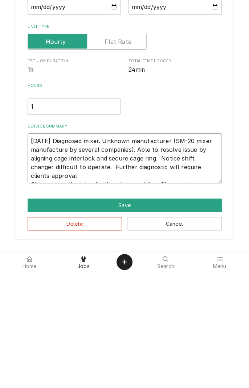
type textarea "x"
type textarea "9/13/25 Diagnosed mixer. Unknown manufacturer (SM-20 mixer manufacture by sever…"
type textarea "x"
type textarea "9/13/25 Diagnosed mixer. Unknown manufacturer (SM-20 mixer manufacture by sever…"
type textarea "x"
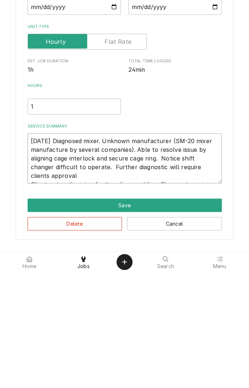
type textarea "9/13/25 Diagnosed mixer. Unknown manufacturer (SM-20 mixer manufacture by sever…"
type textarea "x"
type textarea "[DATE] Diagnosed mixer. Unknown manufacturer (SM-20 mixer manufacture by severa…"
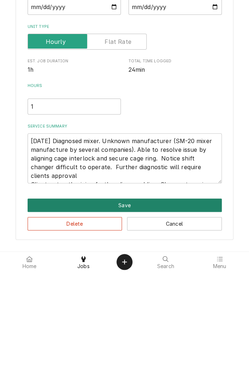
click at [140, 320] on button "Save" at bounding box center [125, 321] width 194 height 13
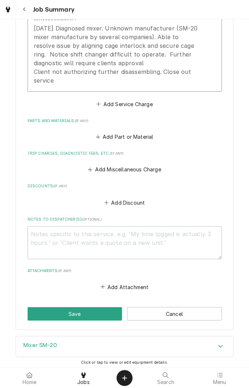
scroll to position [267, 0]
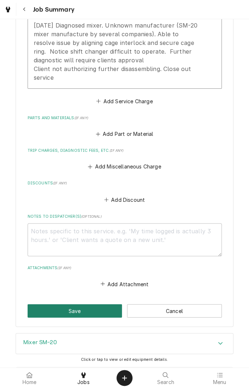
click at [91, 313] on button "Save" at bounding box center [75, 310] width 95 height 13
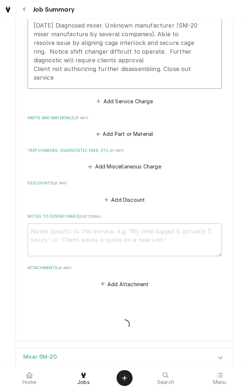
type textarea "x"
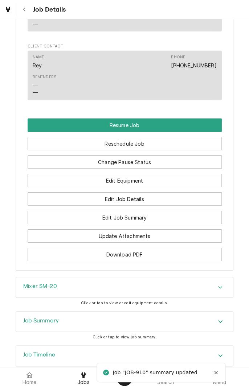
scroll to position [678, 0]
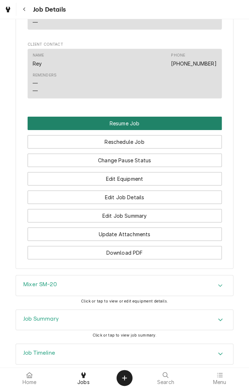
click at [162, 130] on button "Resume Job" at bounding box center [125, 123] width 194 height 13
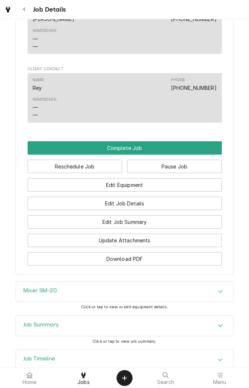
scroll to position [654, 0]
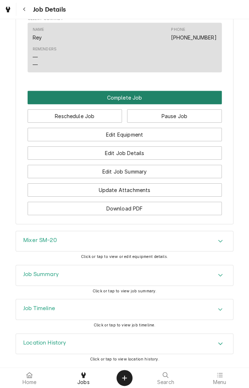
click at [144, 101] on button "Complete Job" at bounding box center [125, 97] width 194 height 13
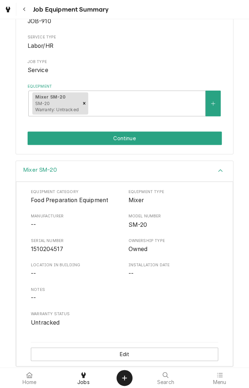
scroll to position [82, 0]
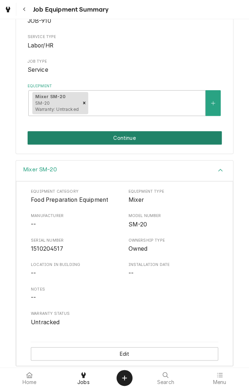
click at [138, 142] on button "Continue" at bounding box center [125, 137] width 194 height 13
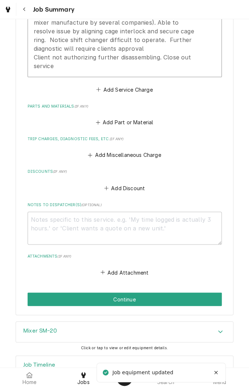
scroll to position [300, 0]
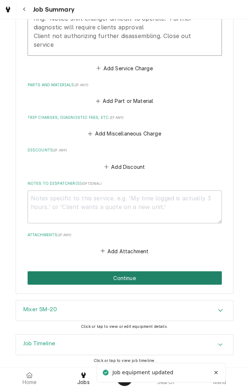
click at [155, 276] on button "Continue" at bounding box center [125, 277] width 194 height 13
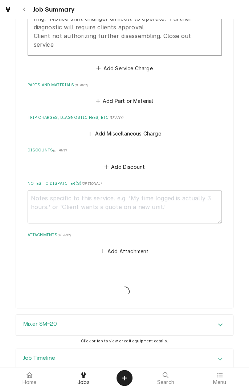
type textarea "x"
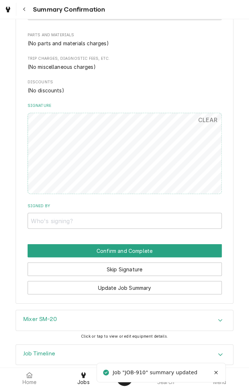
scroll to position [308, 0]
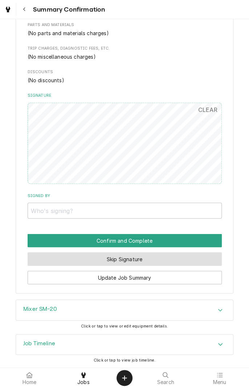
click at [147, 261] on button "Skip Signature" at bounding box center [125, 258] width 194 height 13
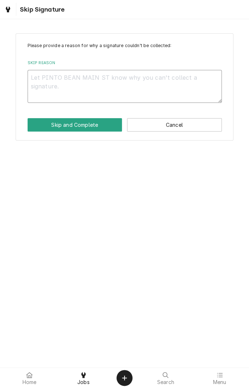
click at [150, 88] on textarea "Skip Reason" at bounding box center [125, 86] width 194 height 33
type textarea "x"
type textarea "I"
type textarea "x"
type textarea "In"
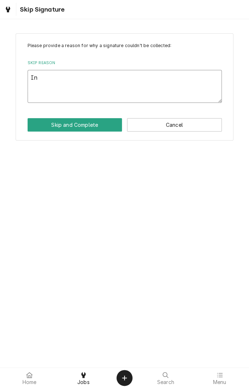
type textarea "x"
type textarea "In"
type textarea "x"
type textarea "In s"
type textarea "x"
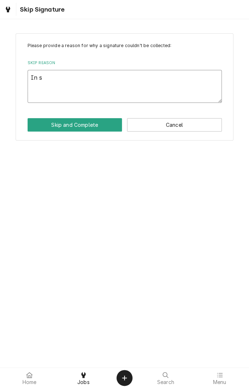
type textarea "In sh"
type textarea "x"
type textarea "In sho"
type textarea "x"
type textarea "In shop"
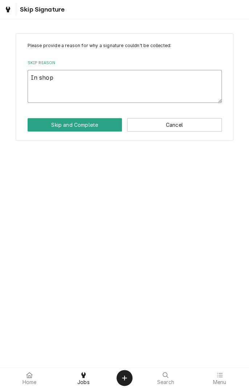
type textarea "x"
type textarea "In shop"
type textarea "x"
type textarea "In shop s"
type textarea "x"
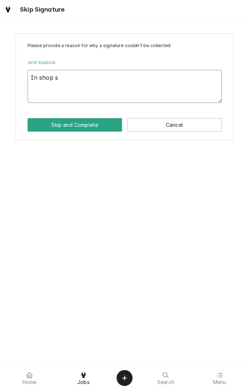
type textarea "In shop se"
type textarea "x"
type textarea "In shop ser"
type textarea "x"
type textarea "In shop serv"
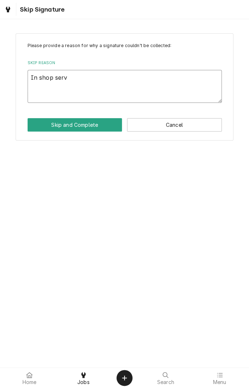
type textarea "x"
type textarea "In shop servi"
type textarea "x"
type textarea "In shop servic"
type textarea "x"
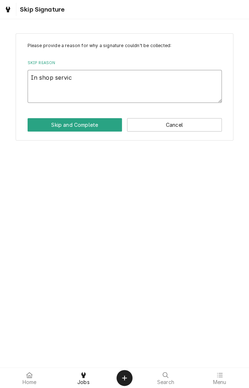
type textarea "In shop service"
type textarea "x"
type textarea "In shop service"
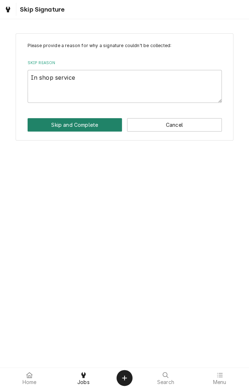
click at [101, 126] on button "Skip and Complete" at bounding box center [75, 124] width 95 height 13
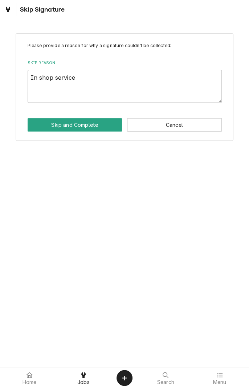
type textarea "x"
